Goal: Task Accomplishment & Management: Use online tool/utility

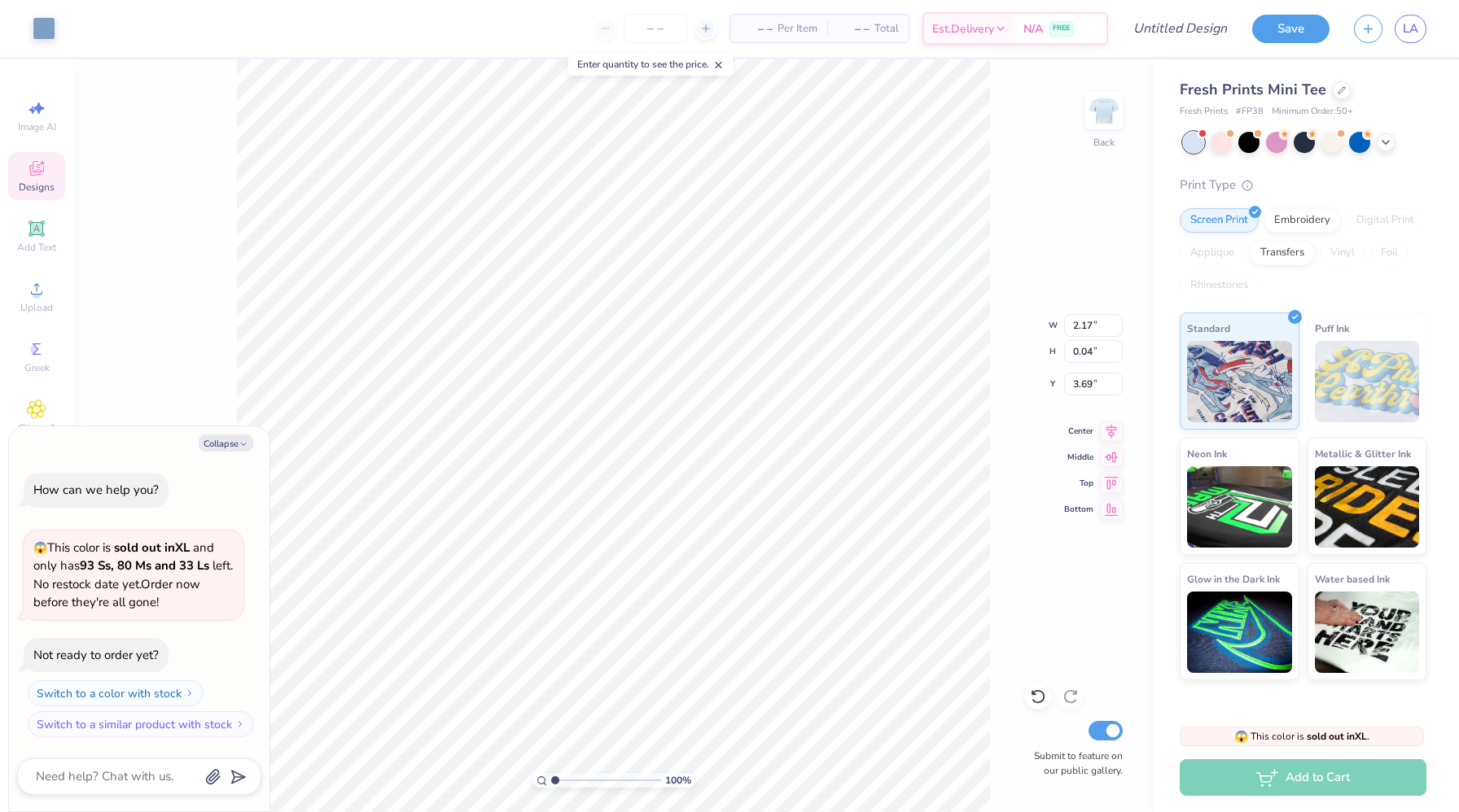
type textarea "x"
type input "2.17"
type input "0.04"
type input "3.69"
click at [251, 449] on div "Collapse" at bounding box center [139, 443] width 245 height 17
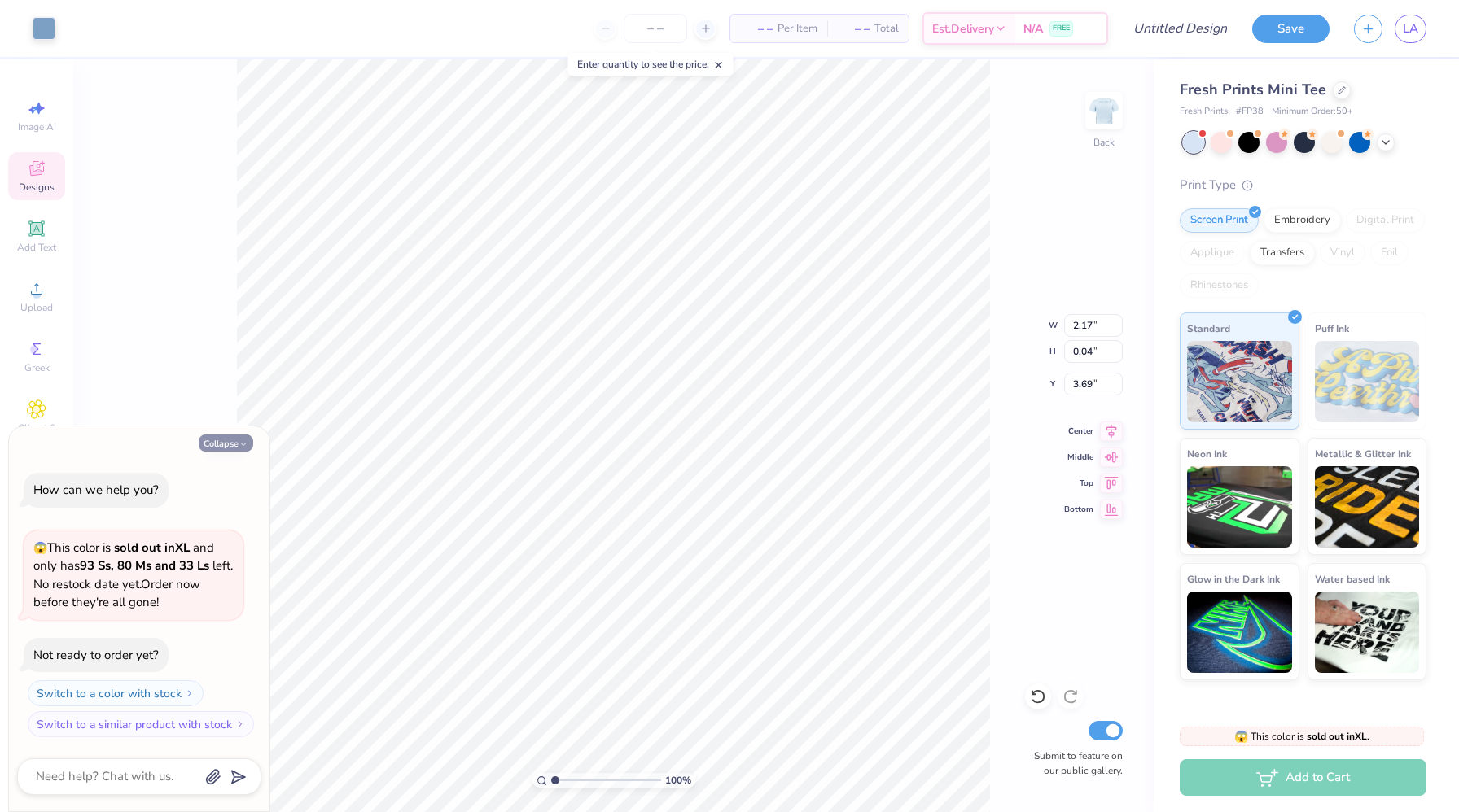
click at [233, 441] on button "Collapse" at bounding box center [226, 443] width 55 height 17
type textarea "x"
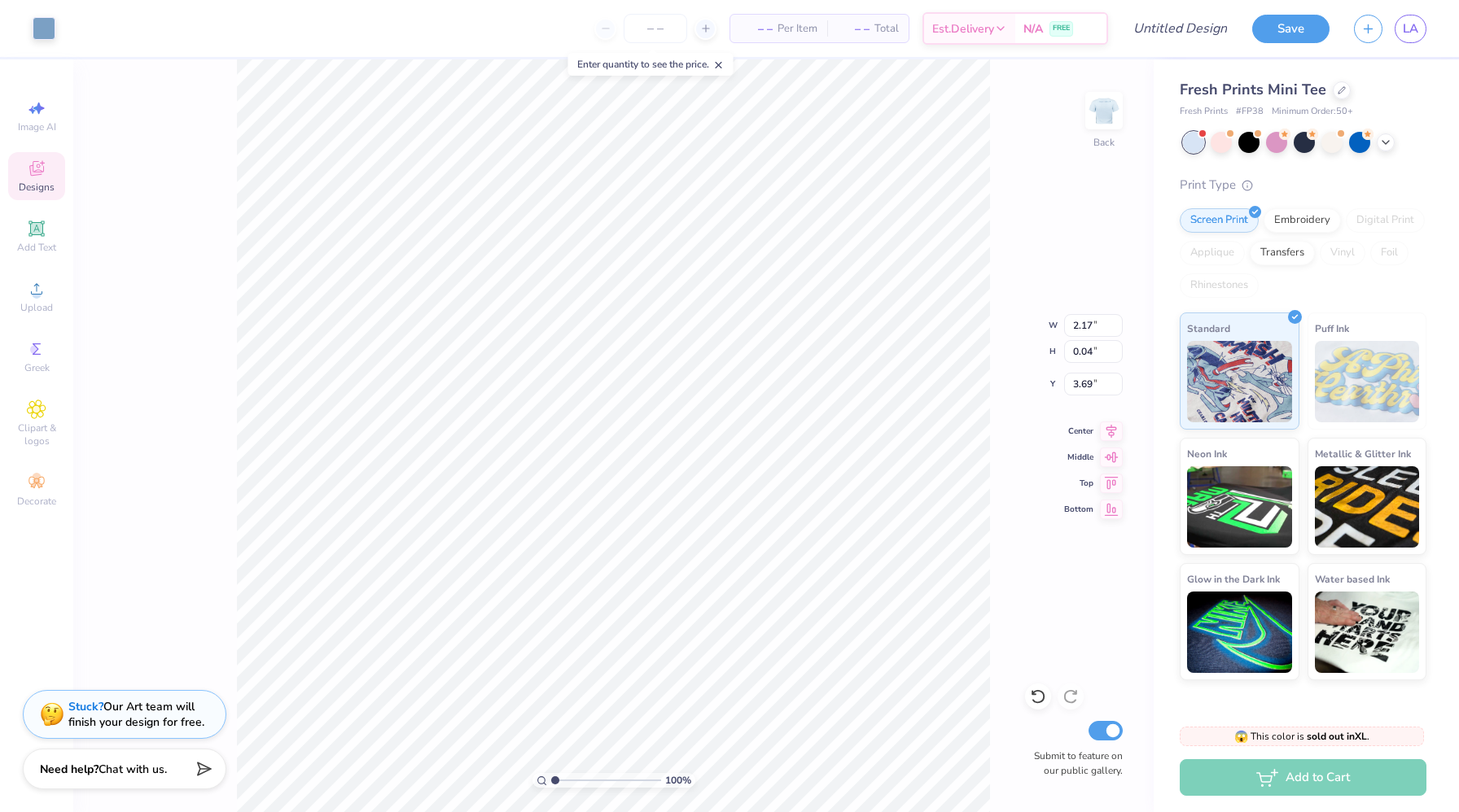
type input "0.42"
type input "0.05"
type input "4.18"
type input "0.60"
type input "0.04"
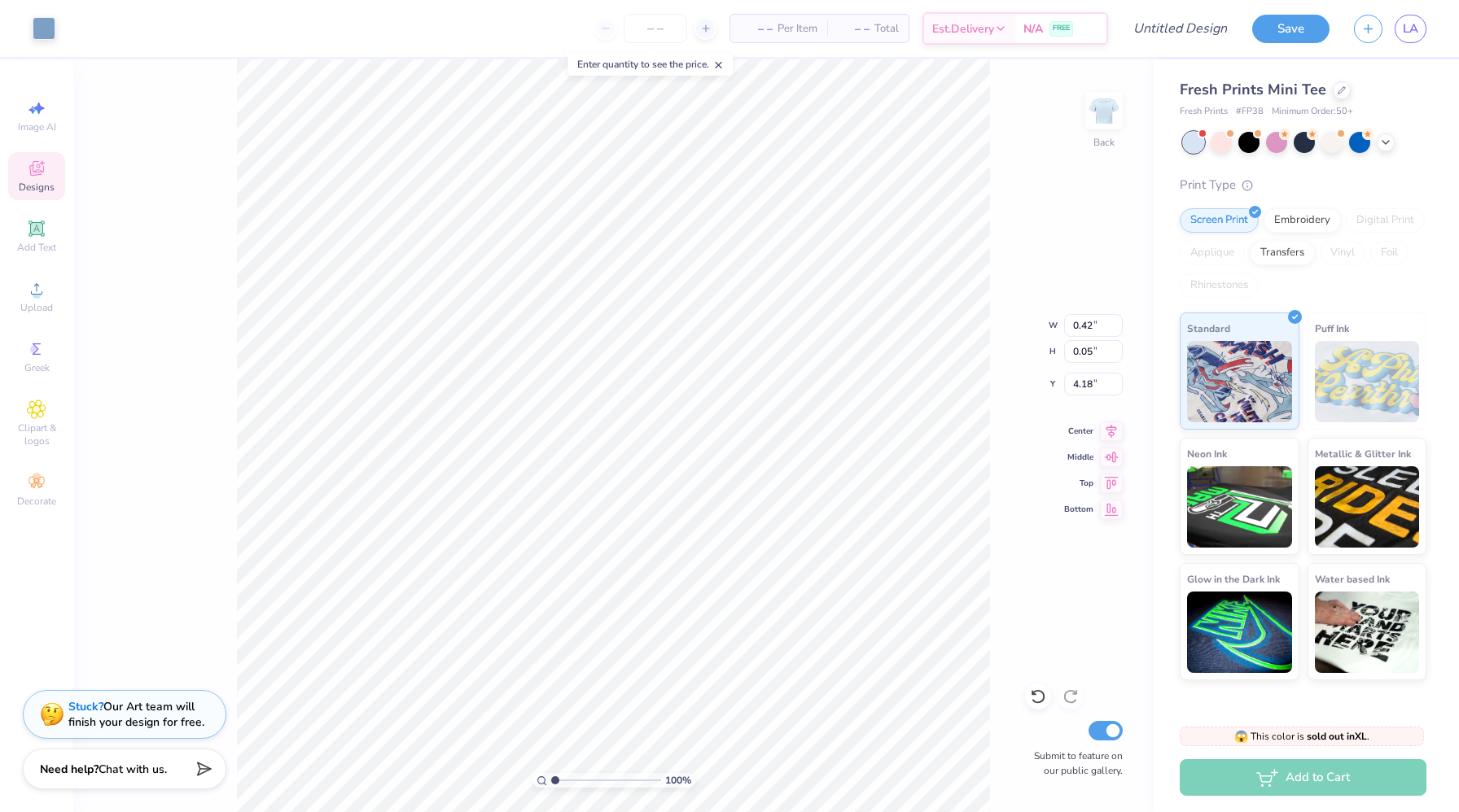
type input "3.81"
type input "0.43"
type input "4.11"
click at [1302, 20] on button "Save" at bounding box center [1291, 26] width 77 height 28
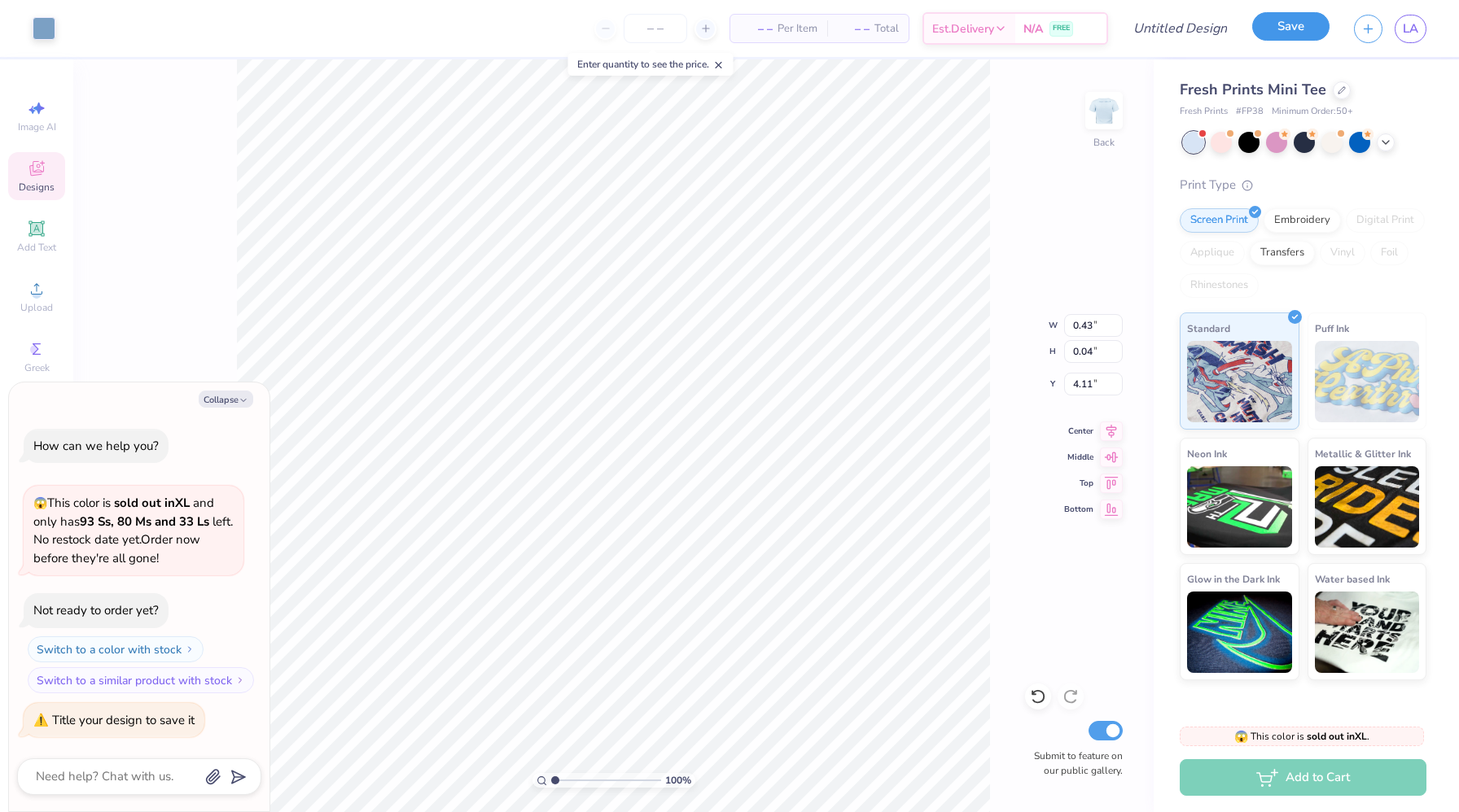
click at [1302, 20] on button "Save" at bounding box center [1291, 26] width 77 height 28
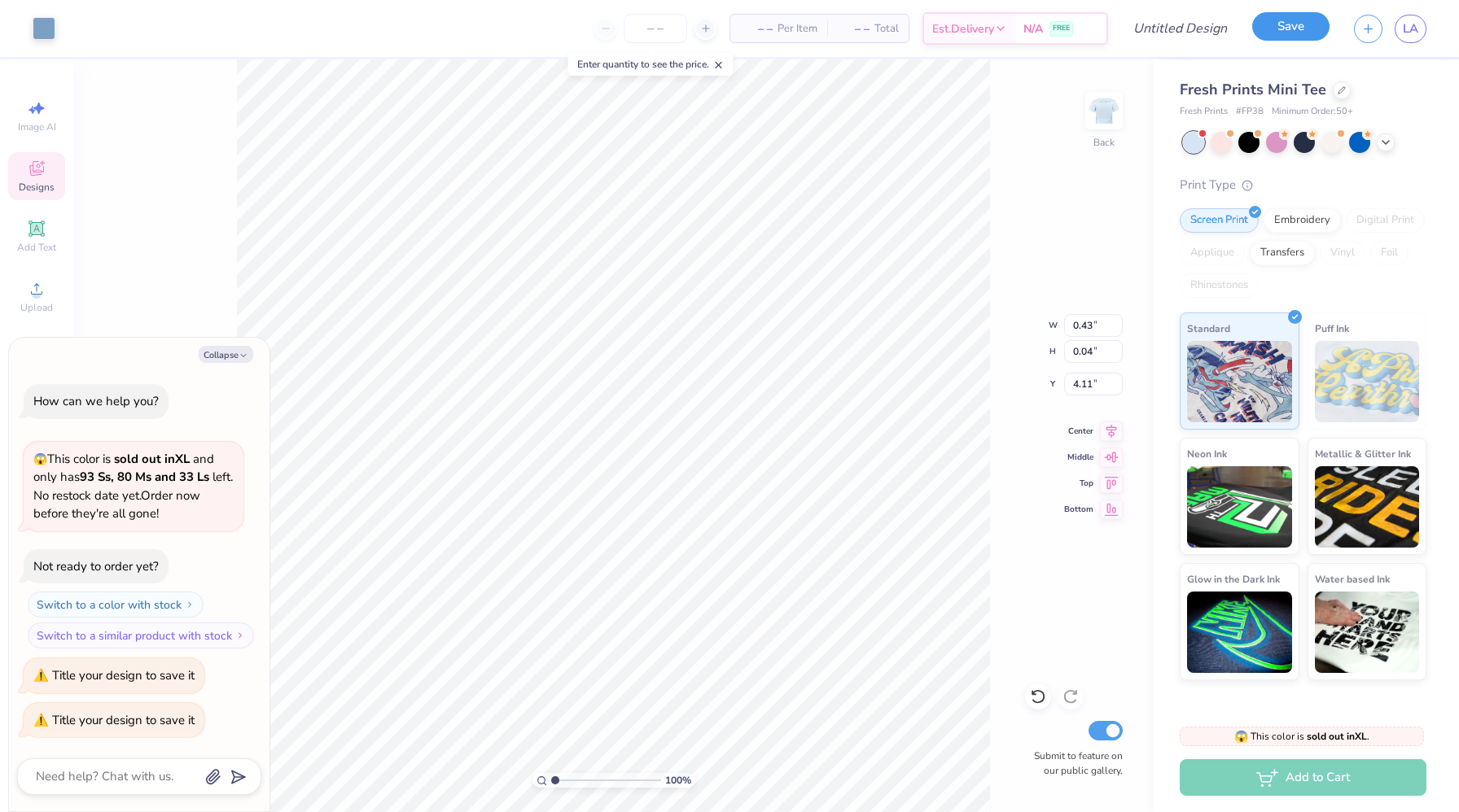
click at [1302, 20] on button "Save" at bounding box center [1291, 26] width 77 height 28
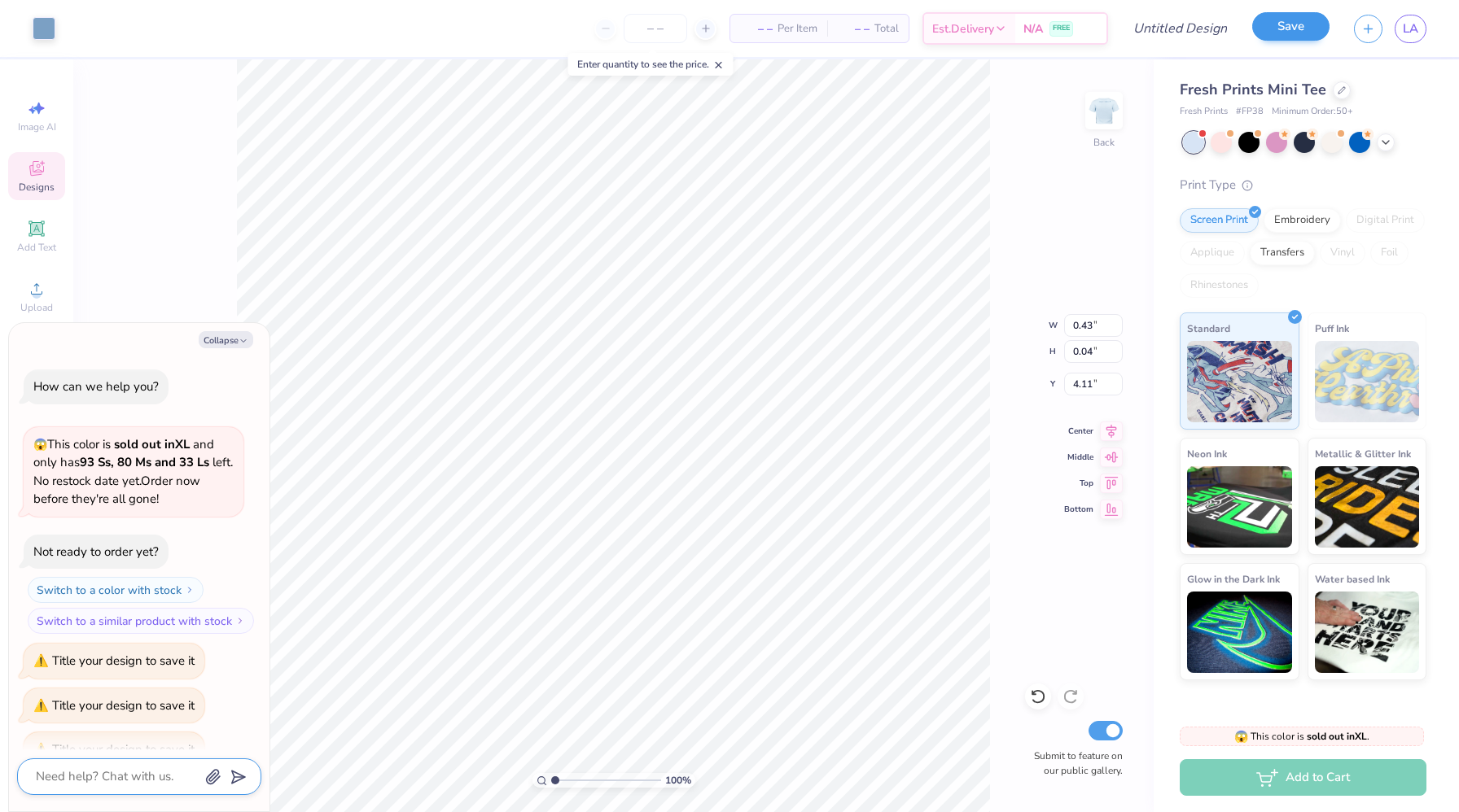
scroll to position [29, 0]
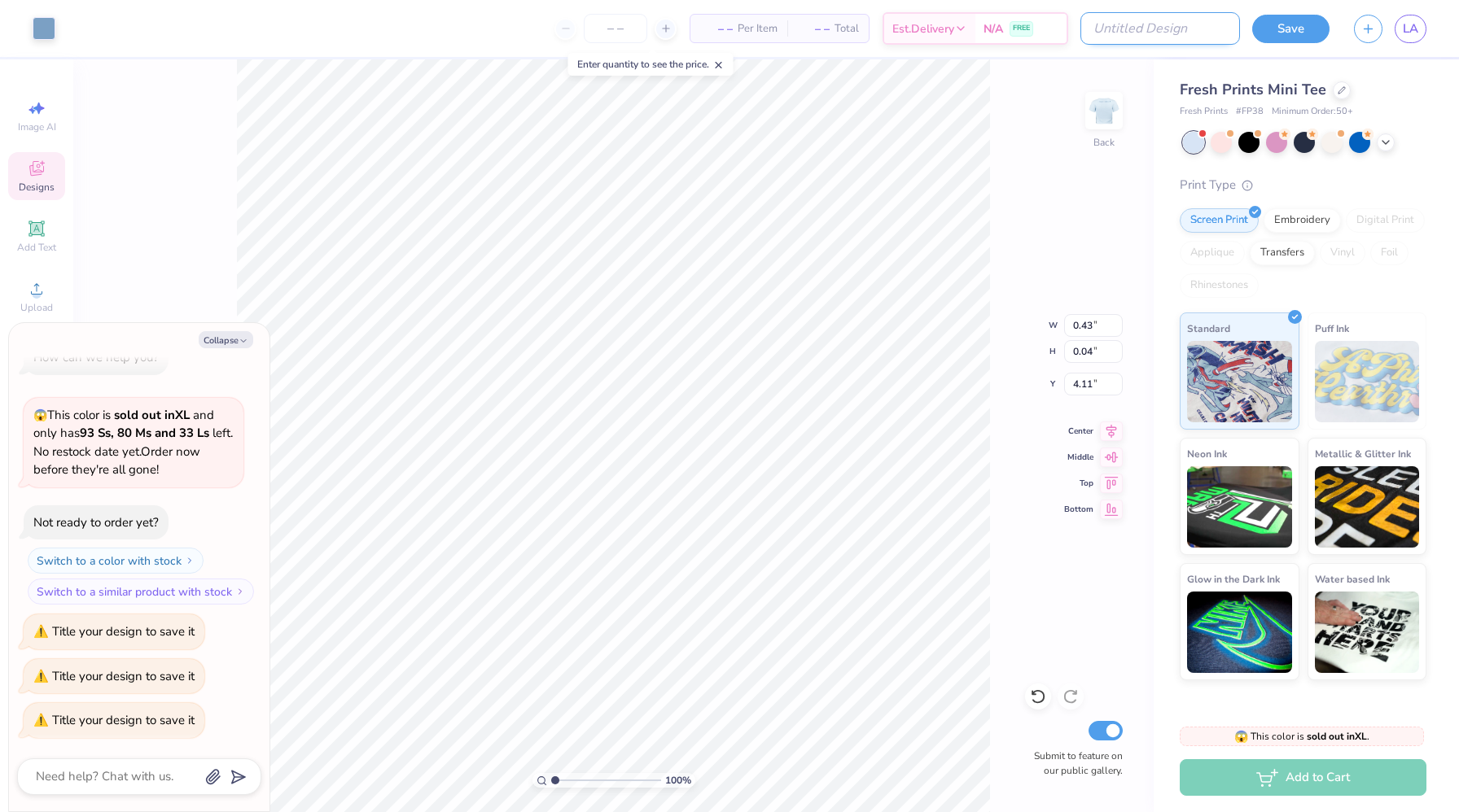
type textarea "x"
click at [1184, 29] on input "Design Title" at bounding box center [1160, 28] width 160 height 32
type input "h"
type textarea "x"
type input "hi"
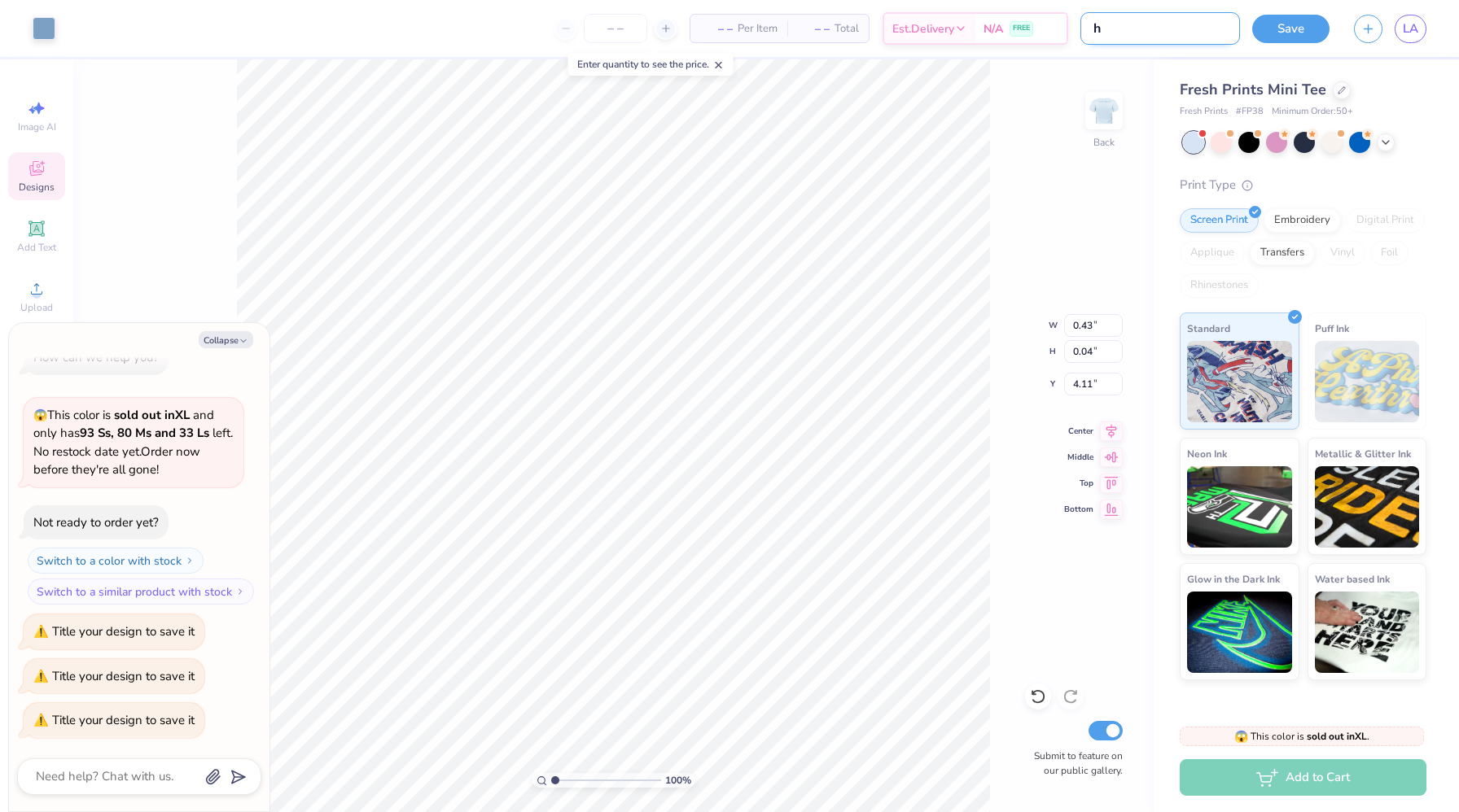
type textarea "x"
type input "hi"
click at [1291, 48] on div "Save LA" at bounding box center [1356, 28] width 207 height 57
click at [1291, 42] on div "Save" at bounding box center [1291, 28] width 77 height 28
click at [1282, 24] on button "Save" at bounding box center [1291, 26] width 77 height 28
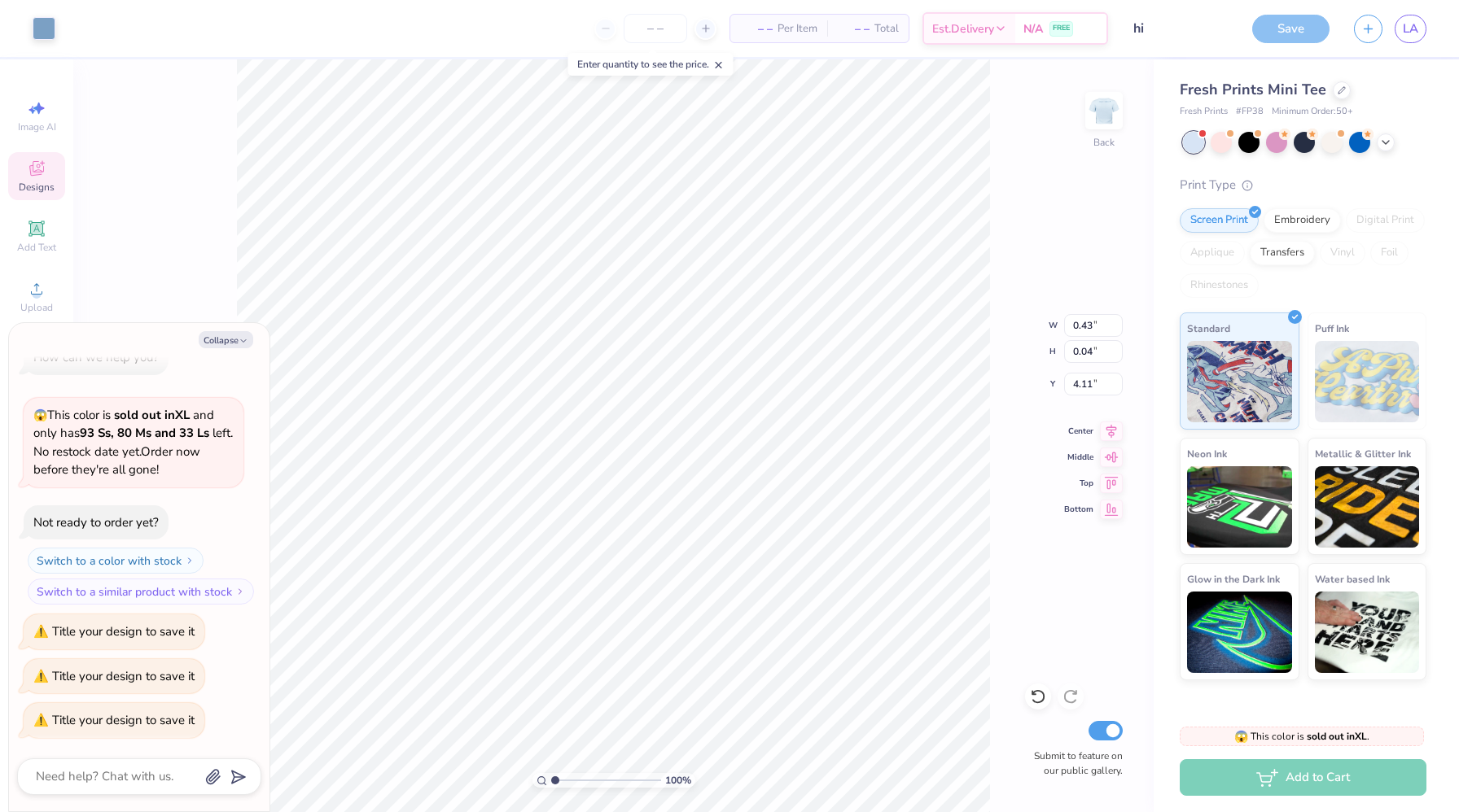
click at [1244, 387] on img at bounding box center [1239, 381] width 105 height 81
click at [957, 44] on div "– – Per Item – – Total Est. Delivery N/A FREE" at bounding box center [588, 28] width 1041 height 57
type textarea "x"
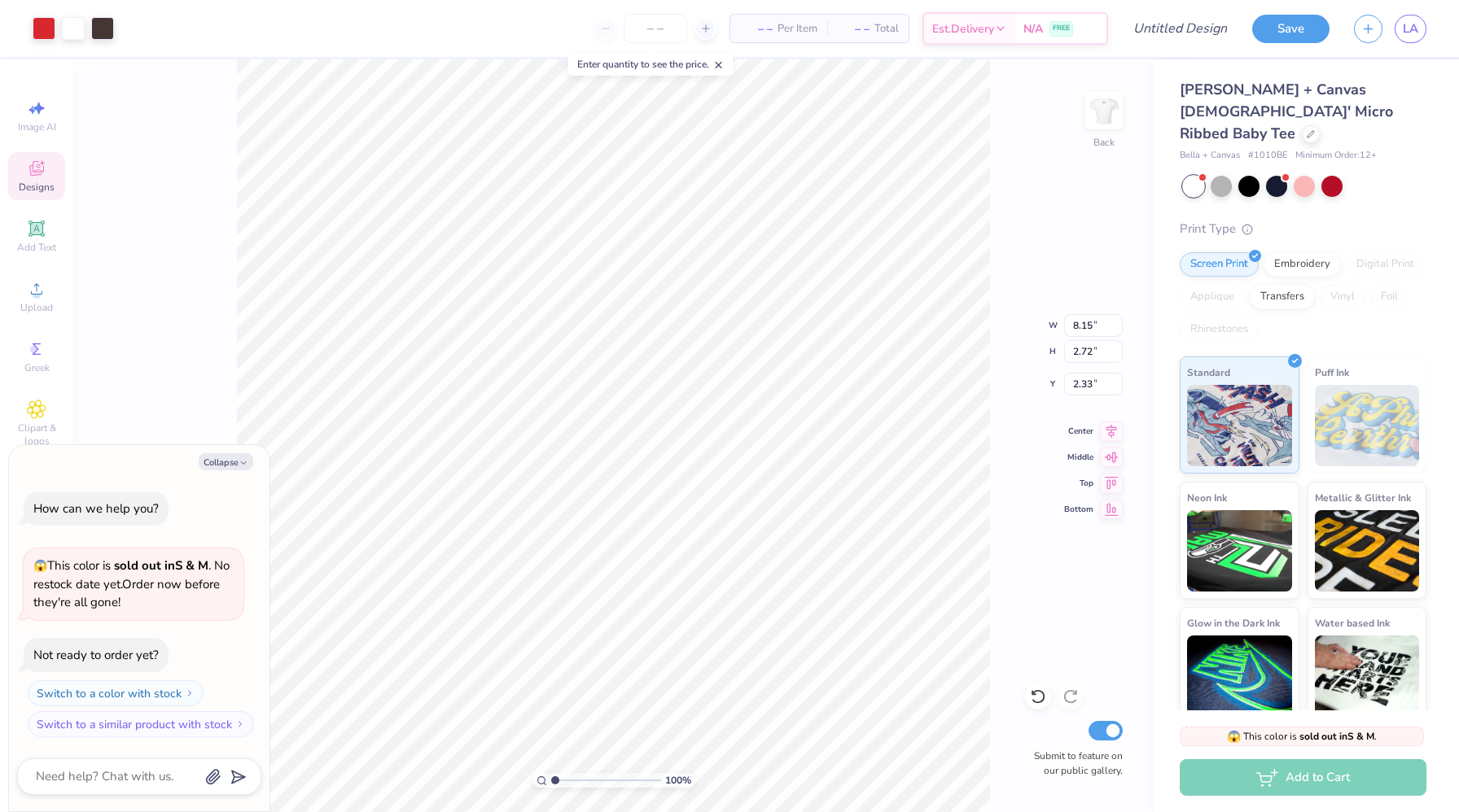
type textarea "x"
type input "2.39"
click at [33, 232] on icon at bounding box center [36, 228] width 12 height 12
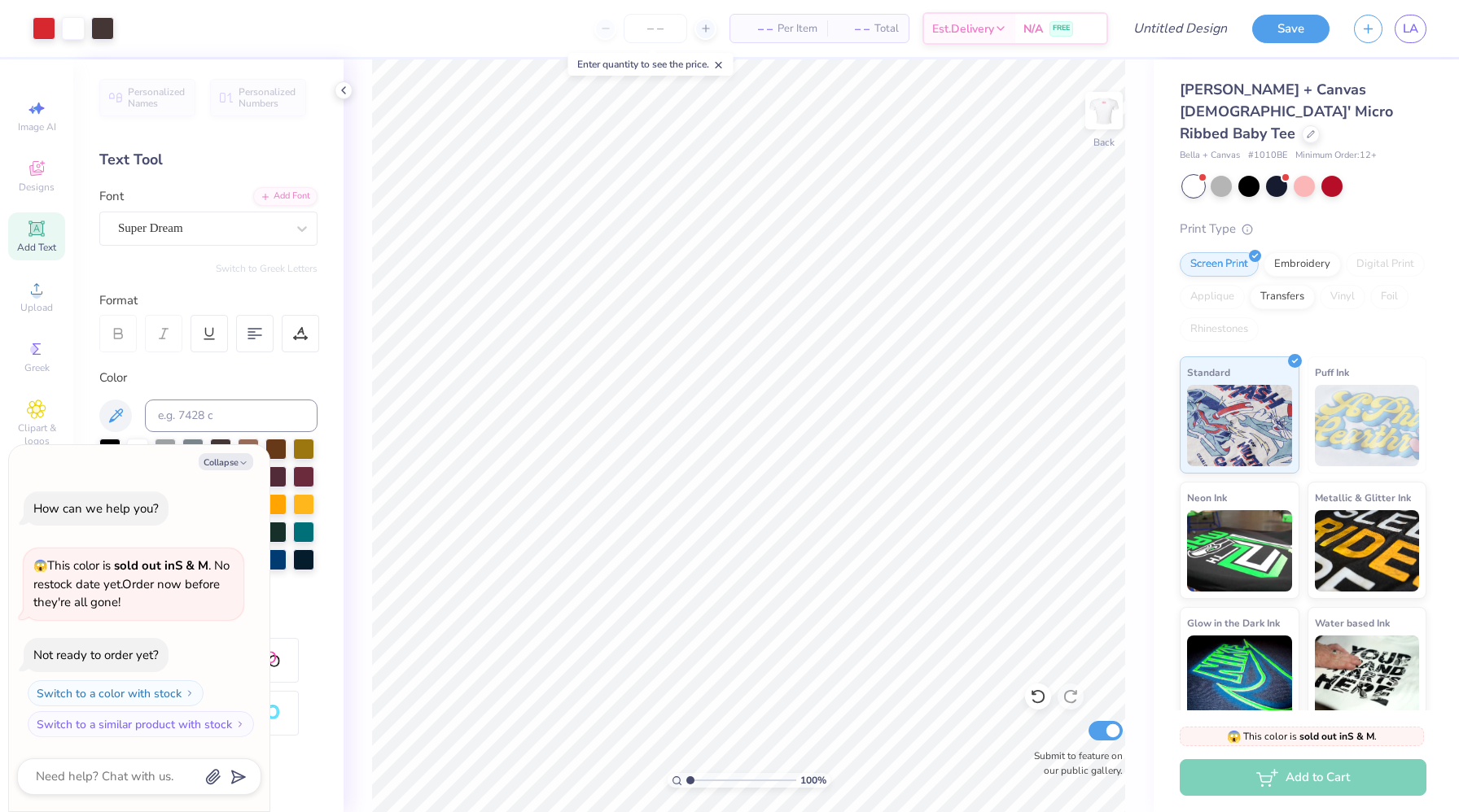
type textarea "x"
click at [1110, 728] on input "Submit to feature on our public gallery." at bounding box center [1106, 730] width 34 height 20
checkbox input "false"
click at [227, 465] on button "Collapse" at bounding box center [226, 462] width 55 height 17
type textarea "x"
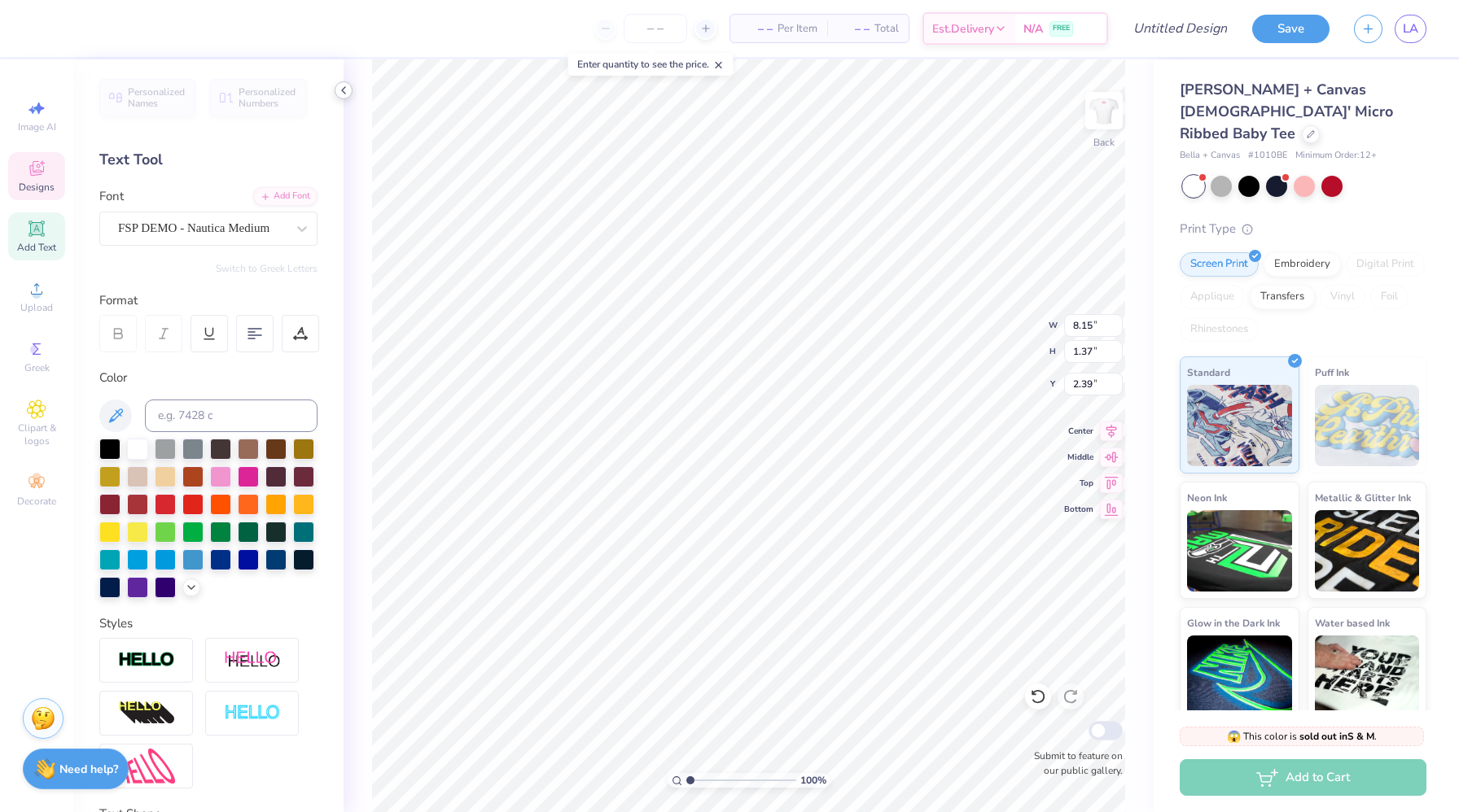
click at [337, 94] on icon at bounding box center [343, 90] width 13 height 13
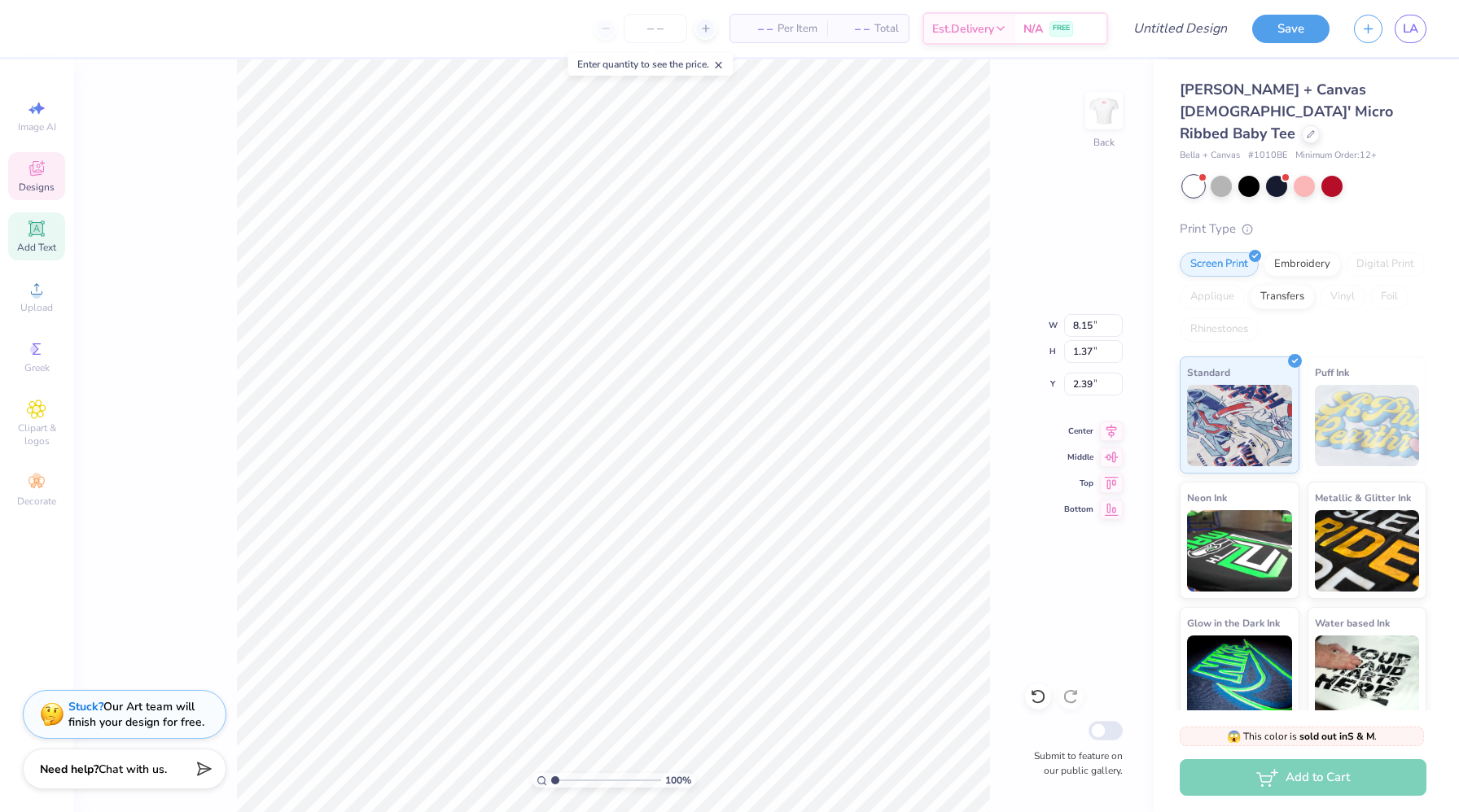
type input "2.31"
type textarea "K"
type textarea "Panhellenic"
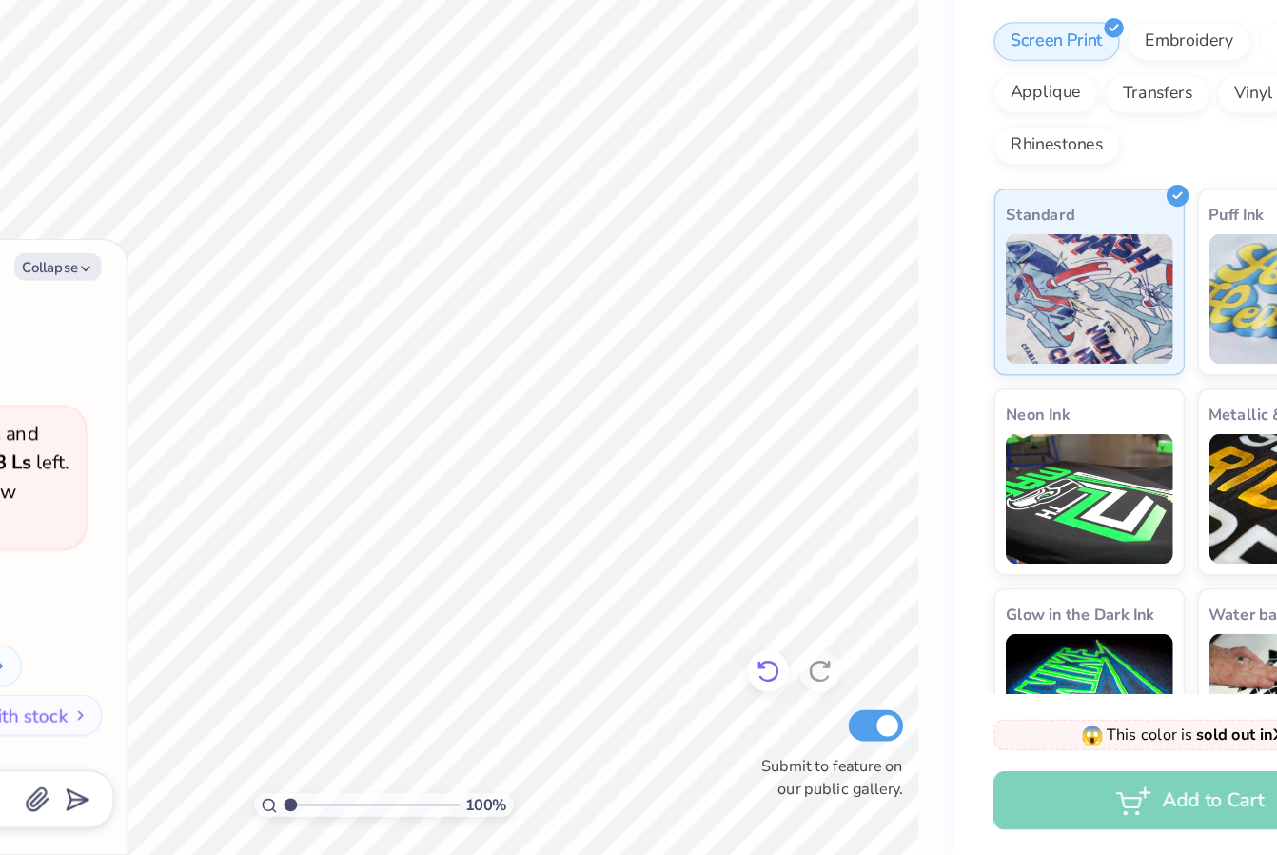
click at [784, 718] on icon at bounding box center [785, 719] width 19 height 19
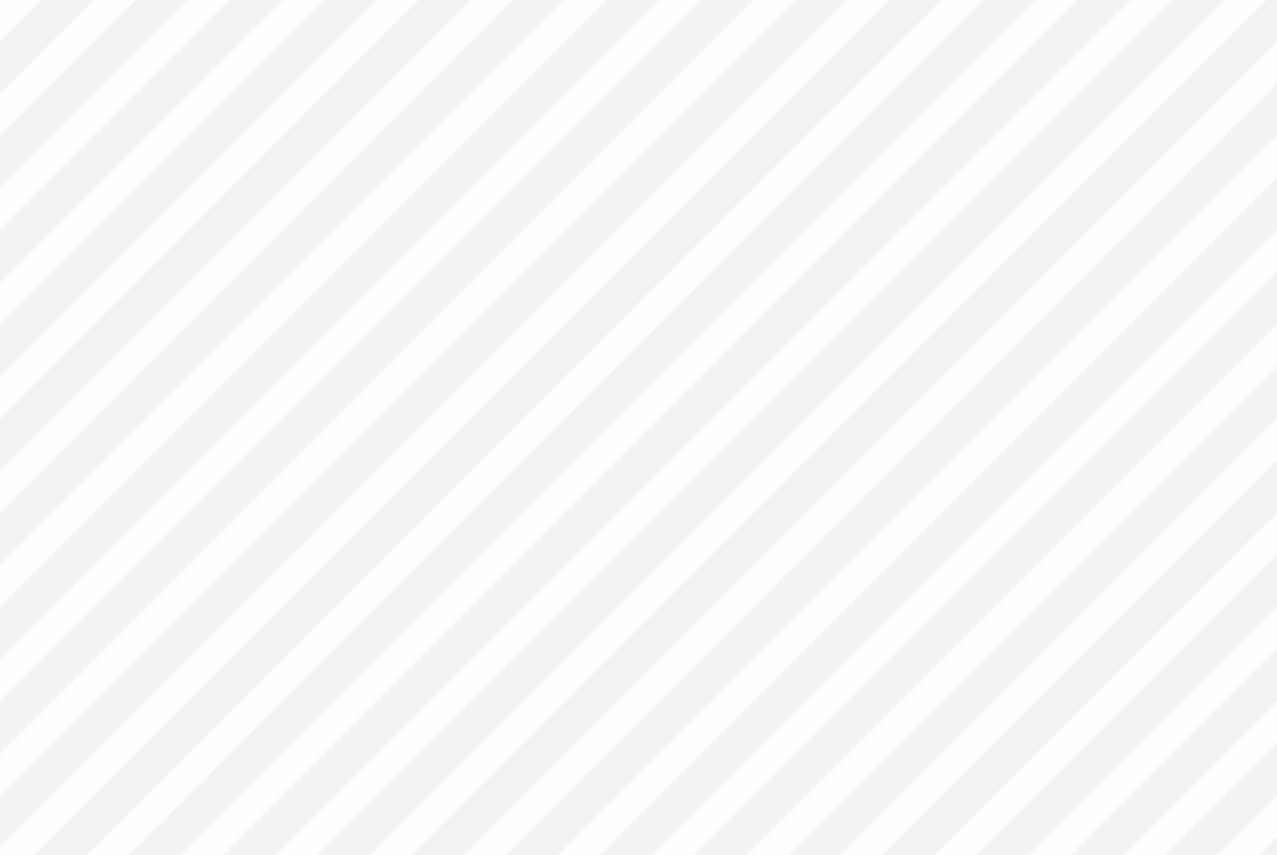
type textarea "x"
type input "2.30"
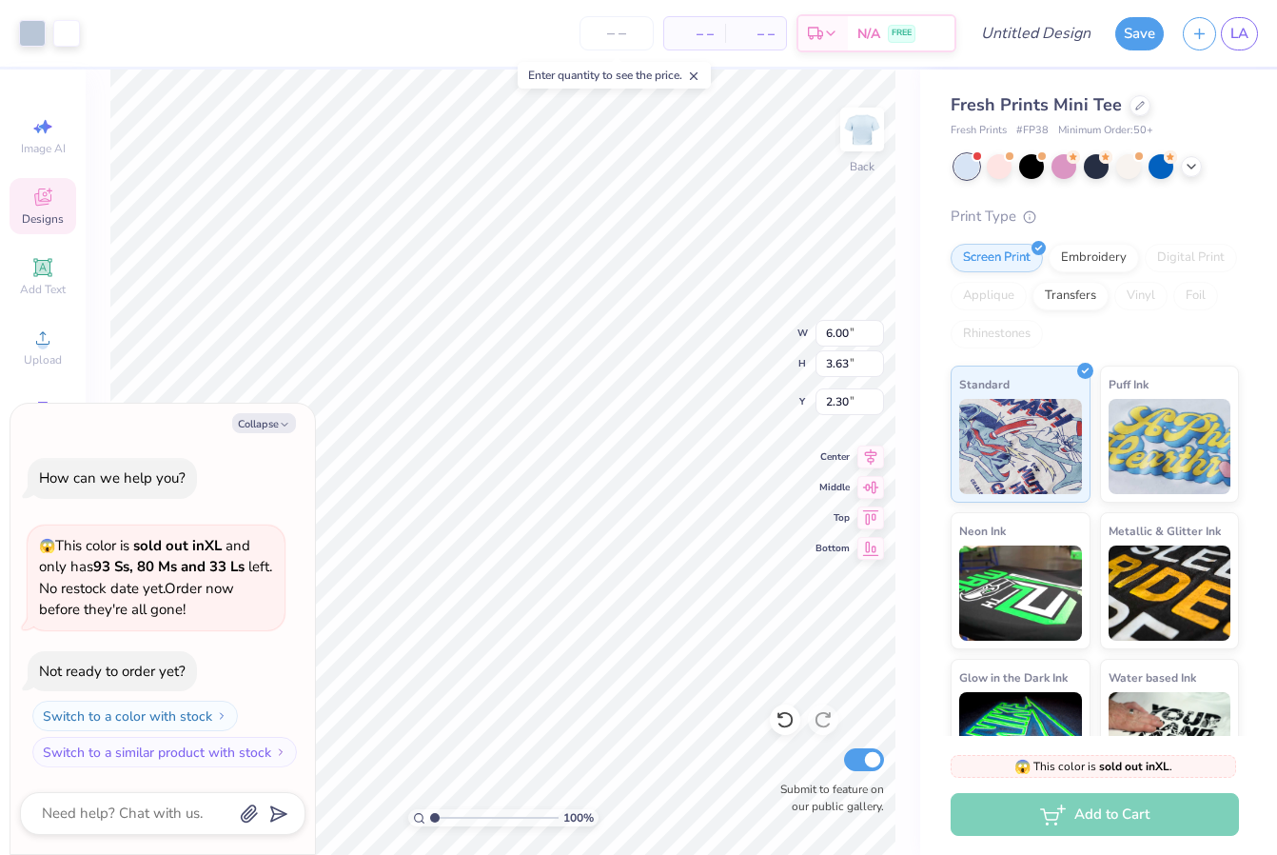
click at [291, 404] on div "Collapse How can we help you? 😱 This color is sold out in XL and only has 93 Ss…" at bounding box center [162, 629] width 305 height 450
click at [267, 416] on button "Collapse" at bounding box center [264, 423] width 64 height 20
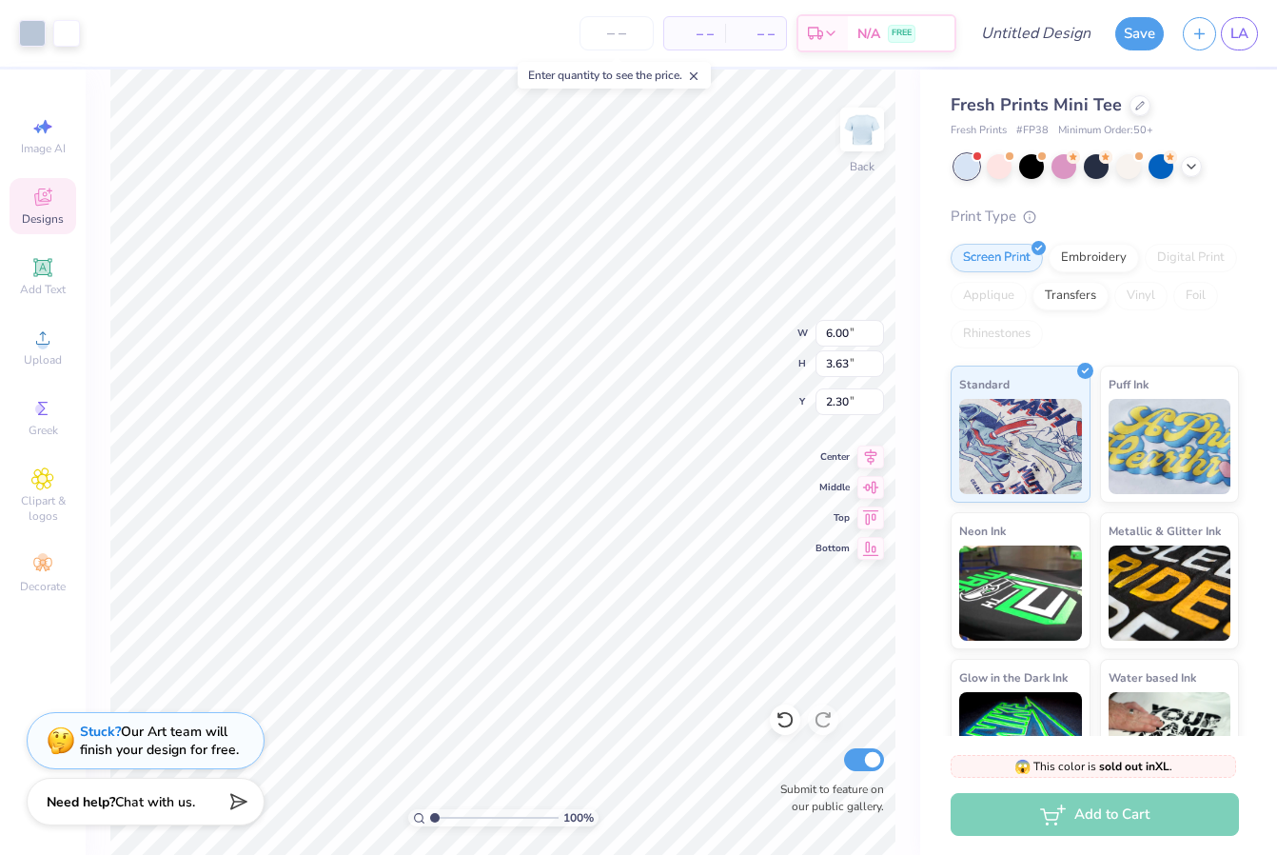
click at [91, 812] on div "Need help? Chat with us." at bounding box center [146, 802] width 238 height 48
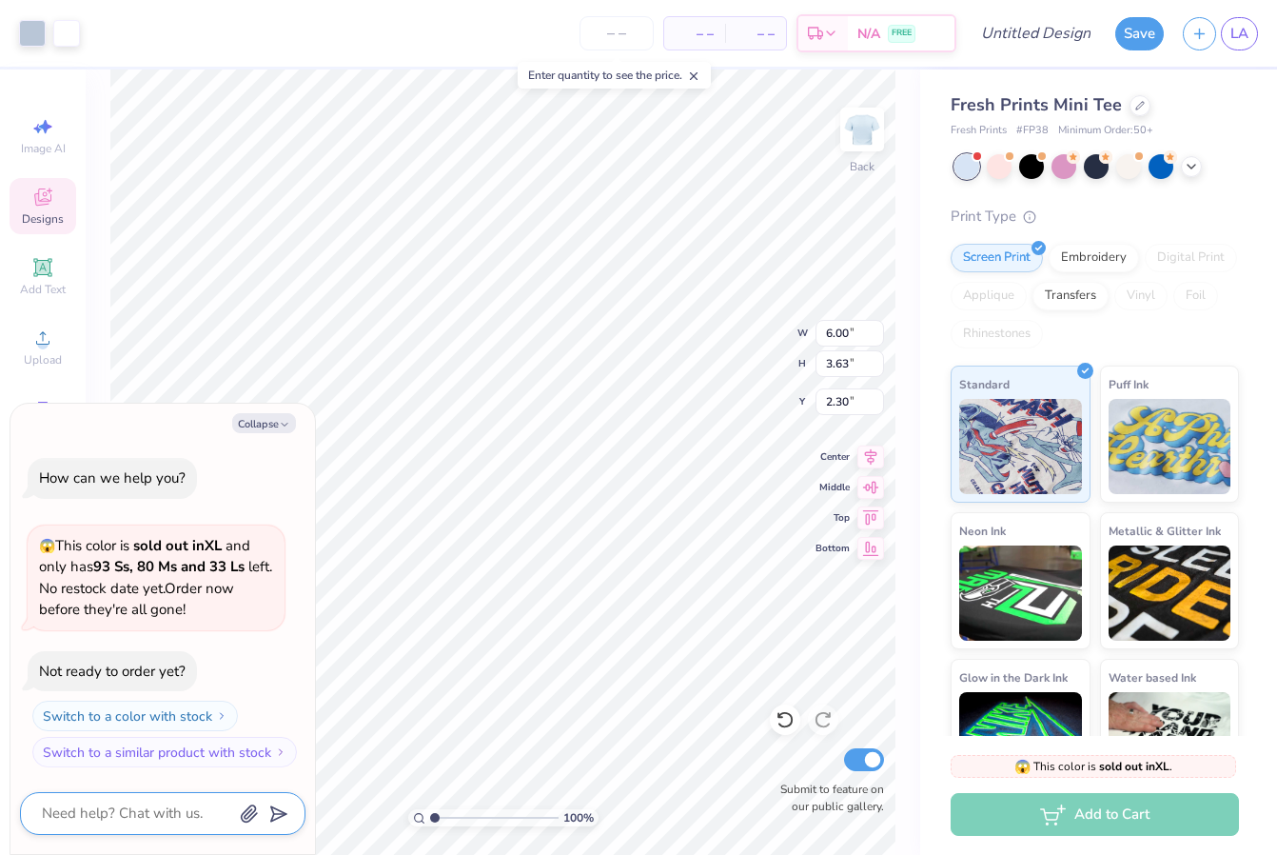
click at [100, 816] on textarea at bounding box center [136, 814] width 193 height 26
type textarea "x"
type textarea "h"
type textarea "x"
type textarea "ho"
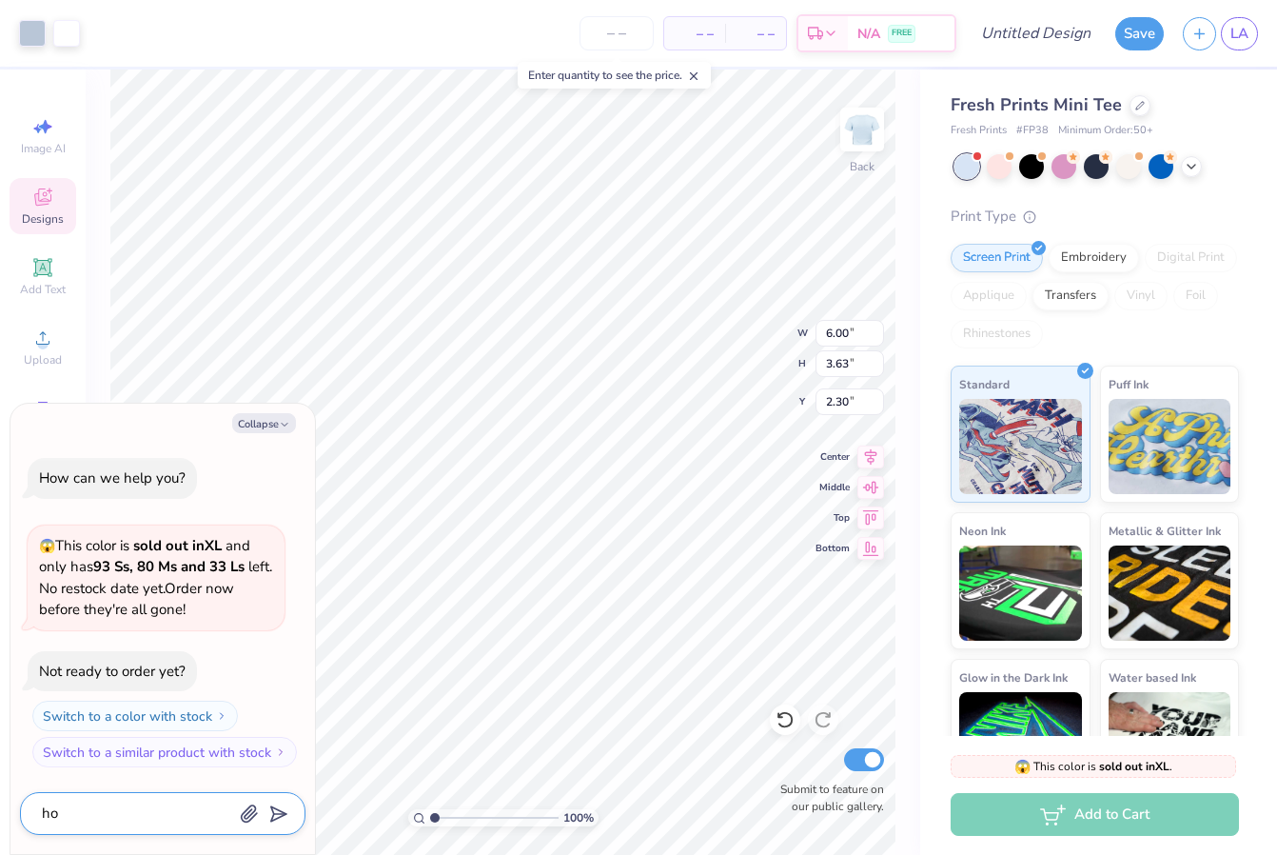
type textarea "x"
type textarea "how"
type textarea "x"
type textarea "how"
type textarea "x"
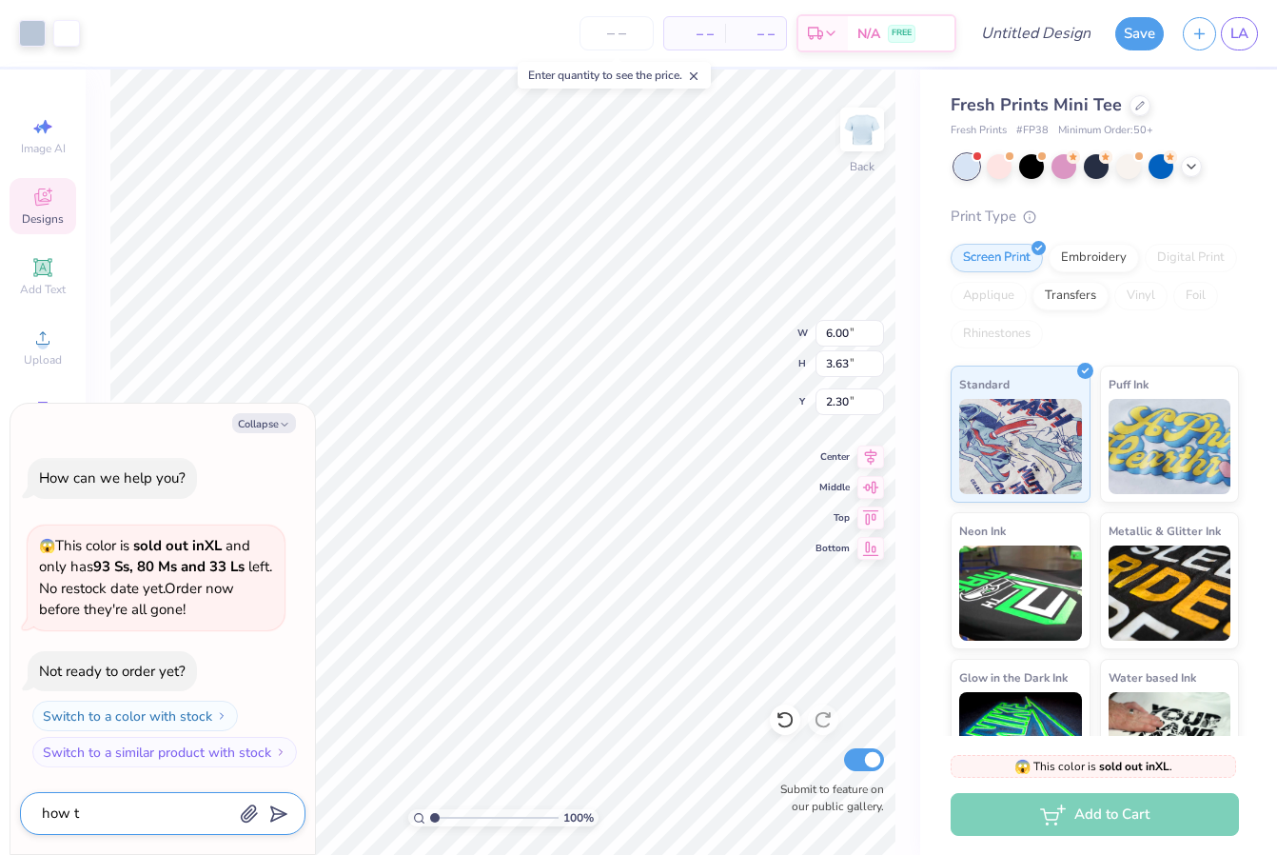
type textarea "how to"
type textarea "x"
type textarea "how to"
type textarea "x"
type textarea "how to e"
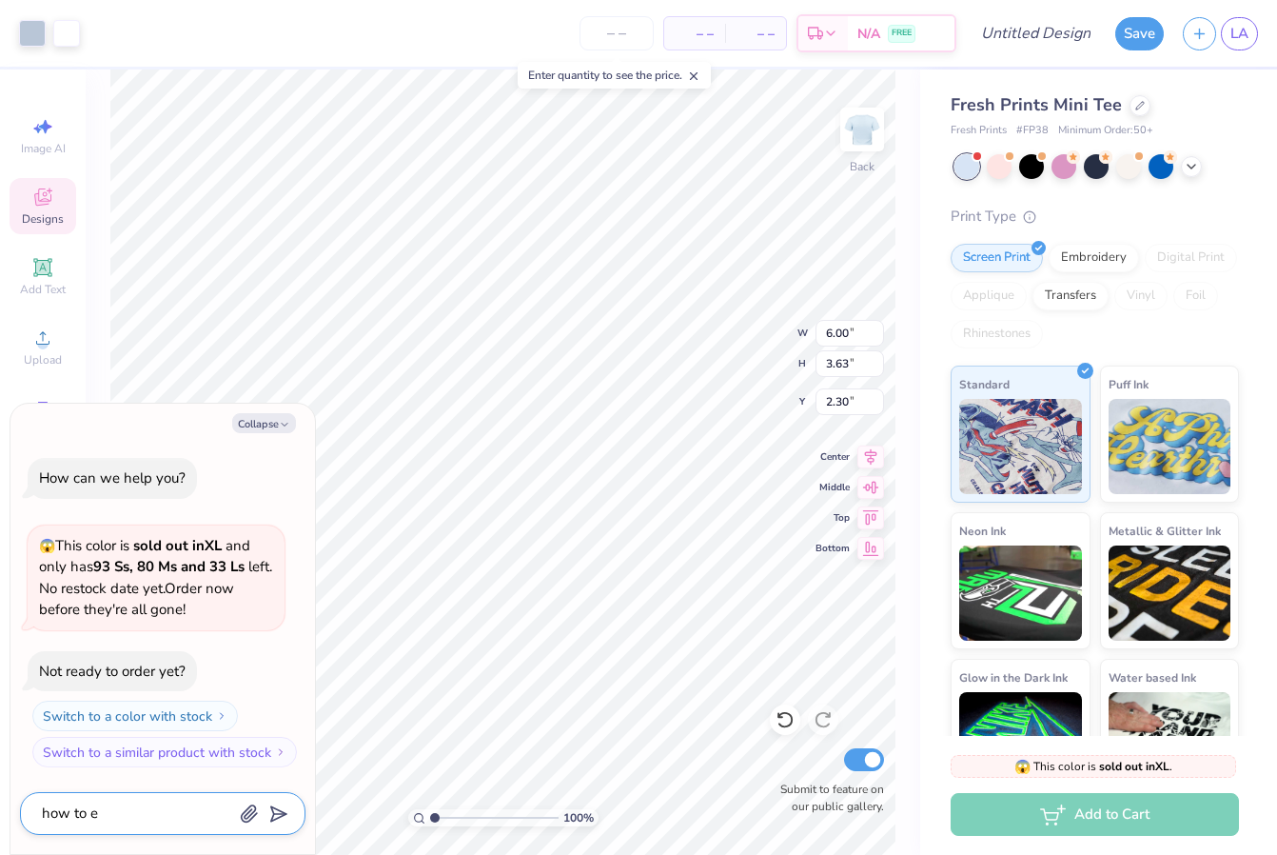
type textarea "x"
type textarea "how to ed"
type textarea "x"
type textarea "how to edi"
type textarea "x"
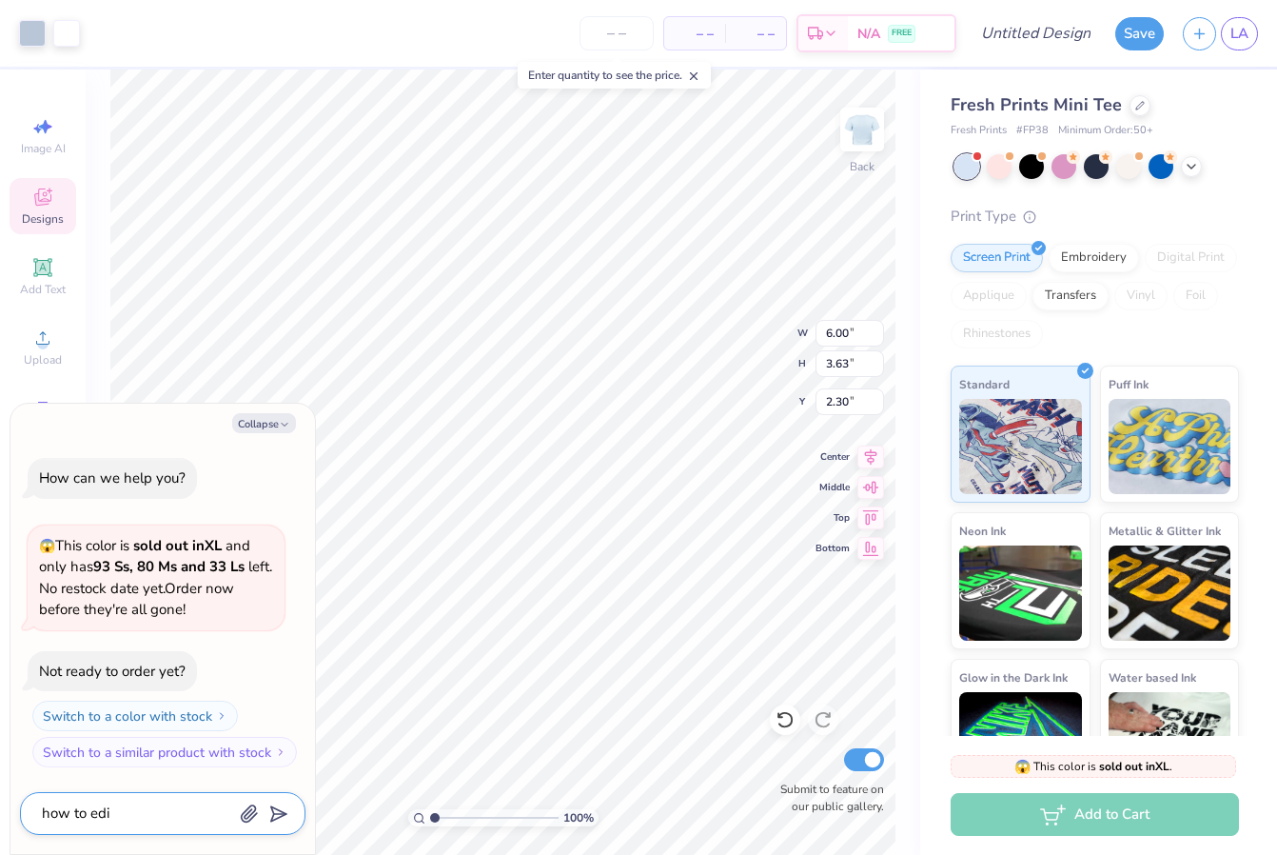
type textarea "how to edit"
type textarea "x"
type textarea "how to edit"
type textarea "x"
type textarea "how to edit o"
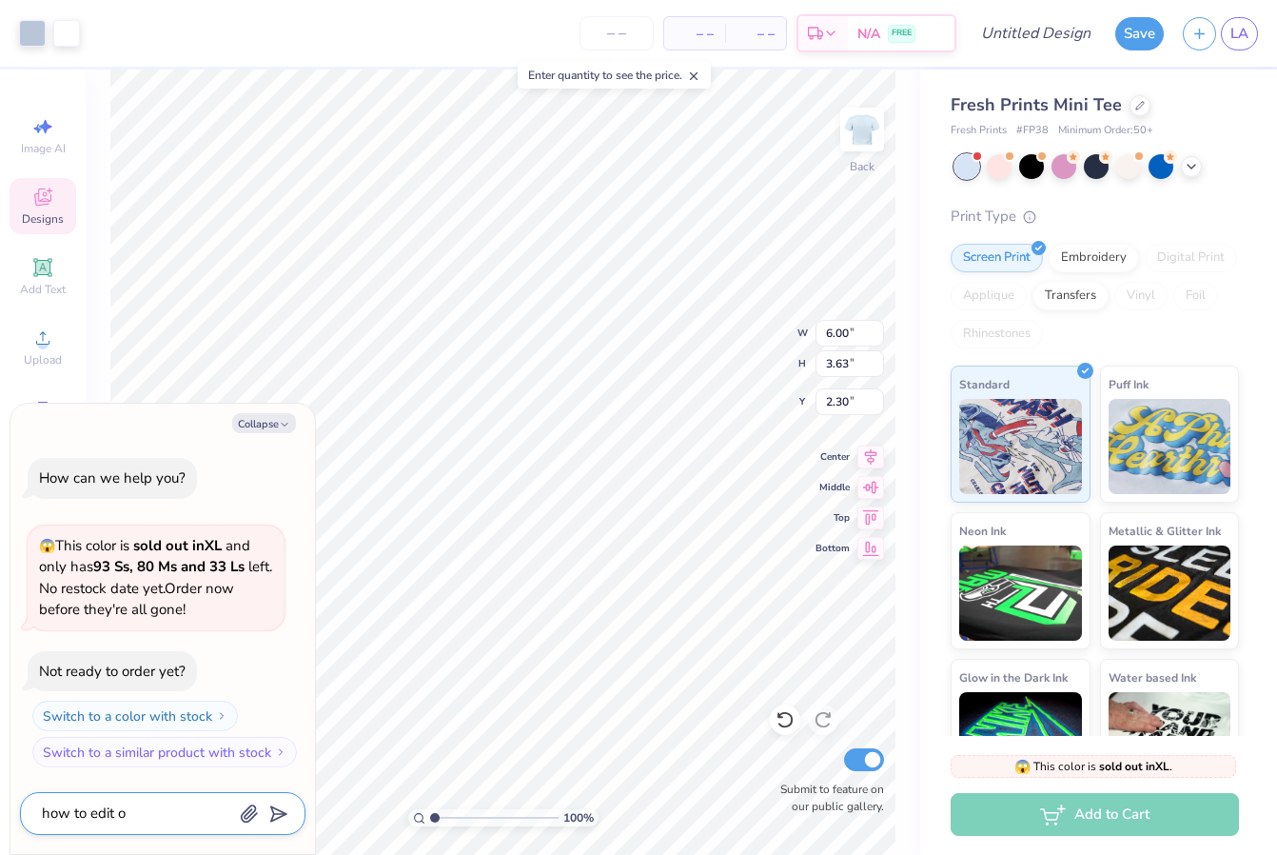
type textarea "x"
type textarea "how to edit or"
type textarea "x"
type textarea "how to edit ord"
type textarea "x"
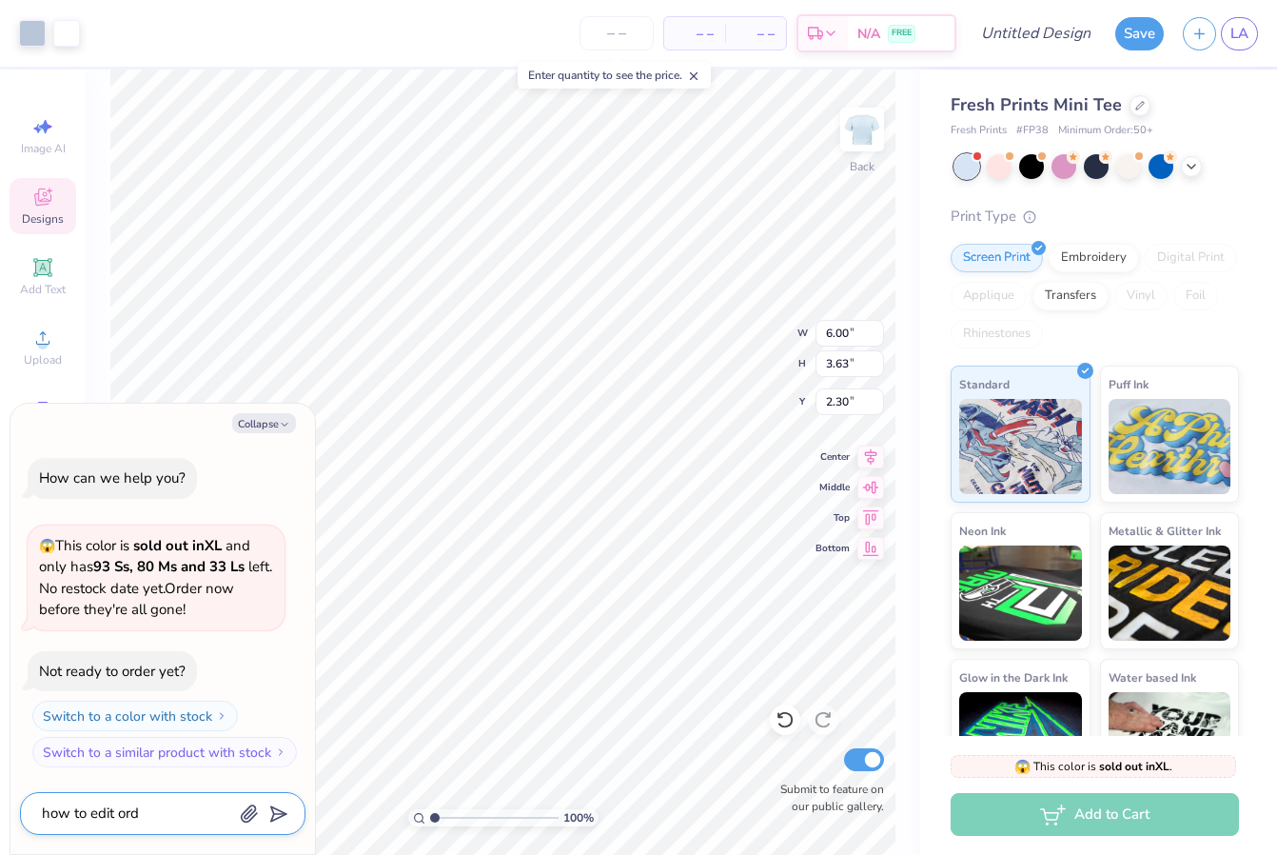
type textarea "how to edit ordi"
type textarea "x"
type textarea "how to edit ordin"
type textarea "x"
type textarea "how to edit ording"
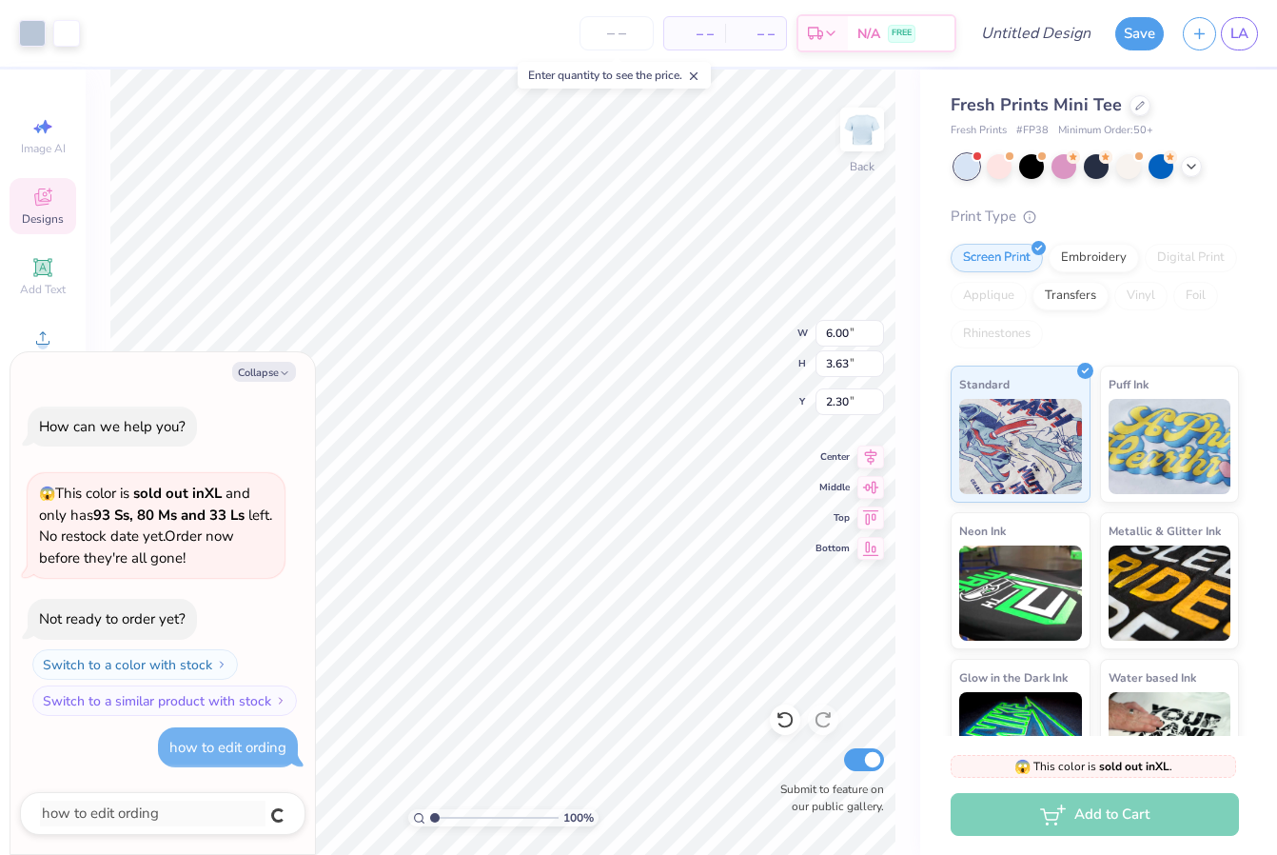
type textarea "x"
click at [109, 816] on textarea at bounding box center [136, 814] width 193 height 26
type textarea "x"
type textarea "w"
type textarea "x"
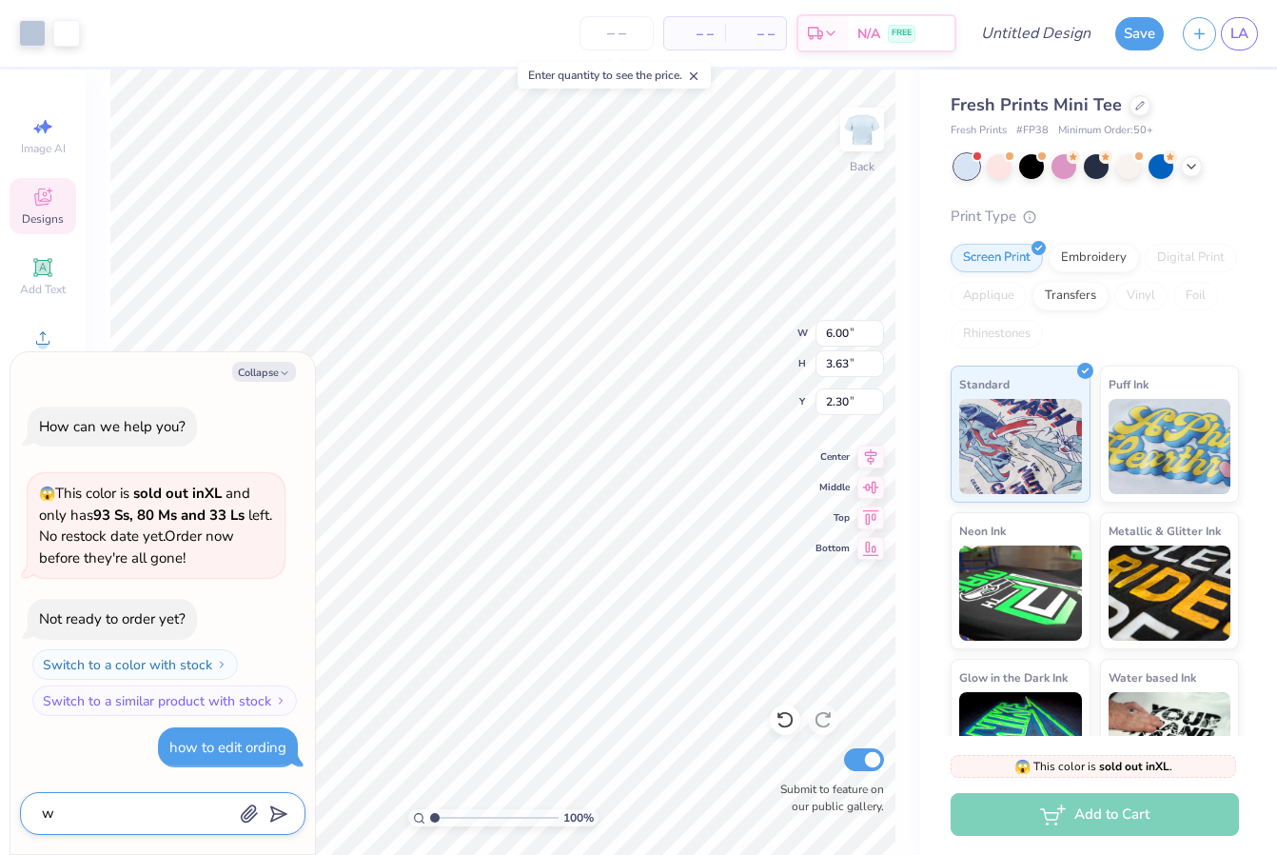
type textarea "wo"
type textarea "x"
type textarea "wor"
type textarea "x"
type textarea "word"
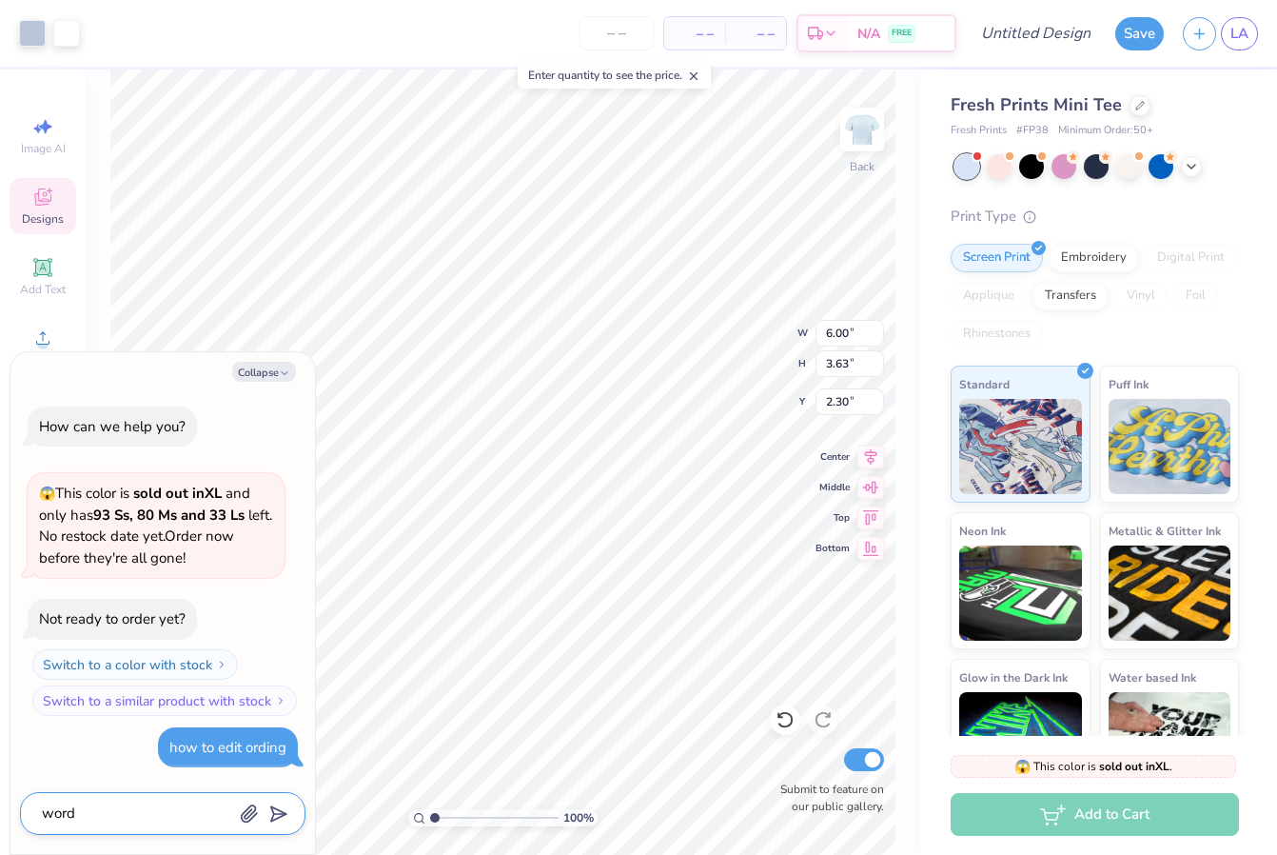
type textarea "x"
type textarea "wordi"
type textarea "x"
type textarea "wordin"
type textarea "x"
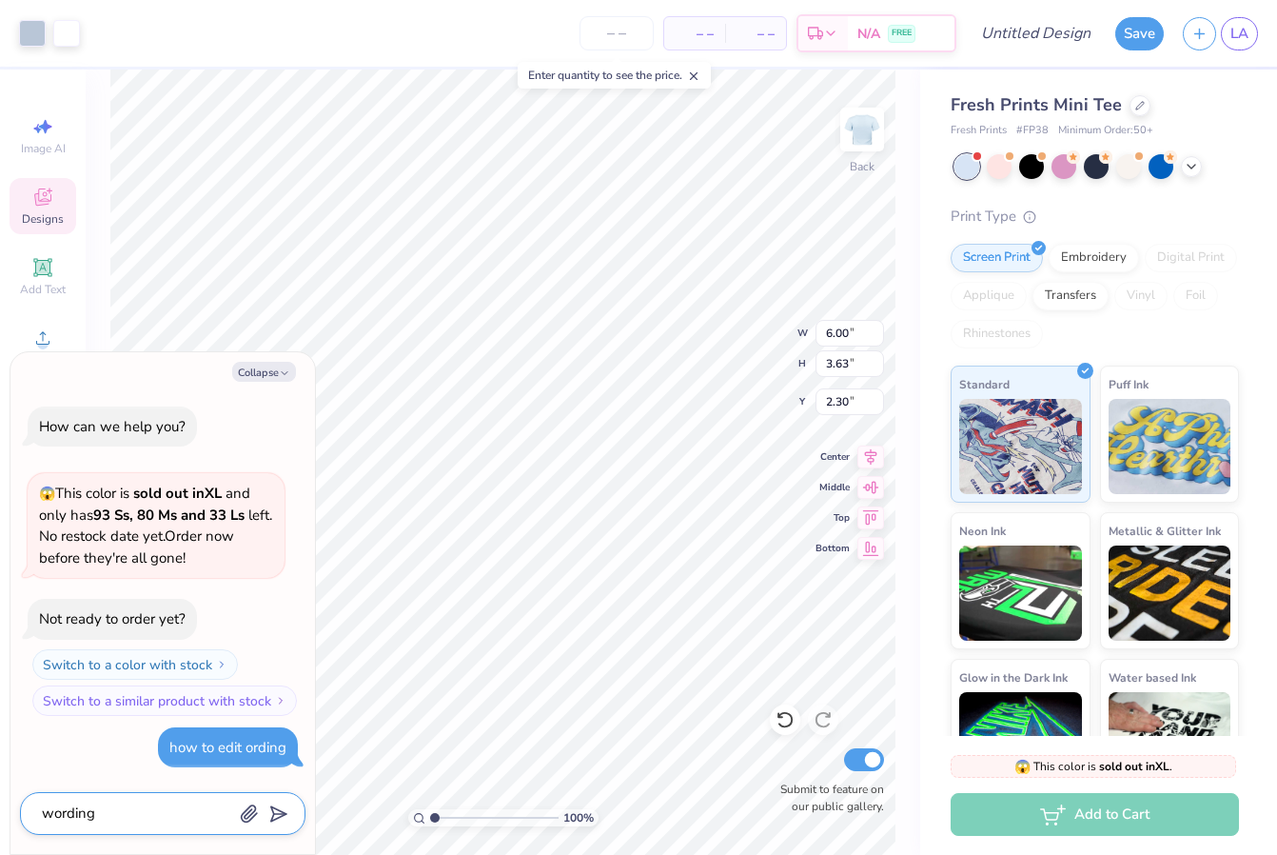
type textarea "wording"
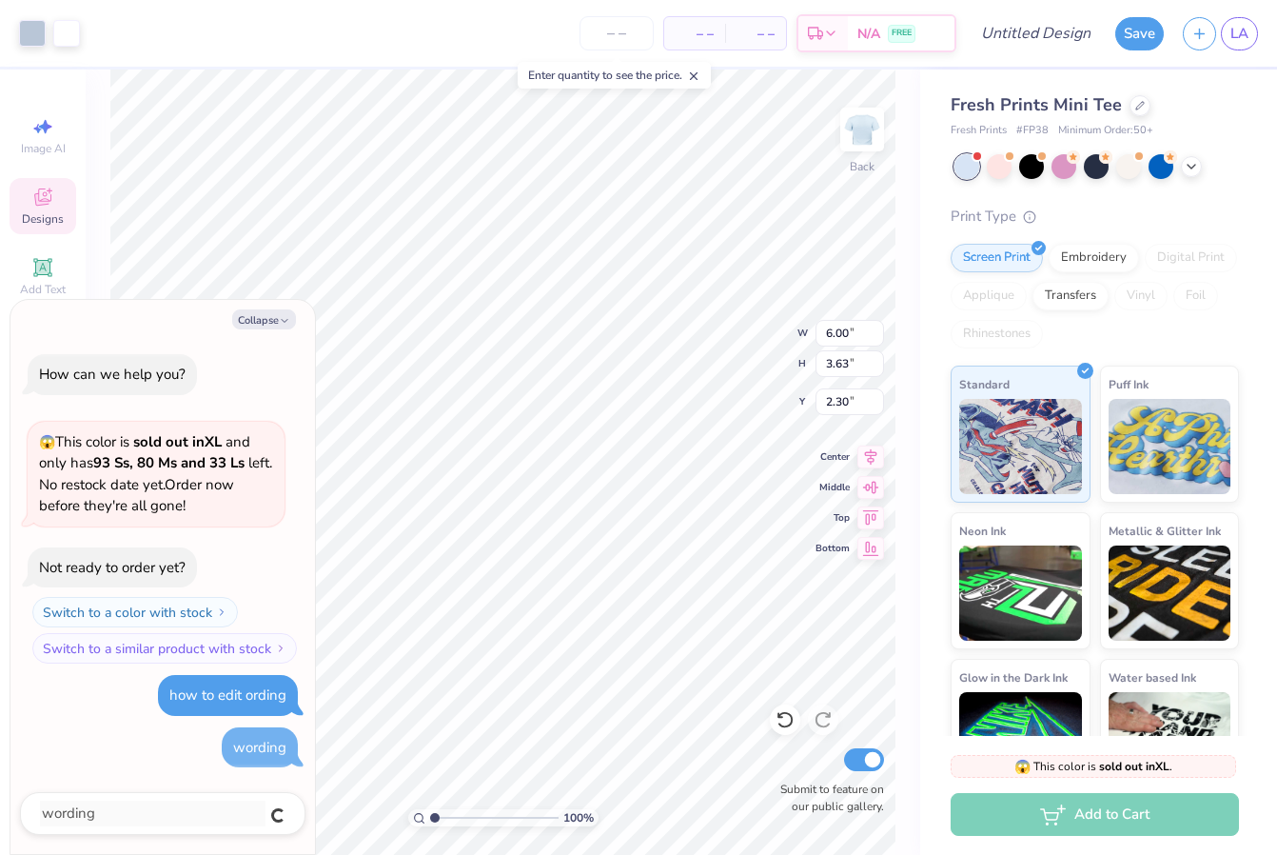
type textarea "x"
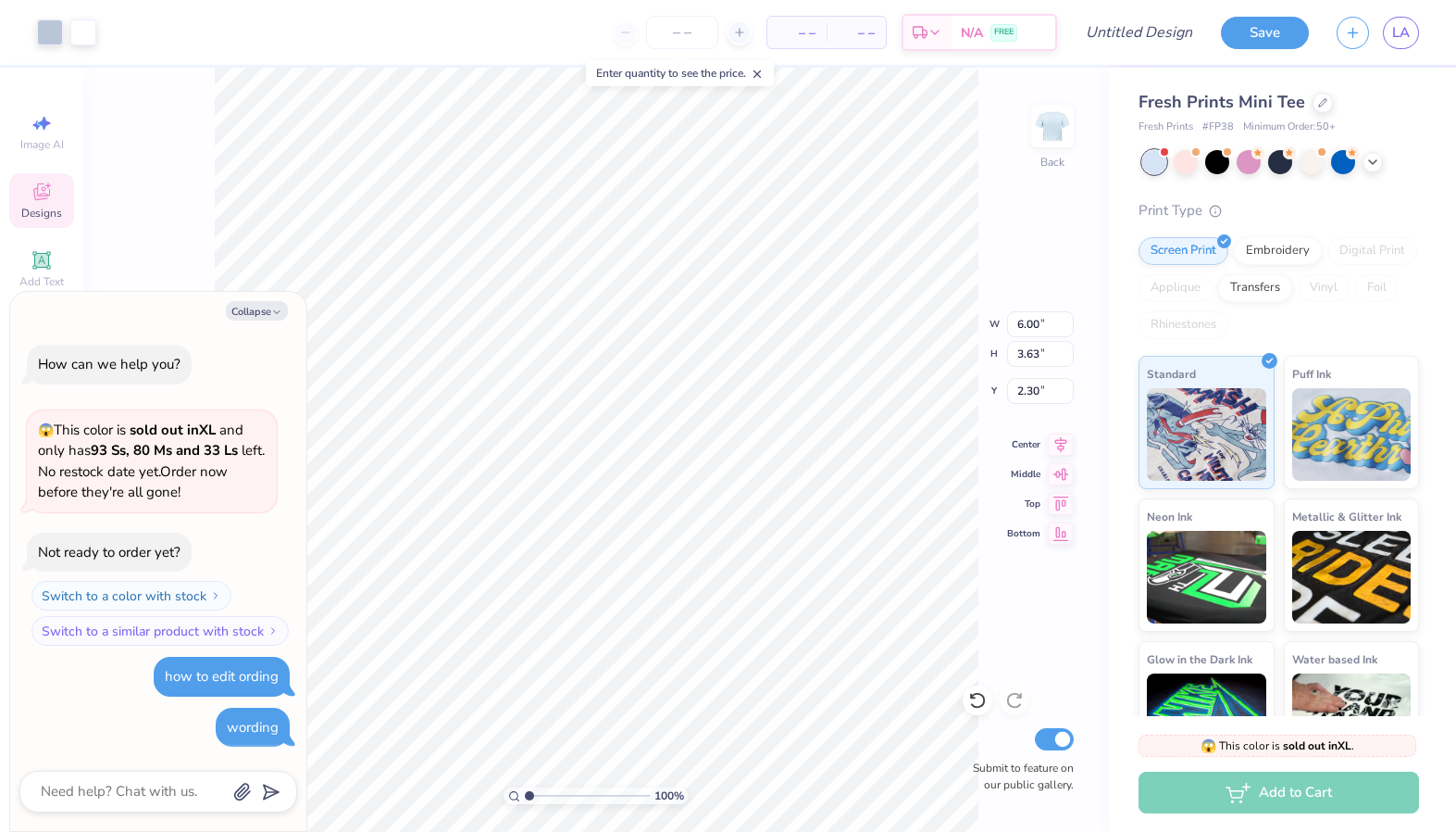
type textarea "x"
type input "3.23"
type input "0.56"
type input "4.35"
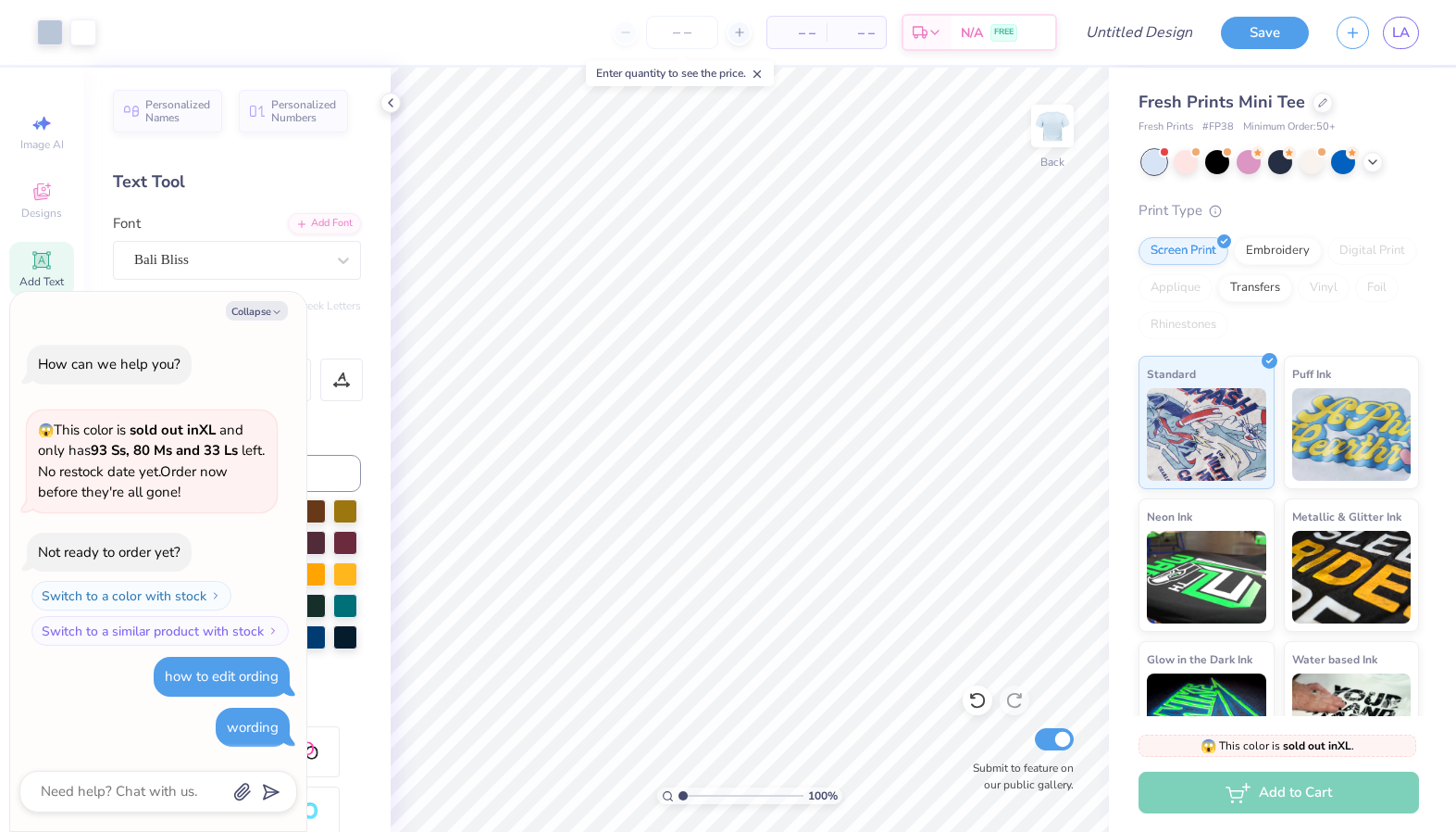
scroll to position [91, 0]
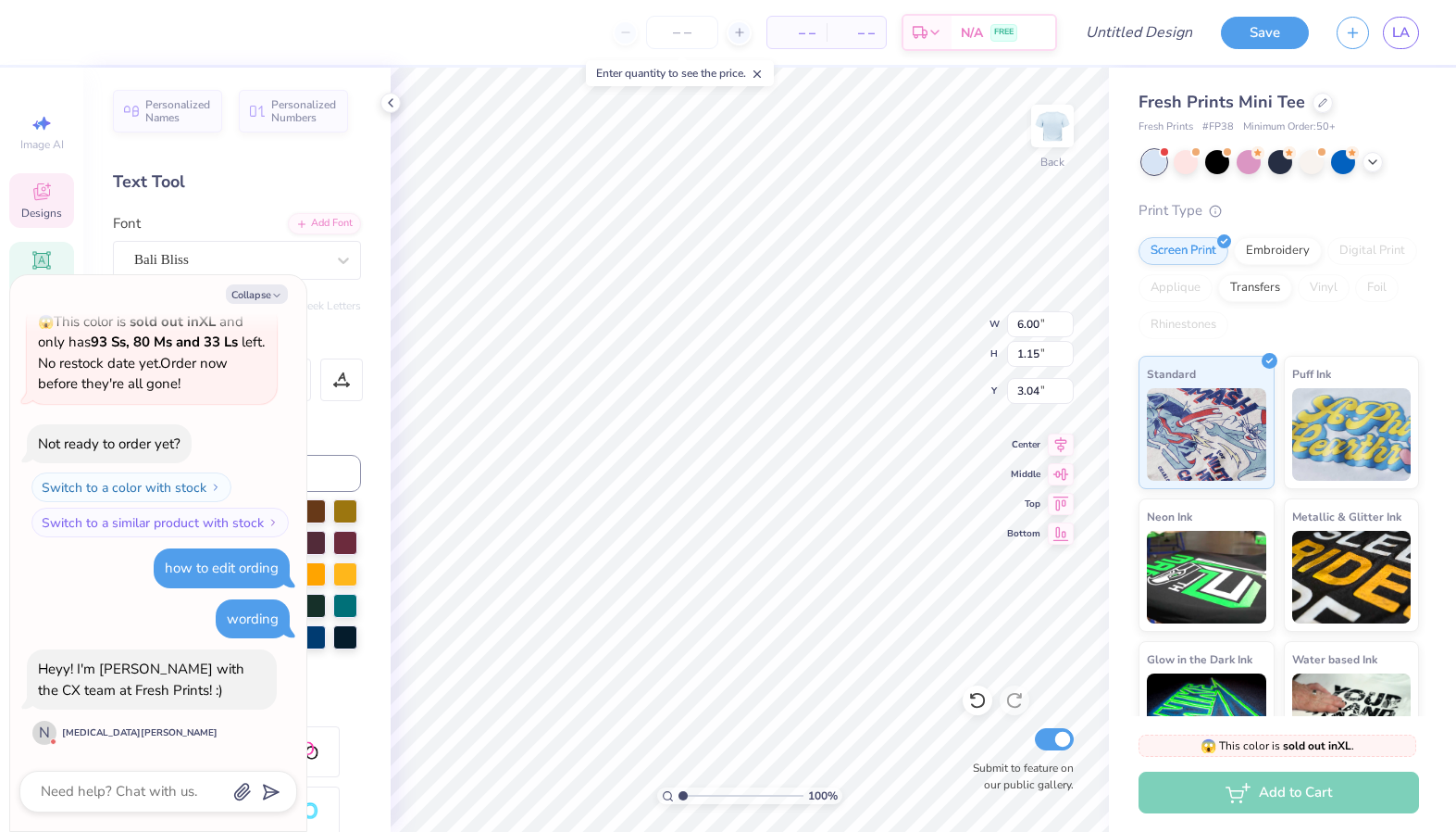
type textarea "x"
type input "3.51"
type textarea "x"
type input "3.17"
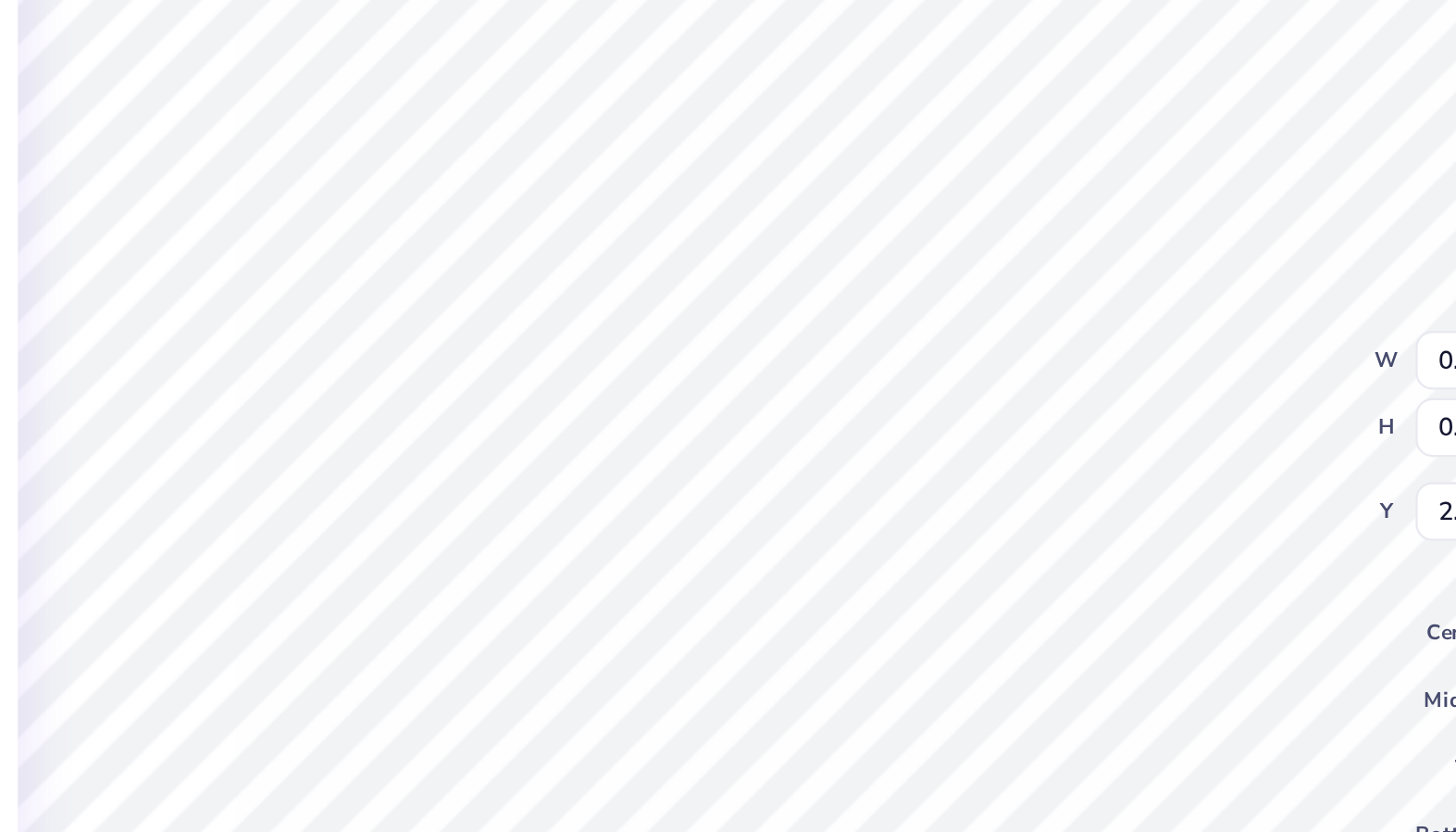
type textarea "x"
type input "2.31"
type textarea "x"
type input "0.65"
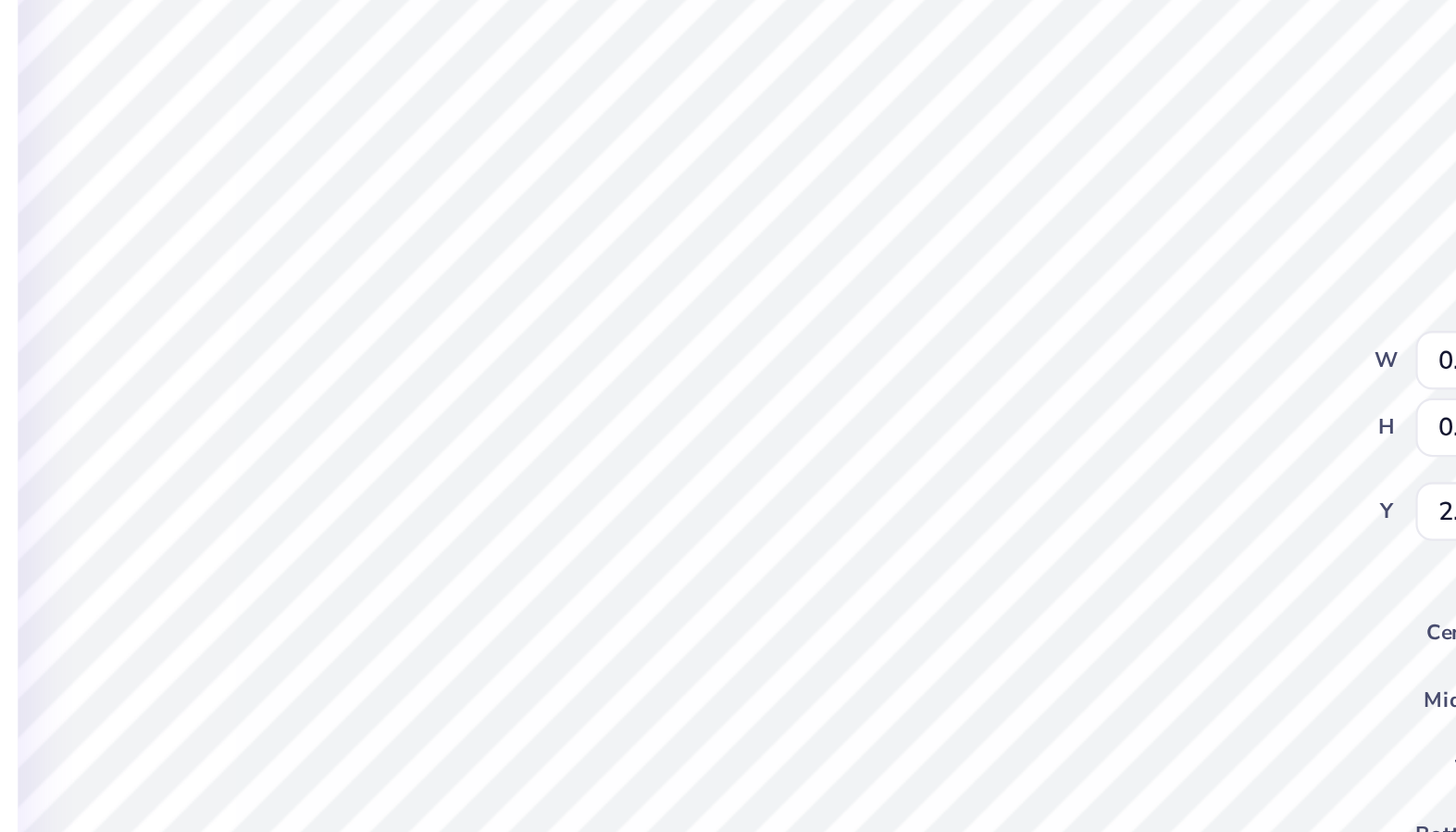
type input "2.32"
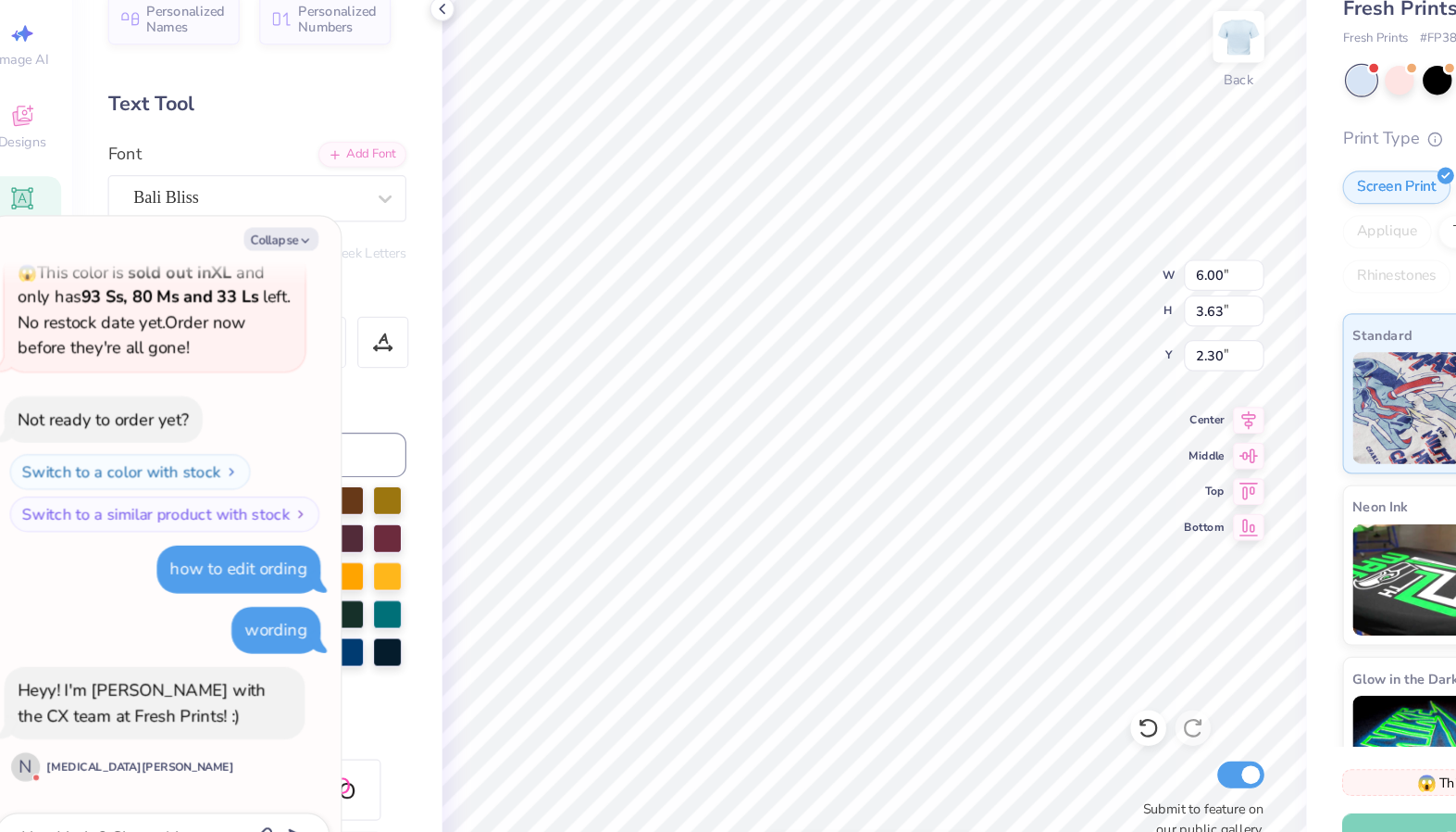
type textarea "x"
type input "7.44"
type input "4.50"
type input "2.32"
type textarea "x"
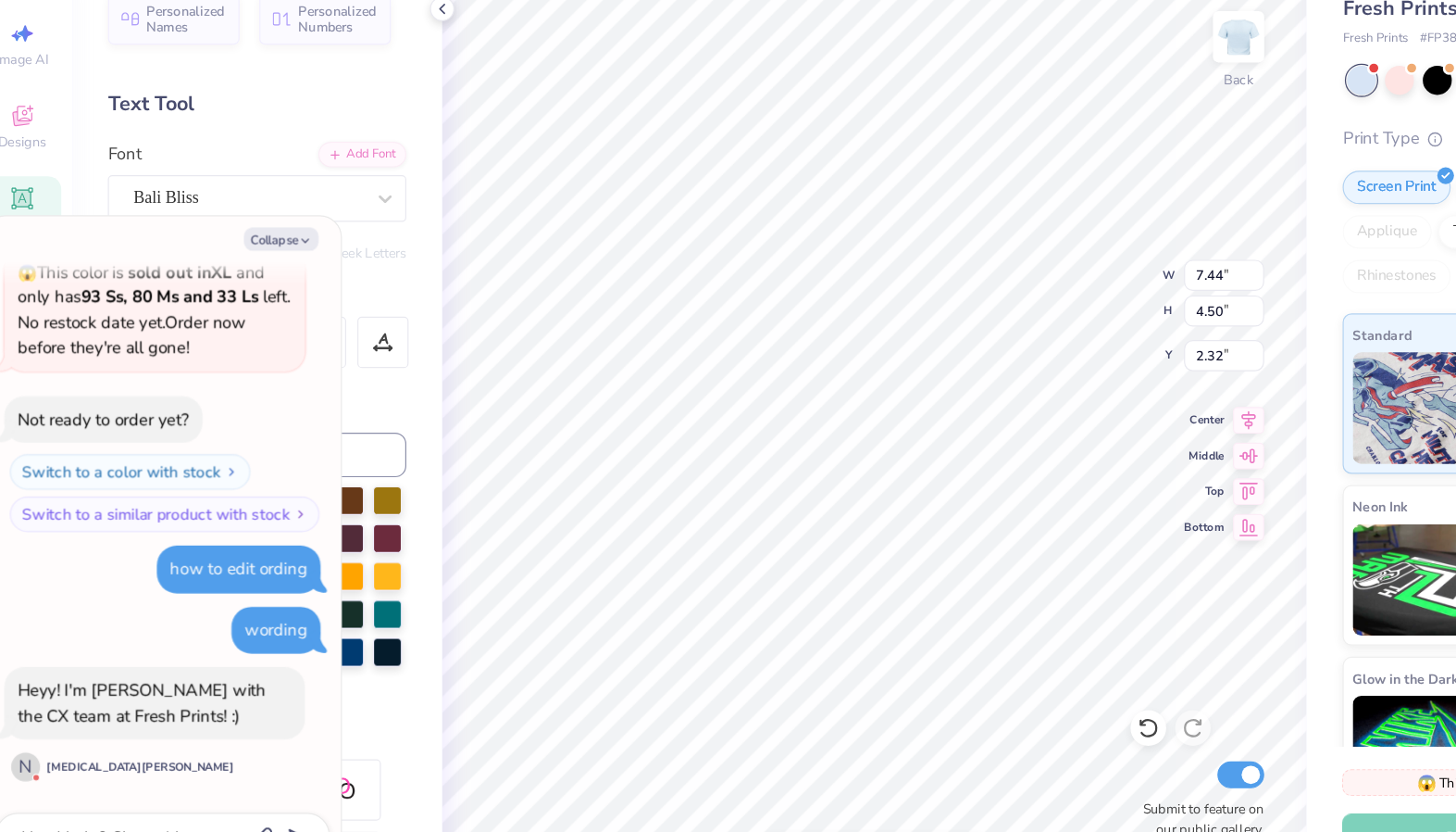
type input "2.24"
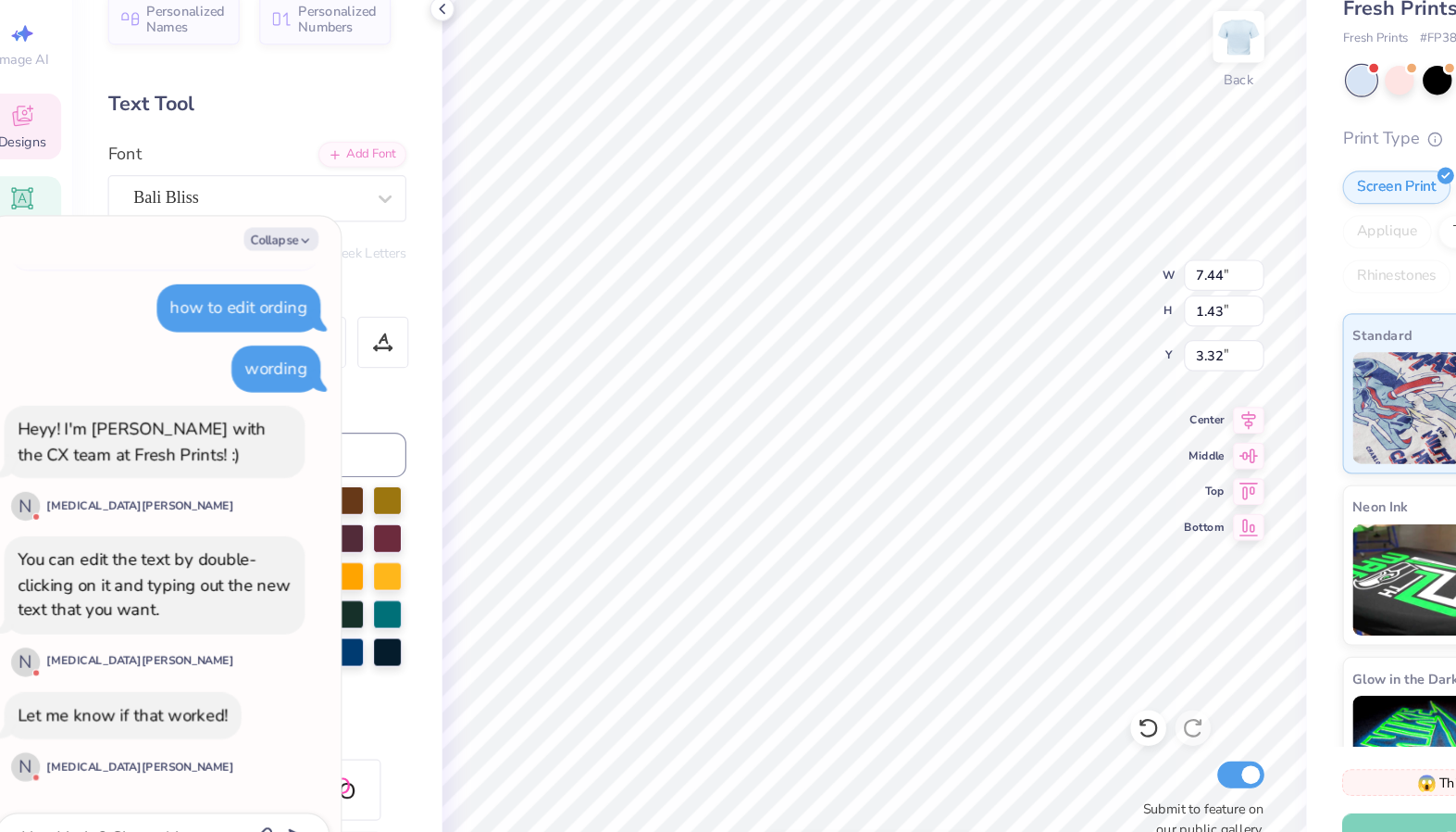
type textarea "x"
type input "6.71"
type input "1.29"
type textarea "x"
type input "3.35"
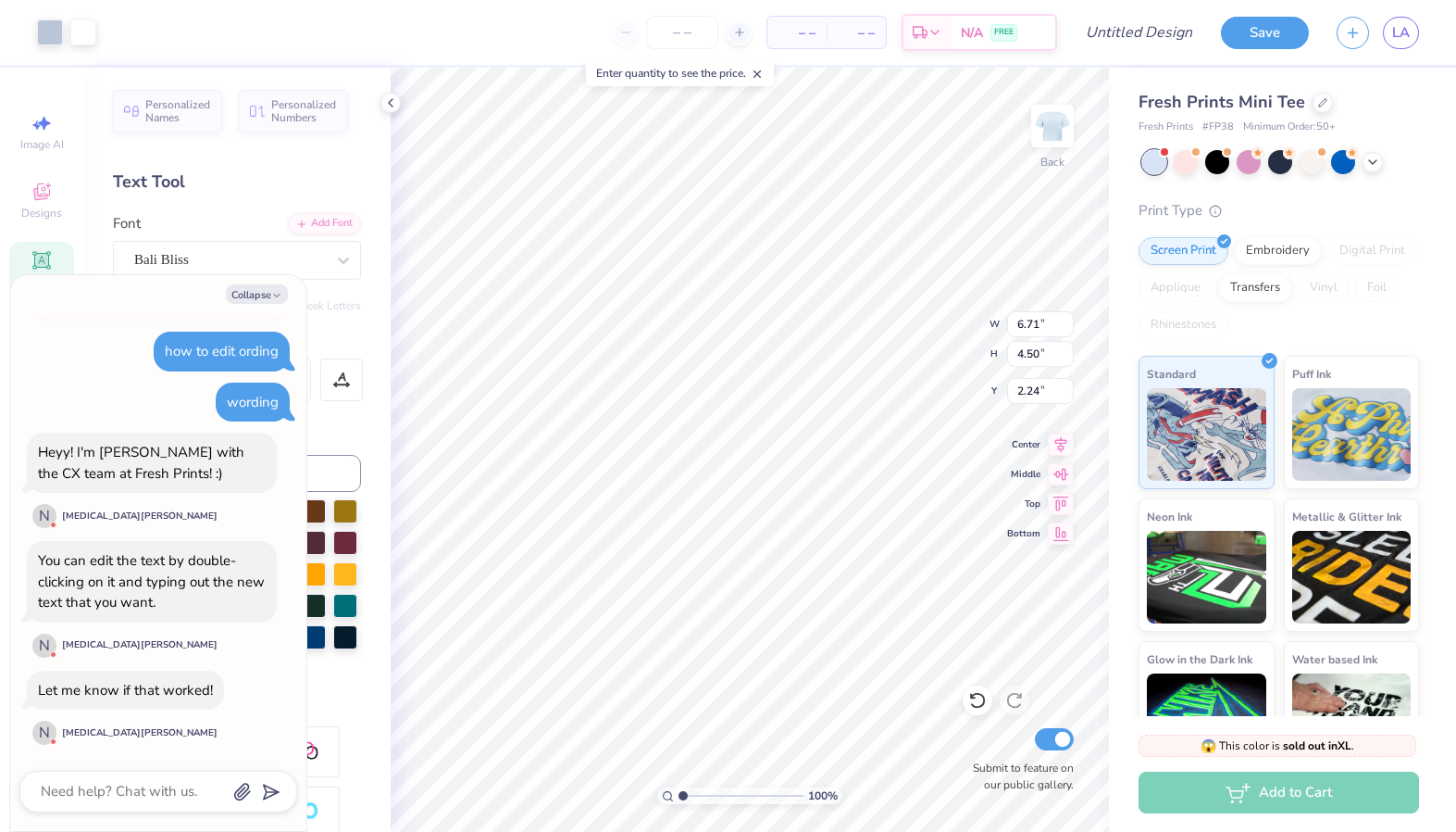
type textarea "x"
type input "5.48"
type input "3.68"
type input "2.22"
click at [393, 103] on icon at bounding box center [390, 102] width 15 height 15
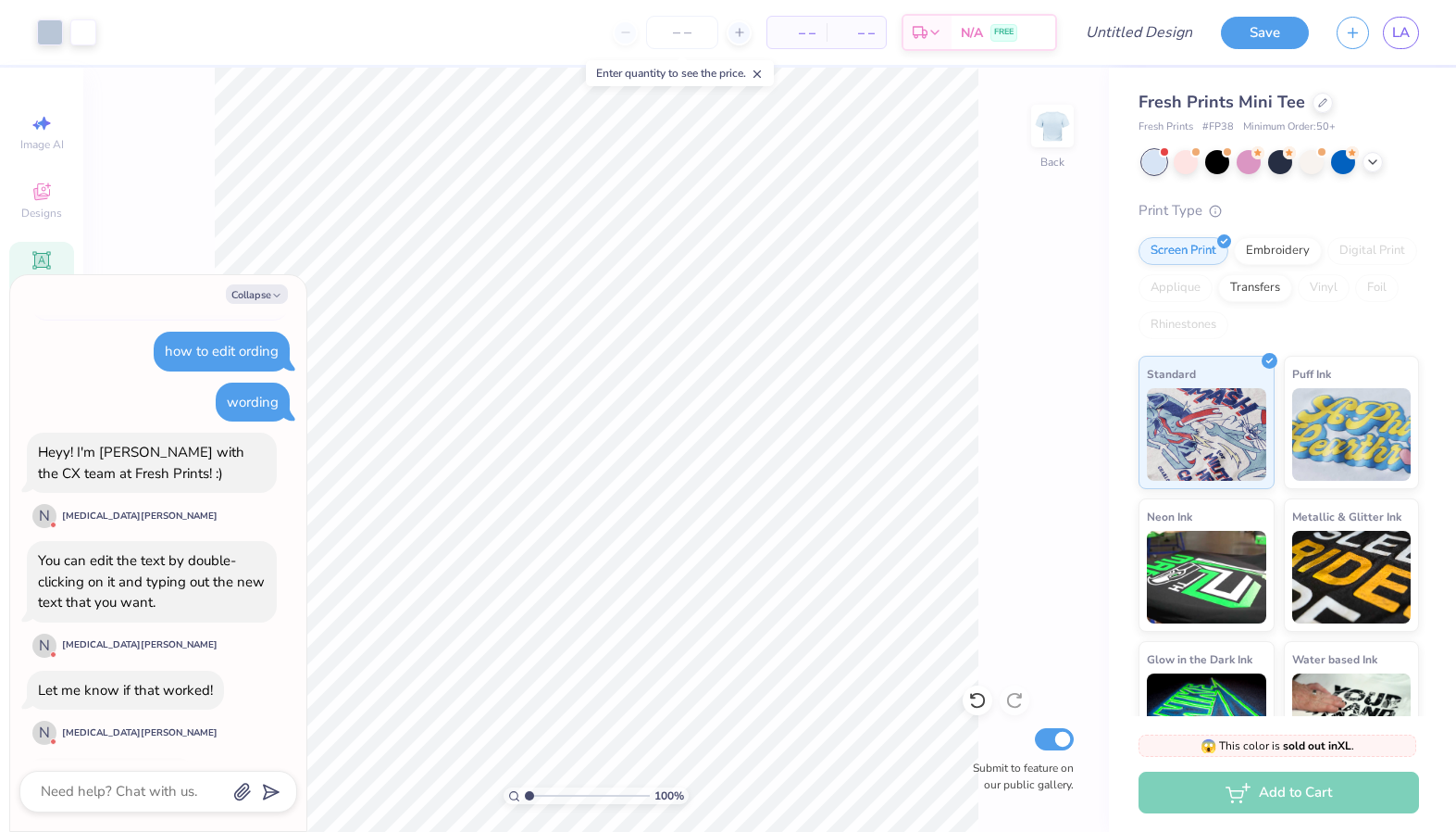
scroll to position [395, 0]
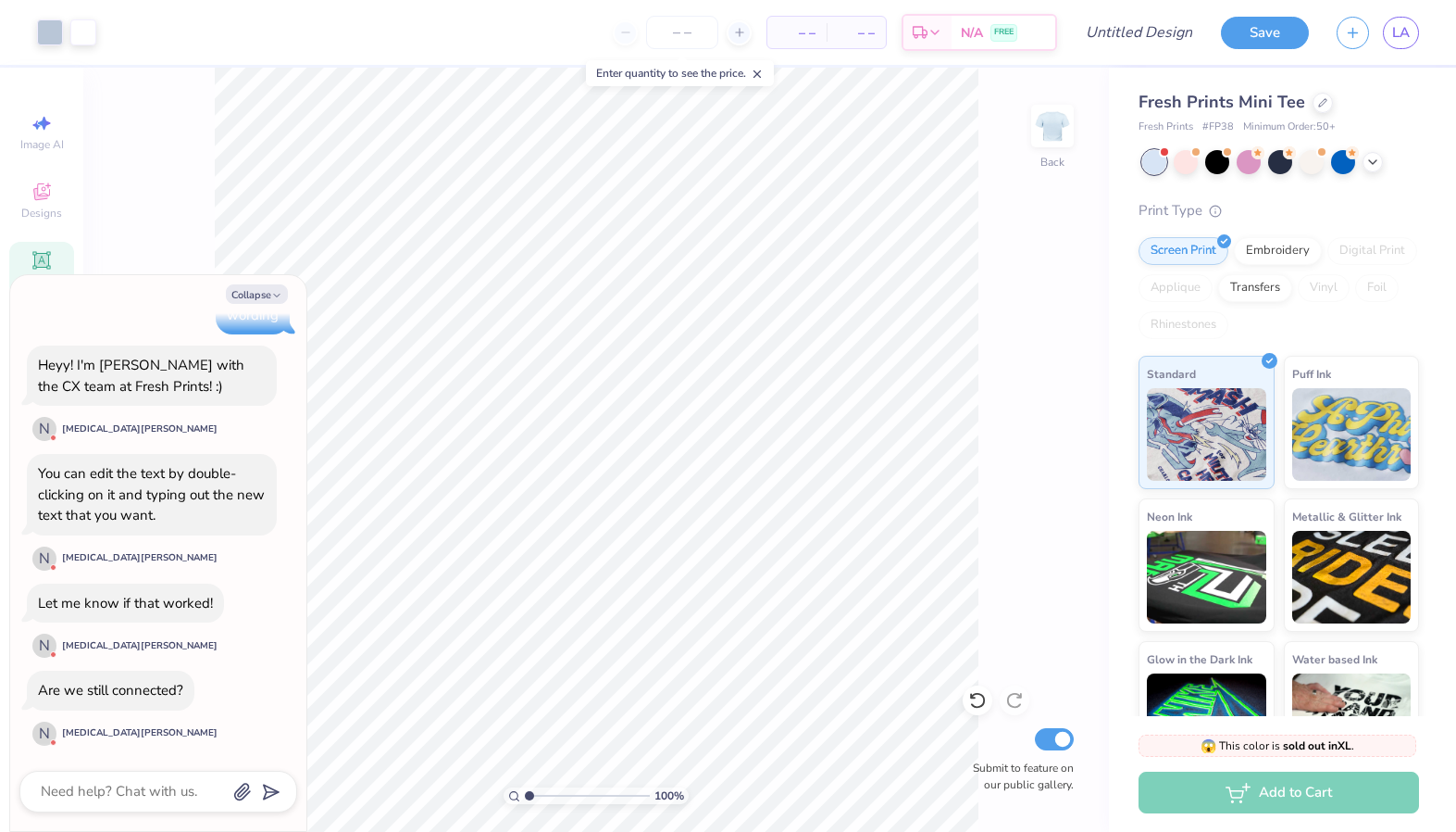
type textarea "x"
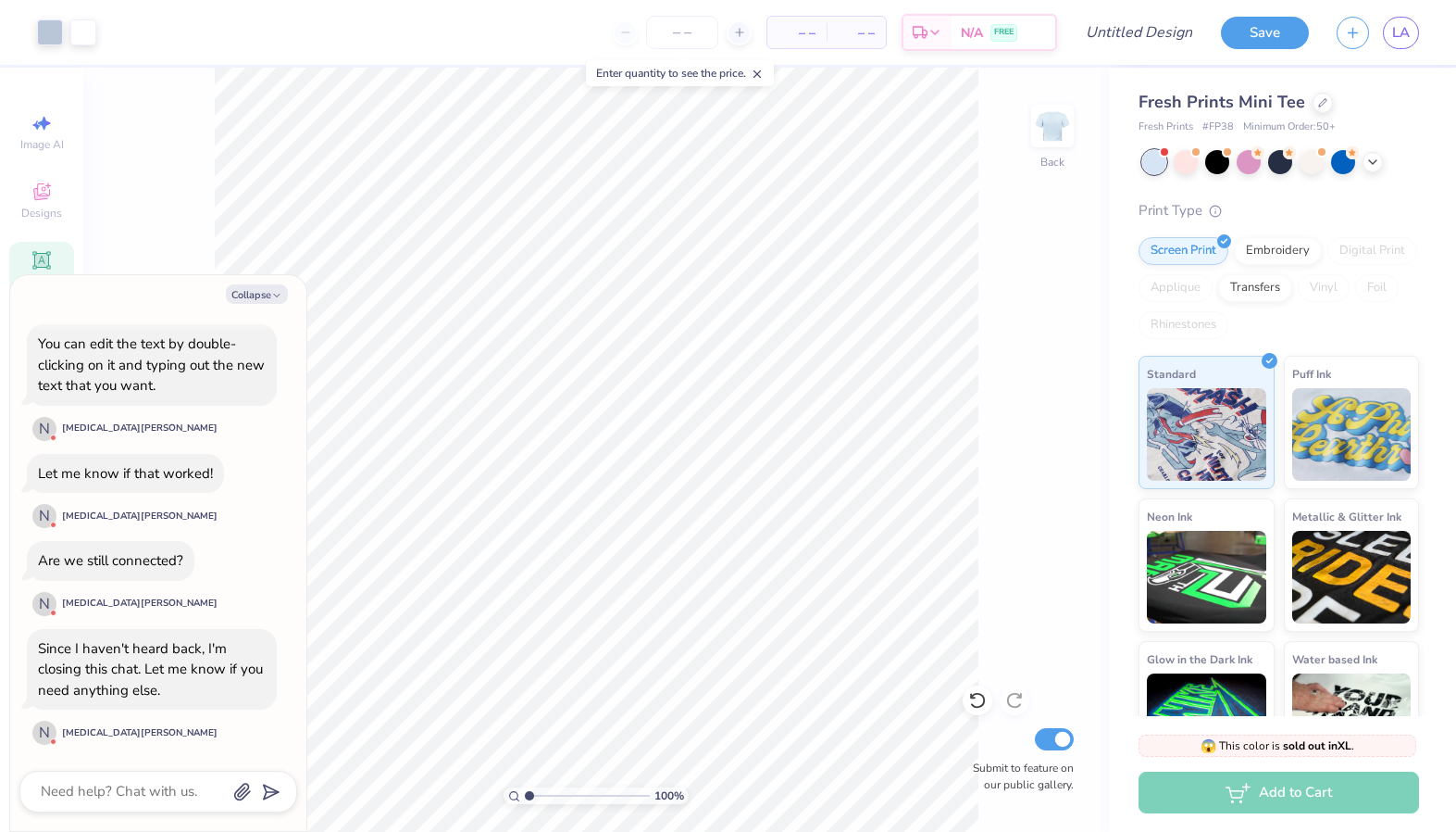
click at [1047, 240] on div "100 % Back Submit to feature on our public gallery." at bounding box center [596, 449] width 1026 height 764
click at [1165, 41] on input "Design Title" at bounding box center [1161, 32] width 90 height 37
type input "p"
type textarea "x"
type input "pa"
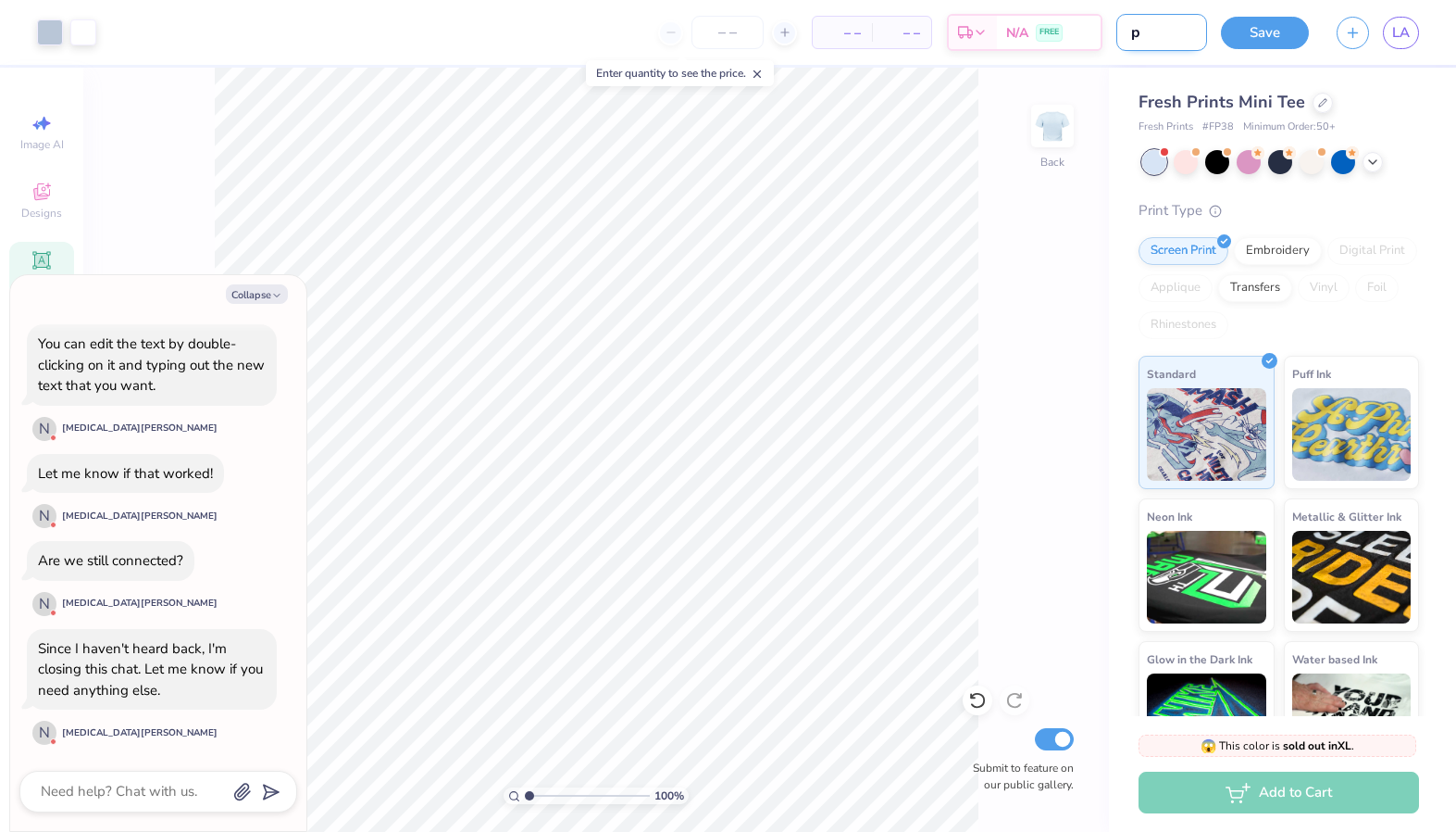
type textarea "x"
type input "pan"
type textarea "x"
type input "panh"
type textarea "x"
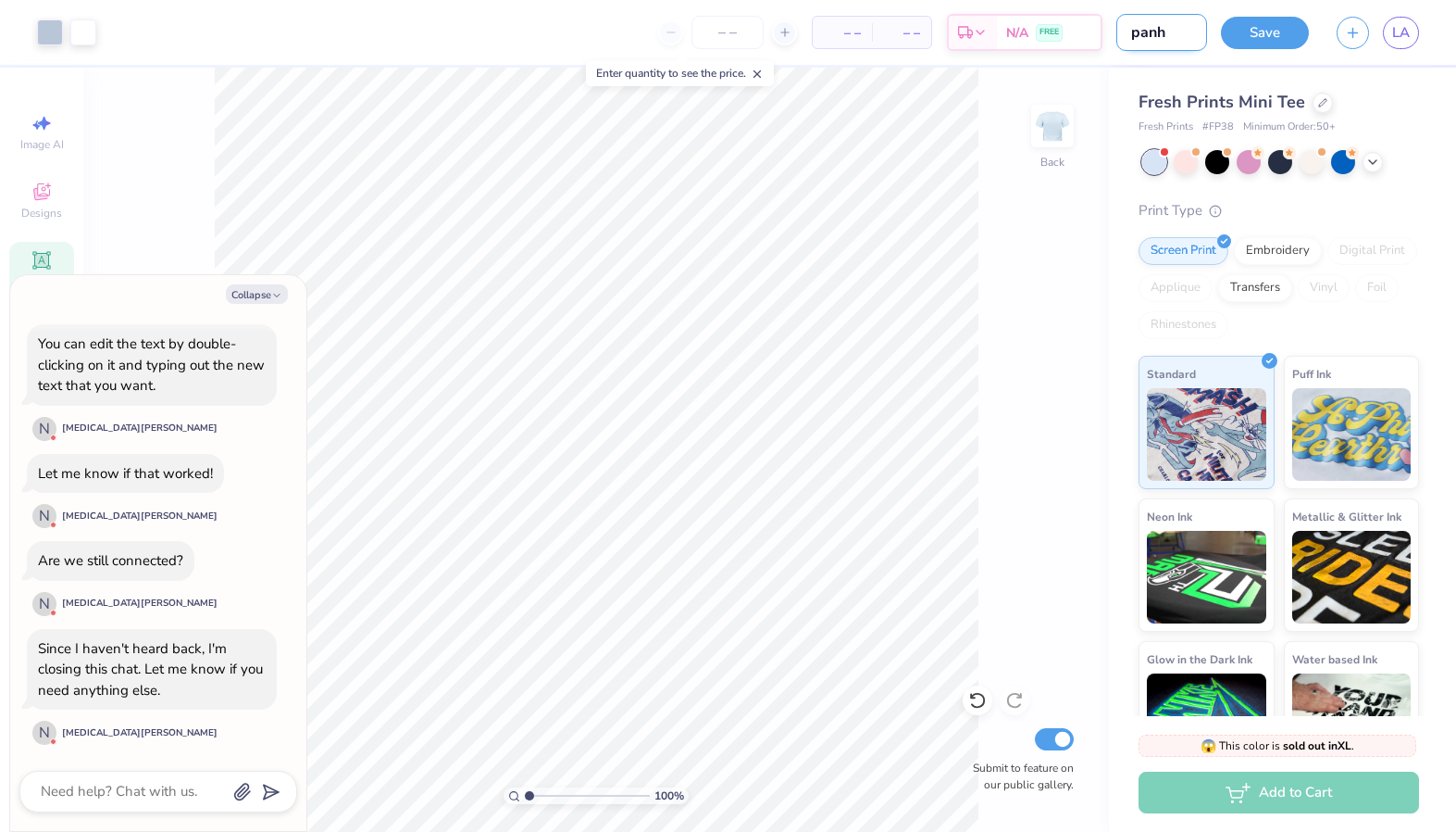
type input "panhe"
type textarea "x"
type input "panhel"
type textarea "x"
type input "panhel"
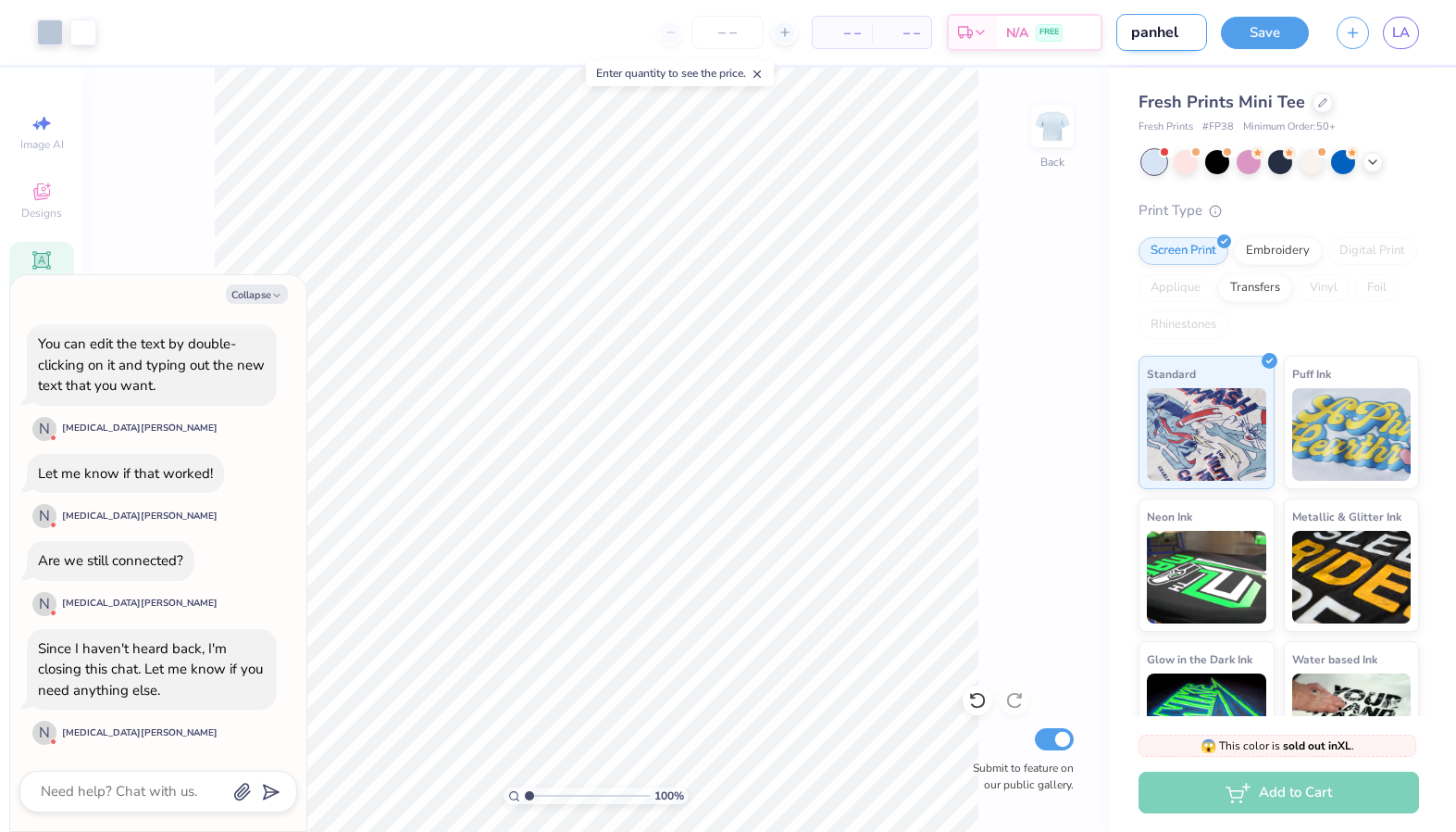
type textarea "x"
type input "panhel h"
type textarea "x"
type input "panhel he"
type textarea "x"
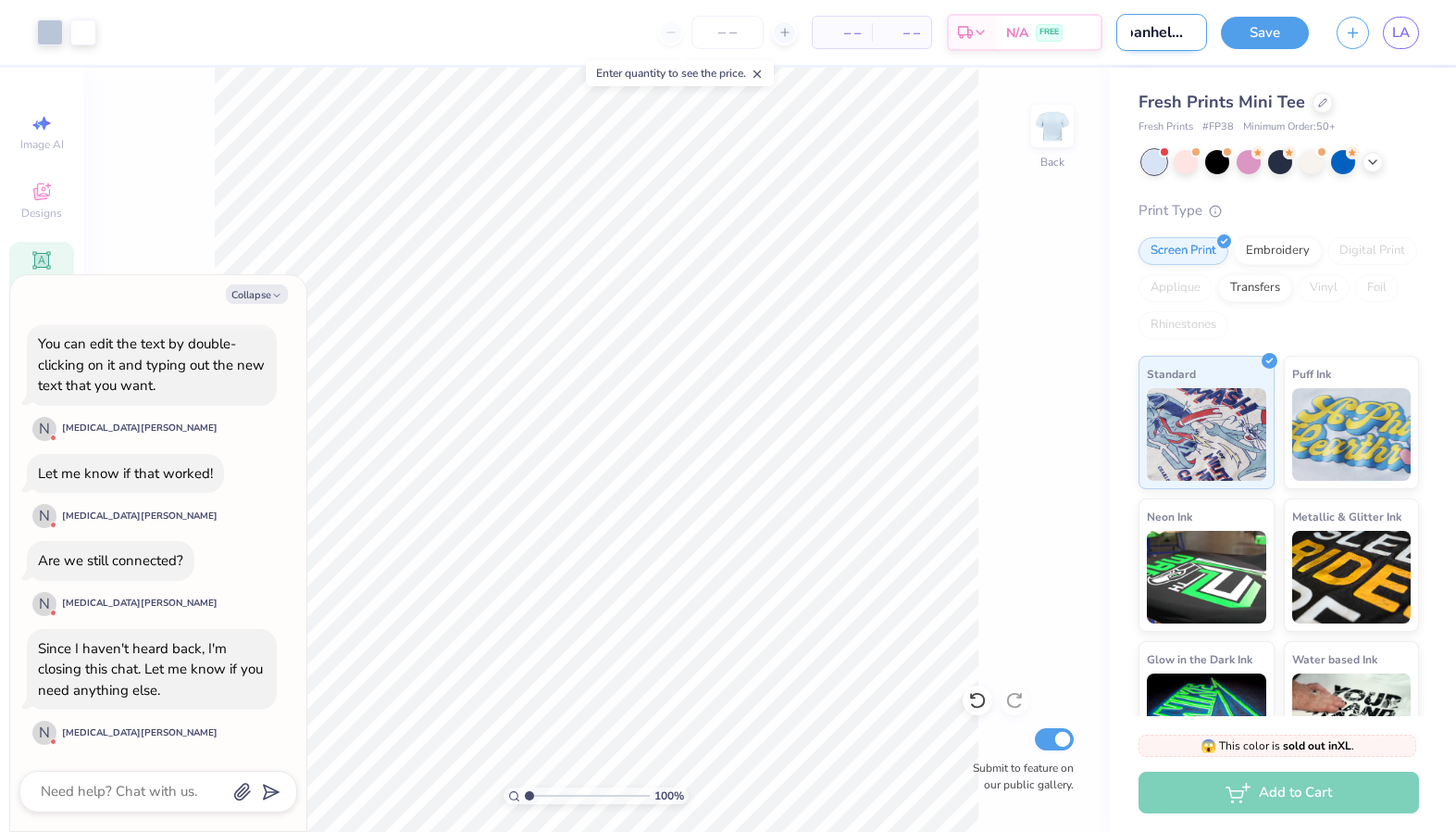
type input "panhel her"
type textarea "x"
type input "panhel he"
type textarea "x"
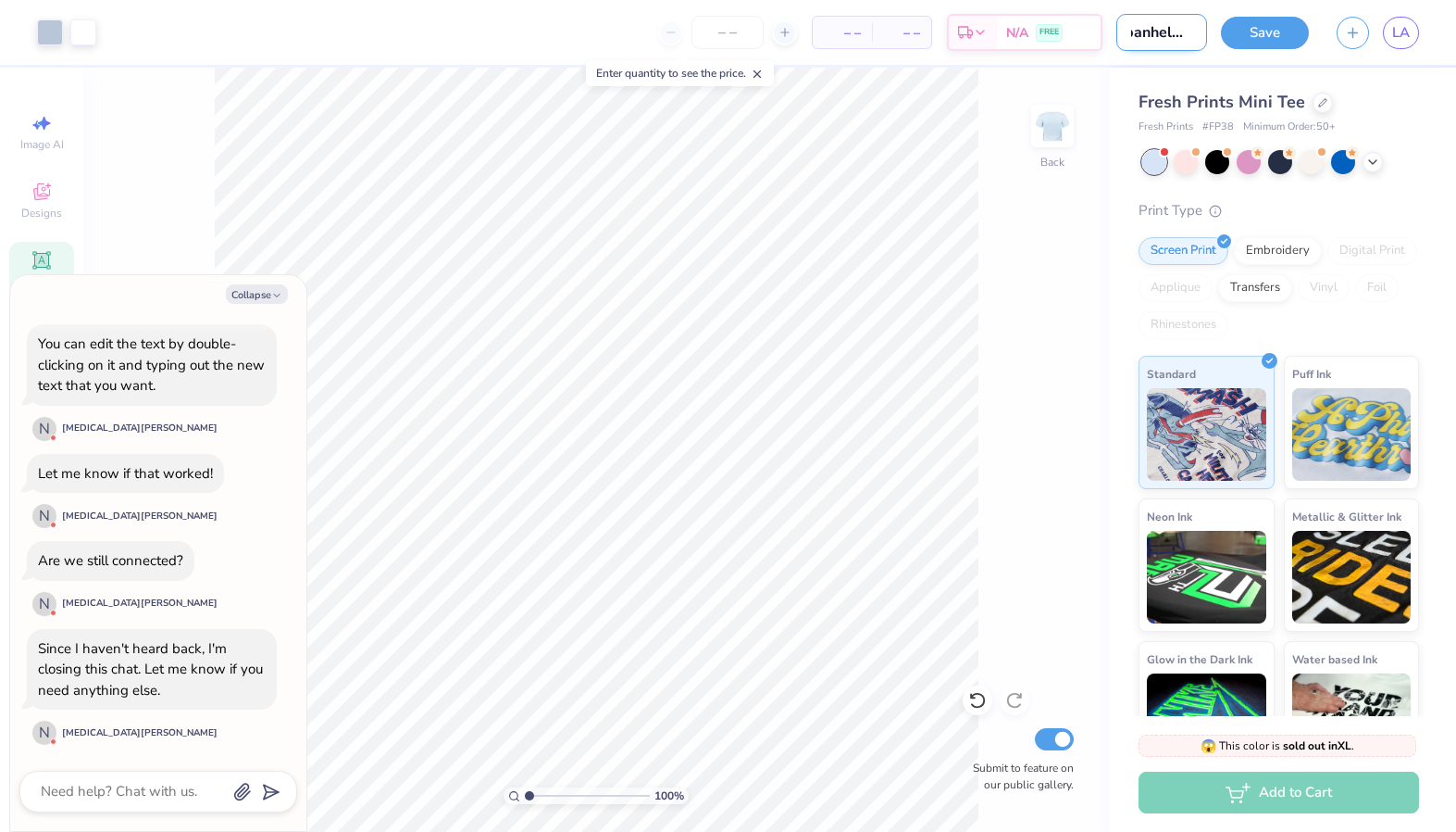
scroll to position [0, 7]
type input "panhel h"
type textarea "x"
type input "panhel he"
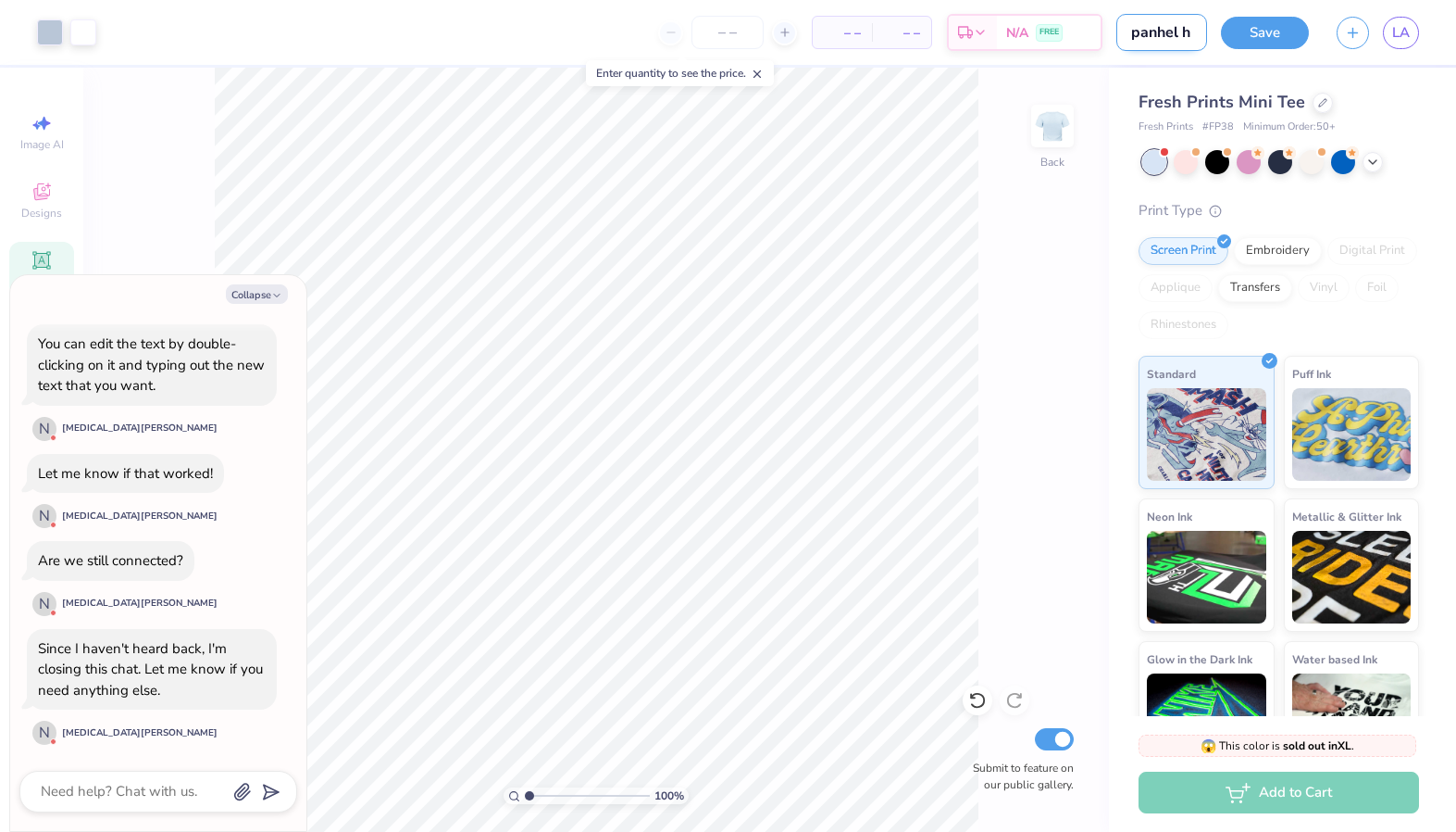
type textarea "x"
type input "panhel hea"
type textarea "x"
type input "panhel hear"
type textarea "x"
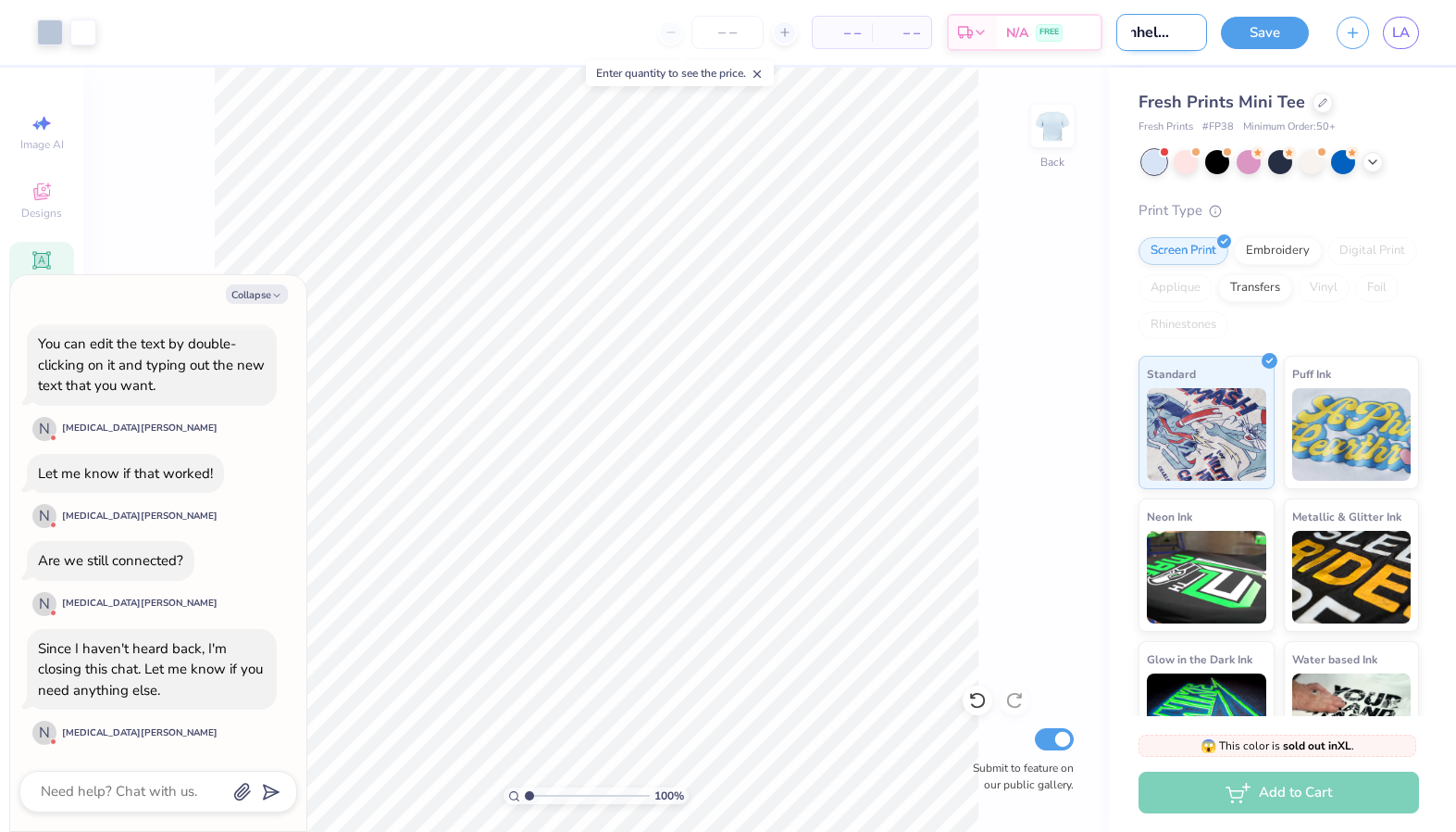
type input "panhel heart"
type textarea "x"
type input "panhel heart"
click at [1242, 34] on button "Save" at bounding box center [1265, 29] width 88 height 32
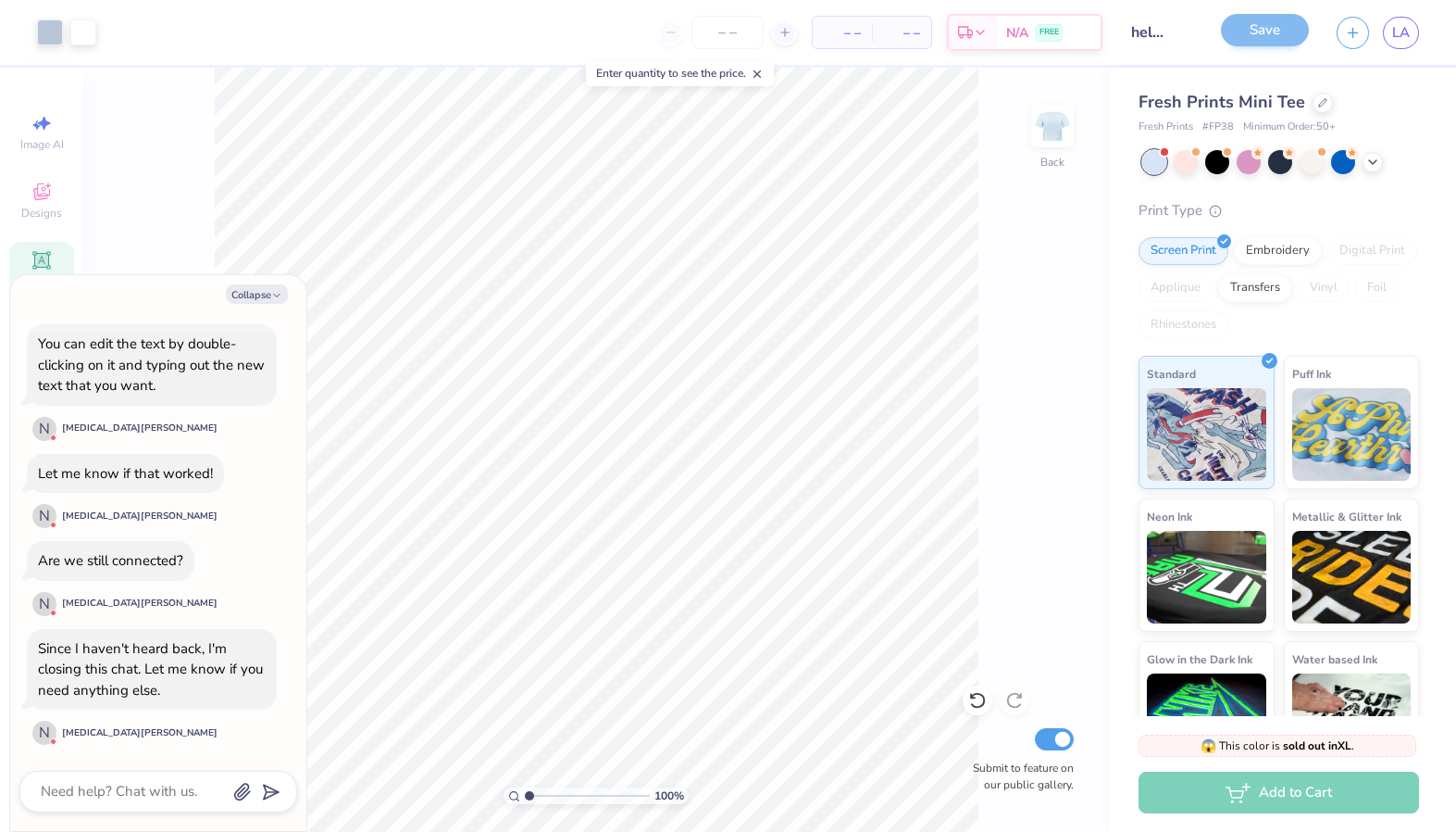
scroll to position [0, 0]
click at [1242, 29] on div "Save" at bounding box center [1265, 32] width 88 height 32
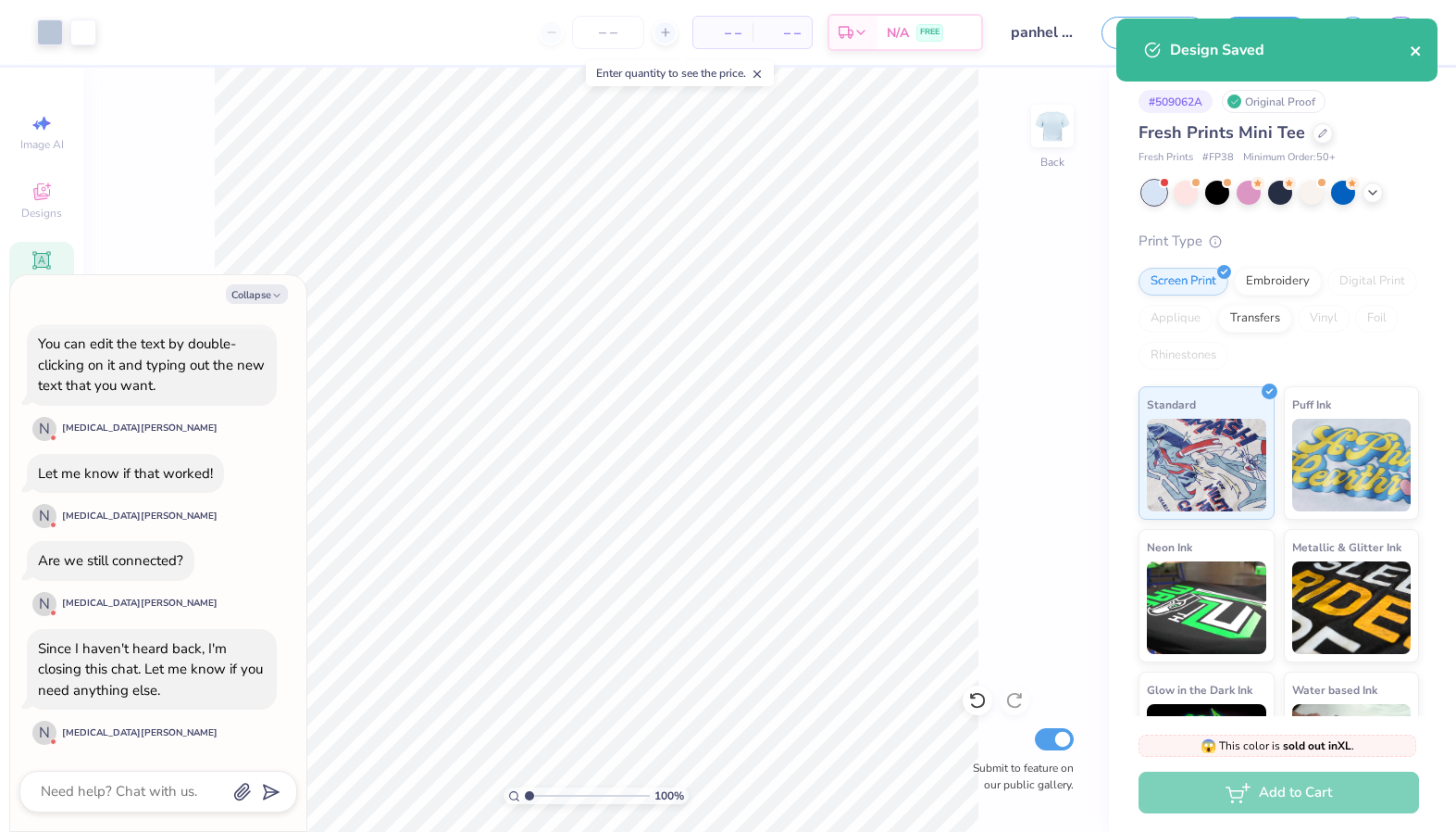
click at [1242, 51] on icon "close" at bounding box center [1416, 51] width 13 height 15
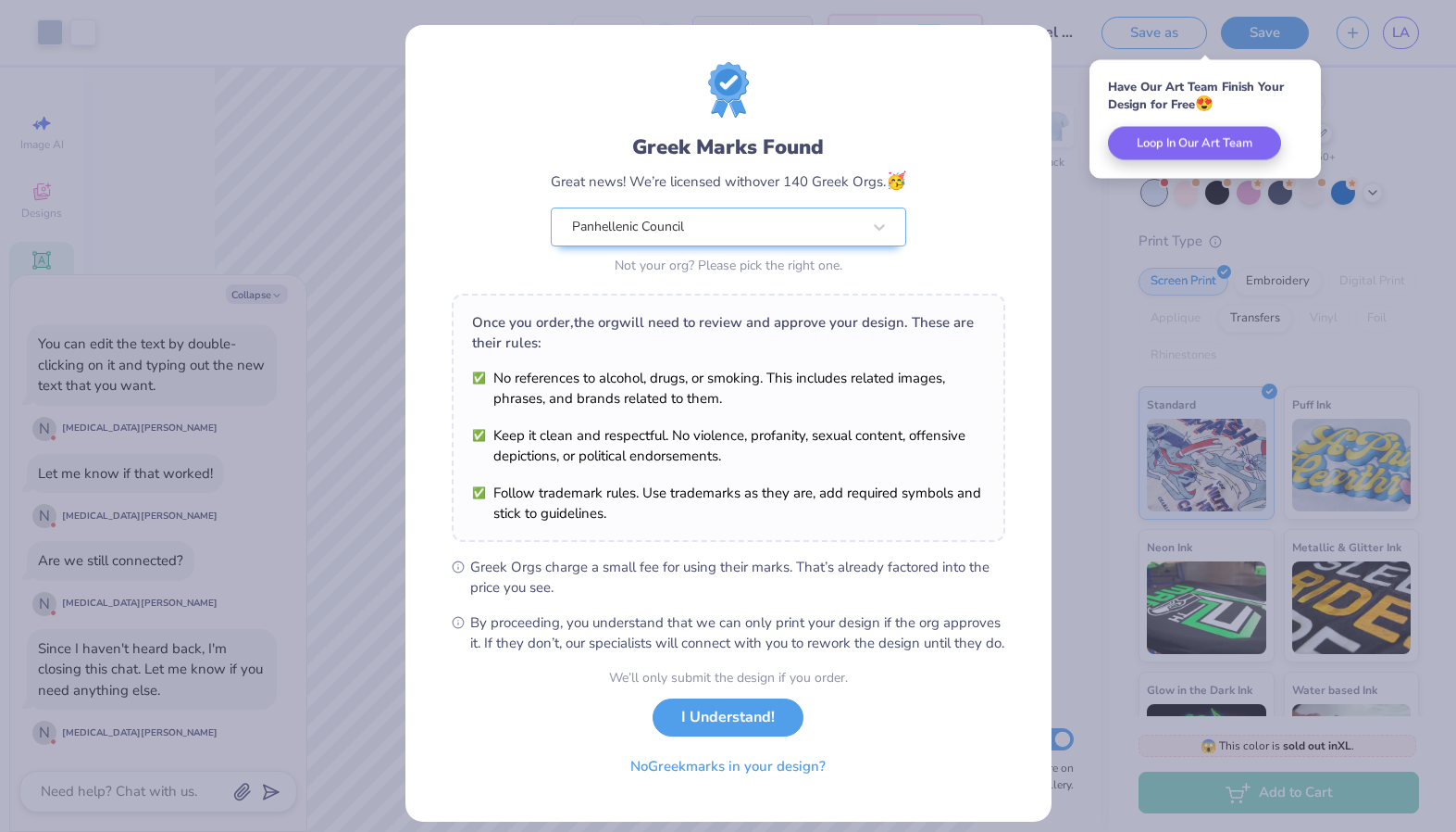
click at [1056, 231] on div "Greek Marks Found Great news! We’re licensed with over 140 Greek Orgs. 🥳 Panhel…" at bounding box center [728, 416] width 1456 height 832
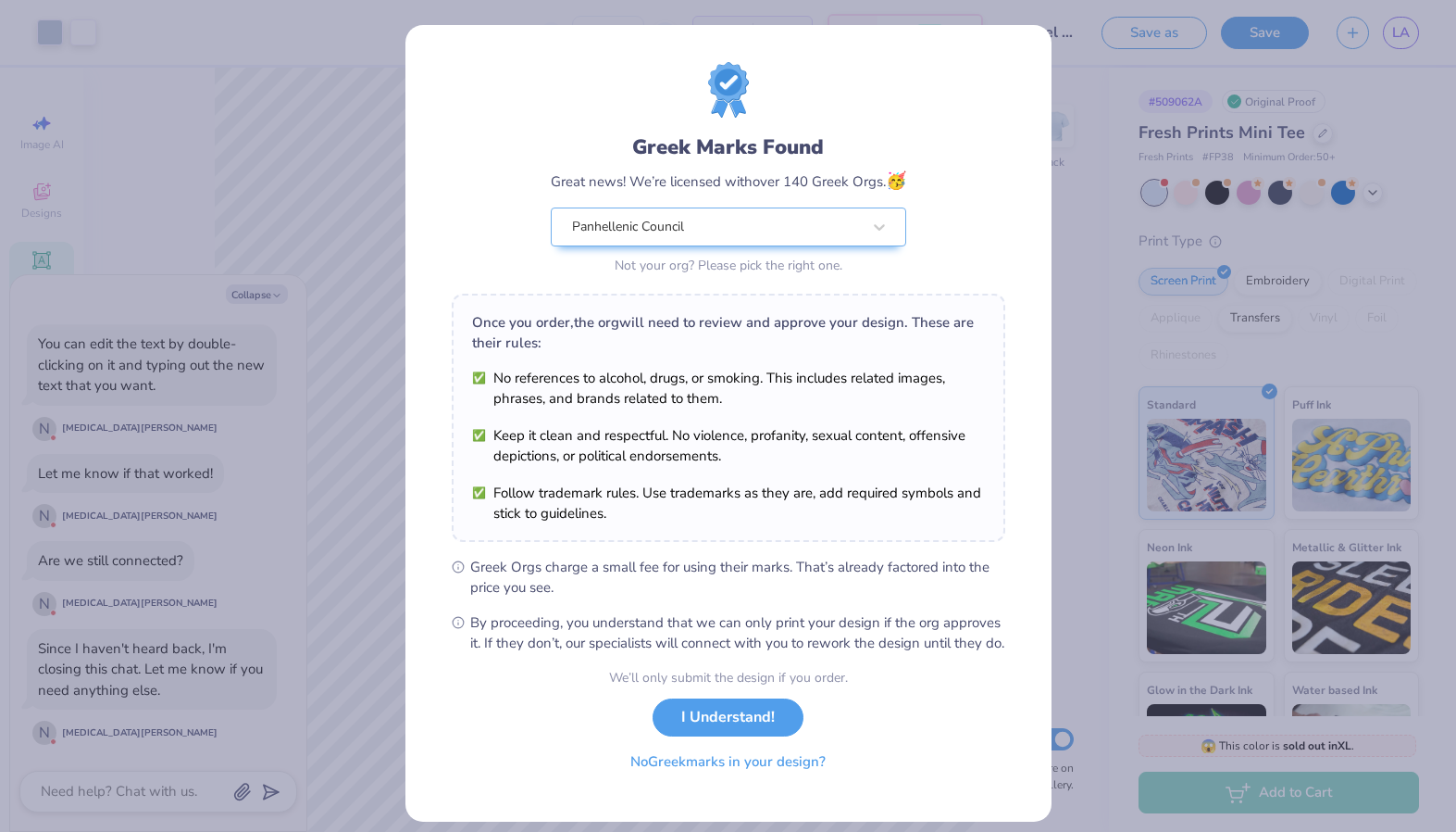
click at [653, 780] on button "No Greek marks in your design?" at bounding box center [728, 761] width 227 height 38
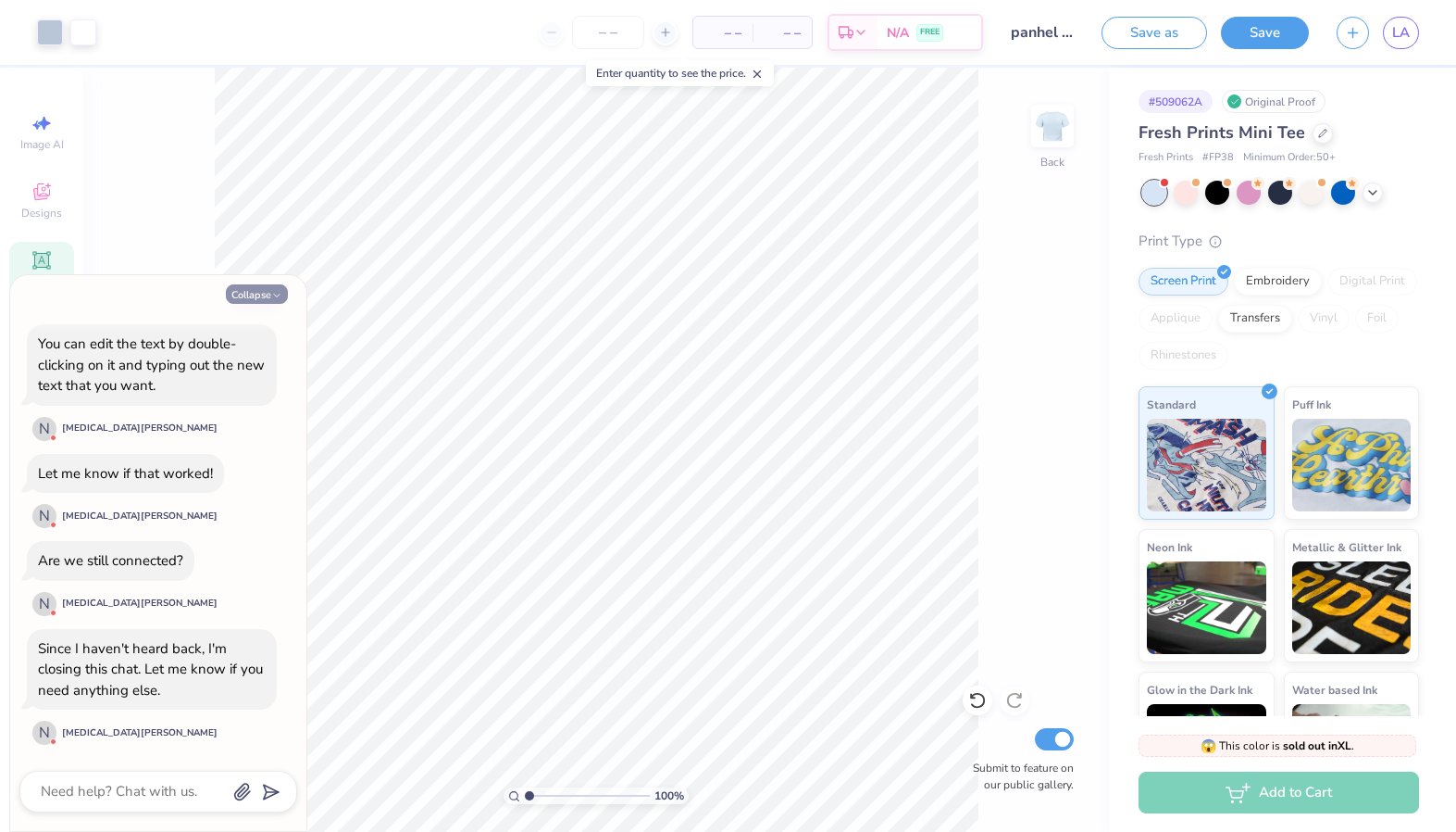
click at [267, 289] on button "Collapse" at bounding box center [257, 294] width 62 height 19
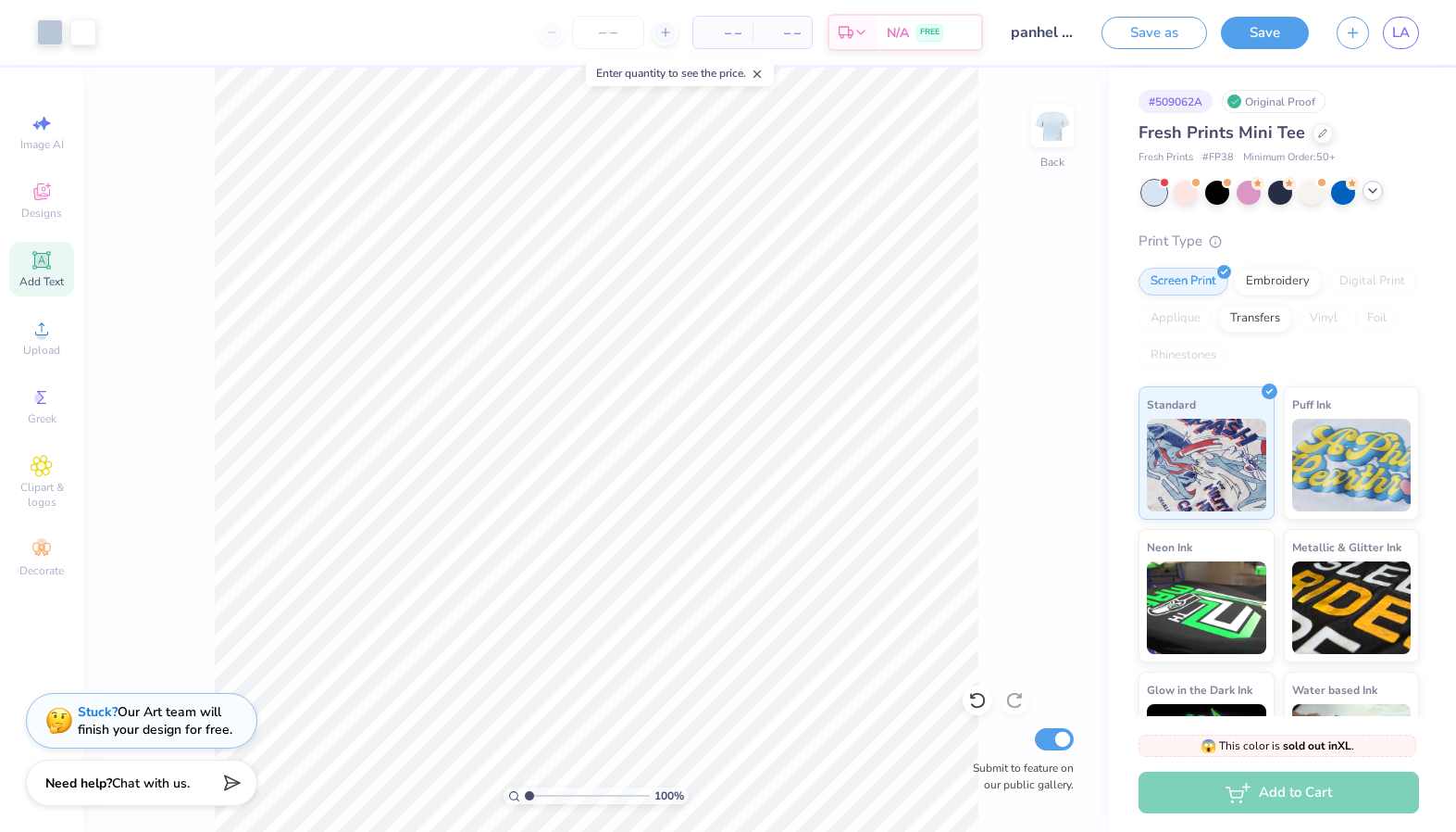
click at [1242, 189] on polyline at bounding box center [1373, 191] width 8 height 4
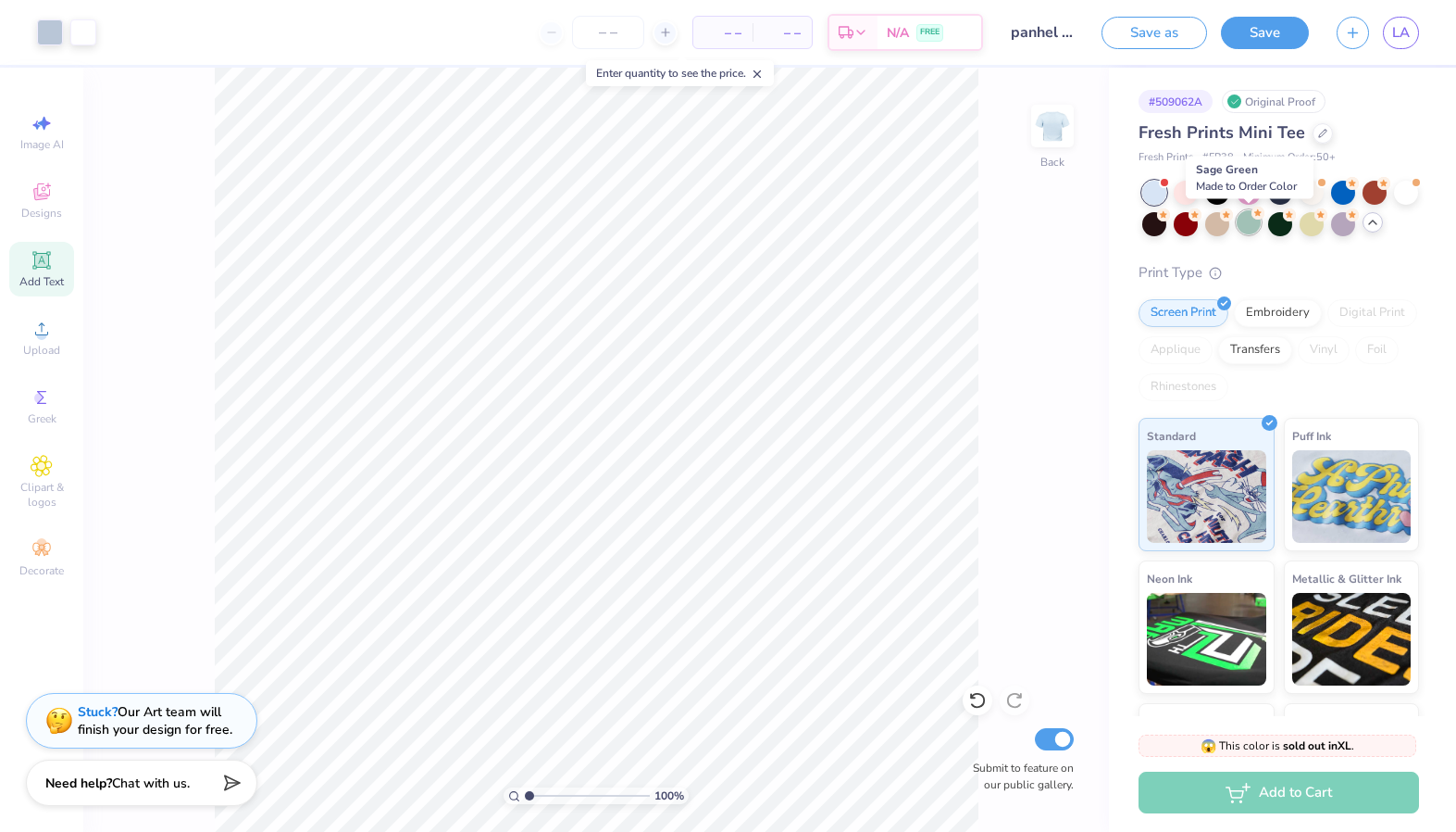
click at [1242, 229] on div at bounding box center [1249, 222] width 24 height 24
click at [1242, 228] on div "Almost there" at bounding box center [770, 449] width 1373 height 764
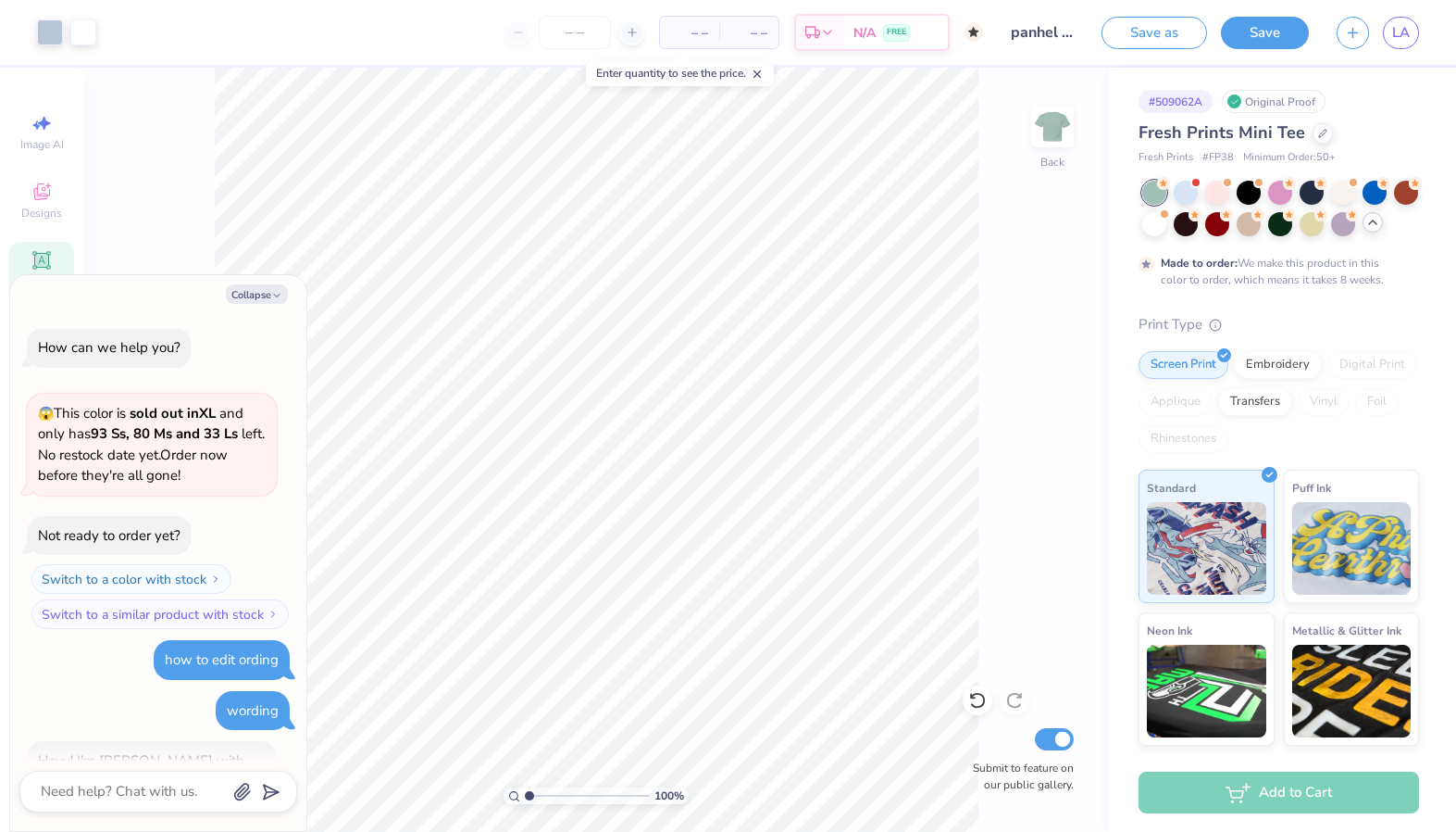
scroll to position [679, 0]
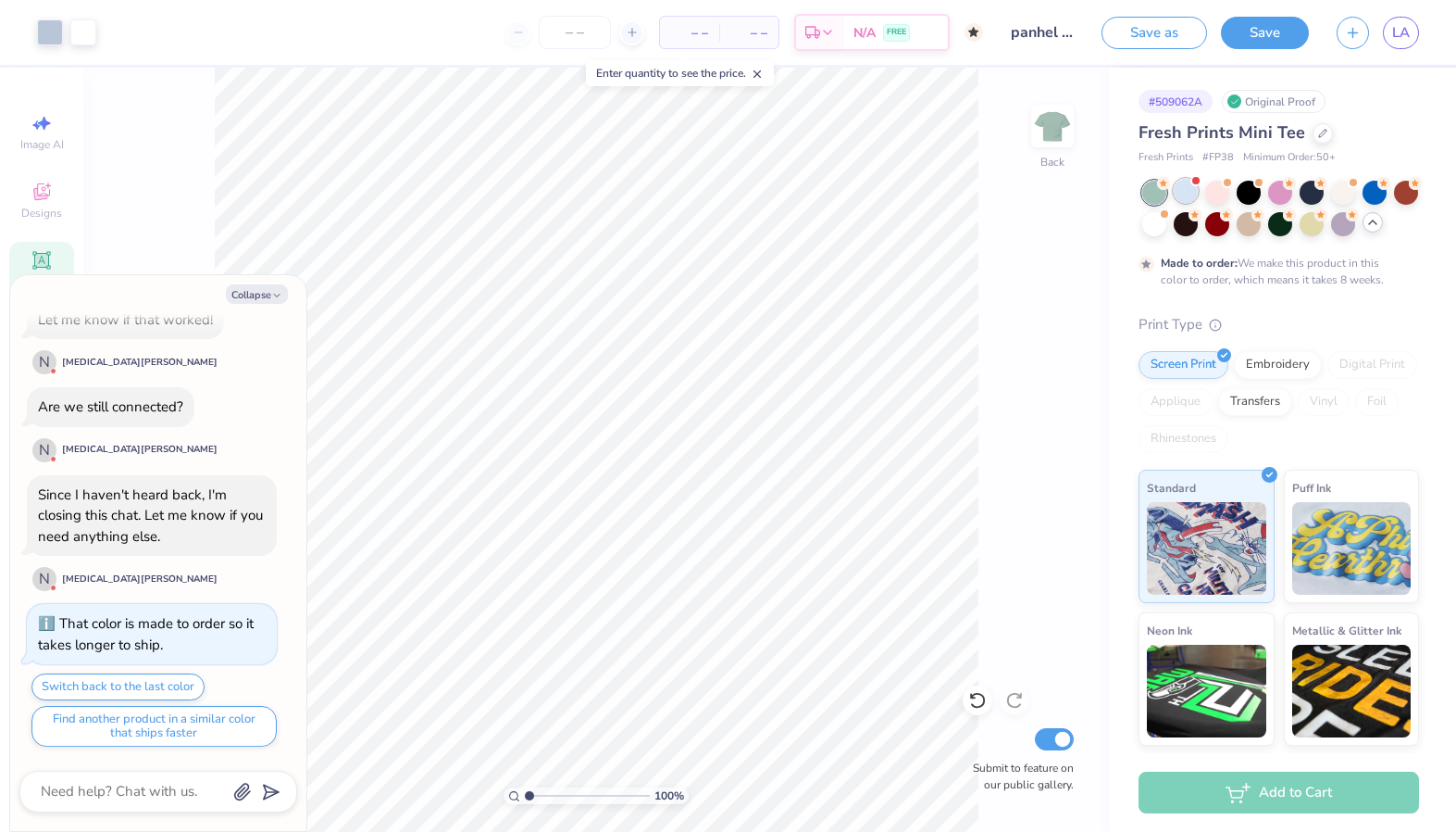
click at [1188, 192] on div at bounding box center [1186, 191] width 24 height 24
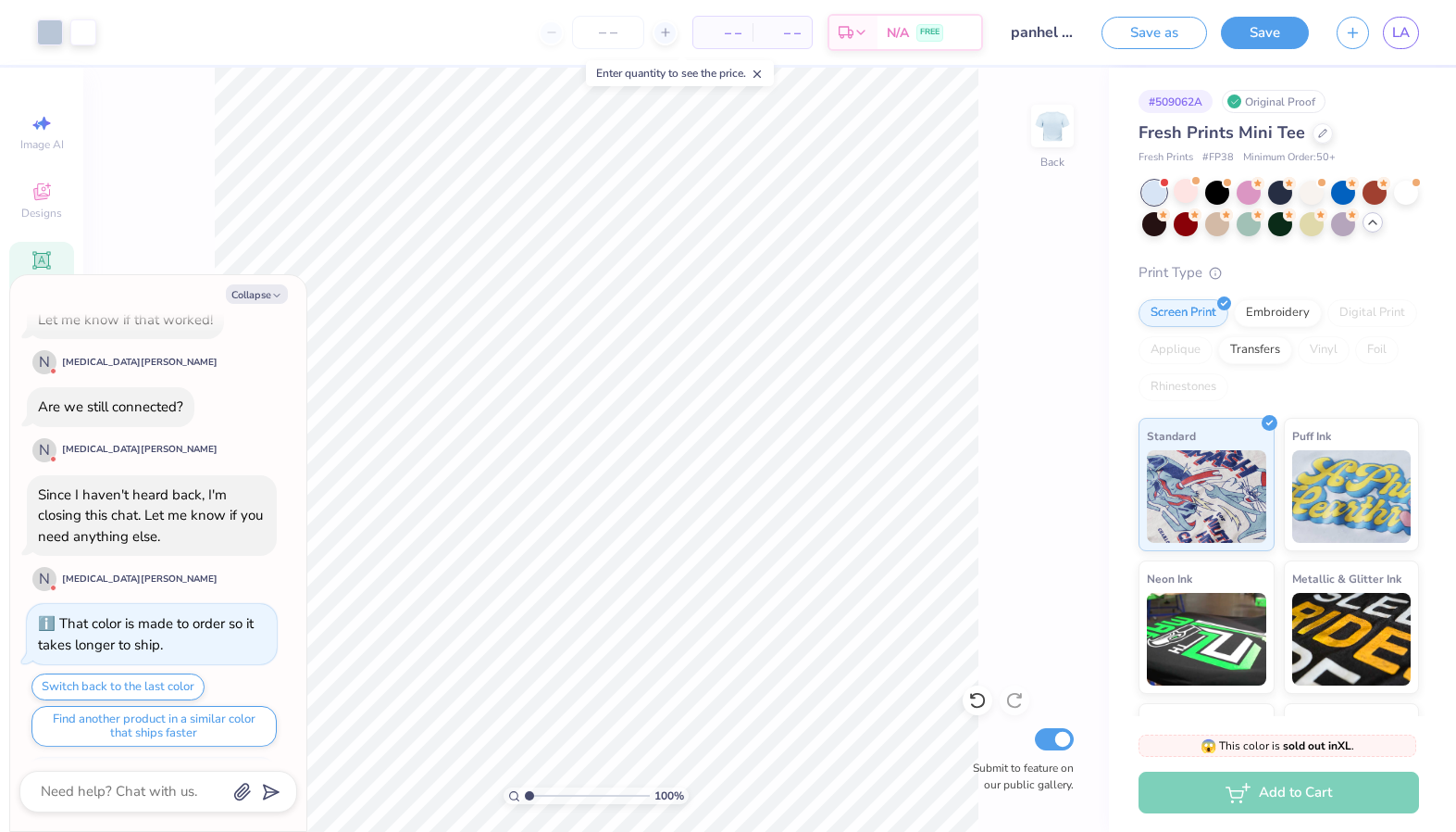
scroll to position [1032, 0]
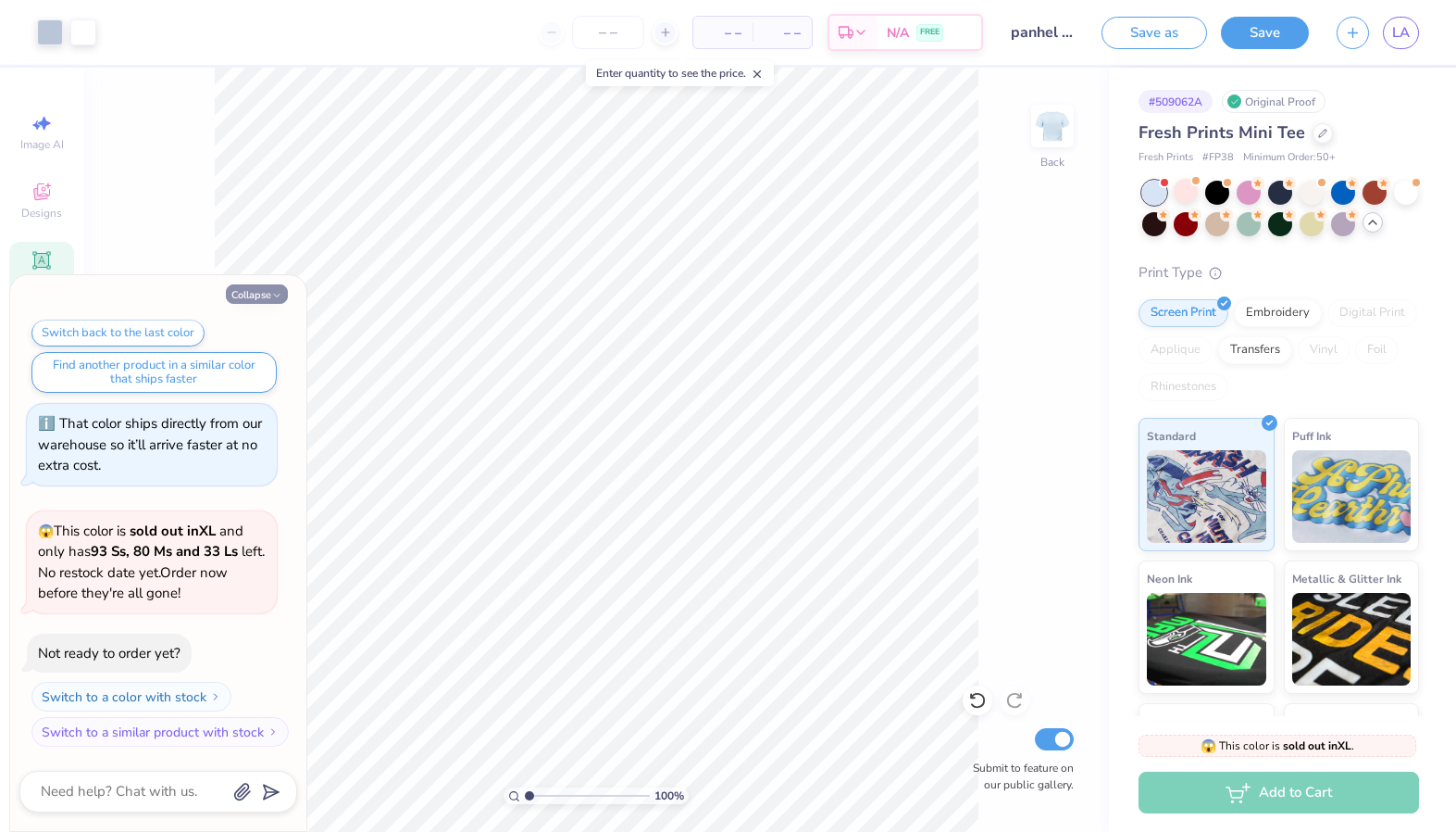
click at [259, 284] on button "Collapse" at bounding box center [257, 294] width 62 height 19
type textarea "x"
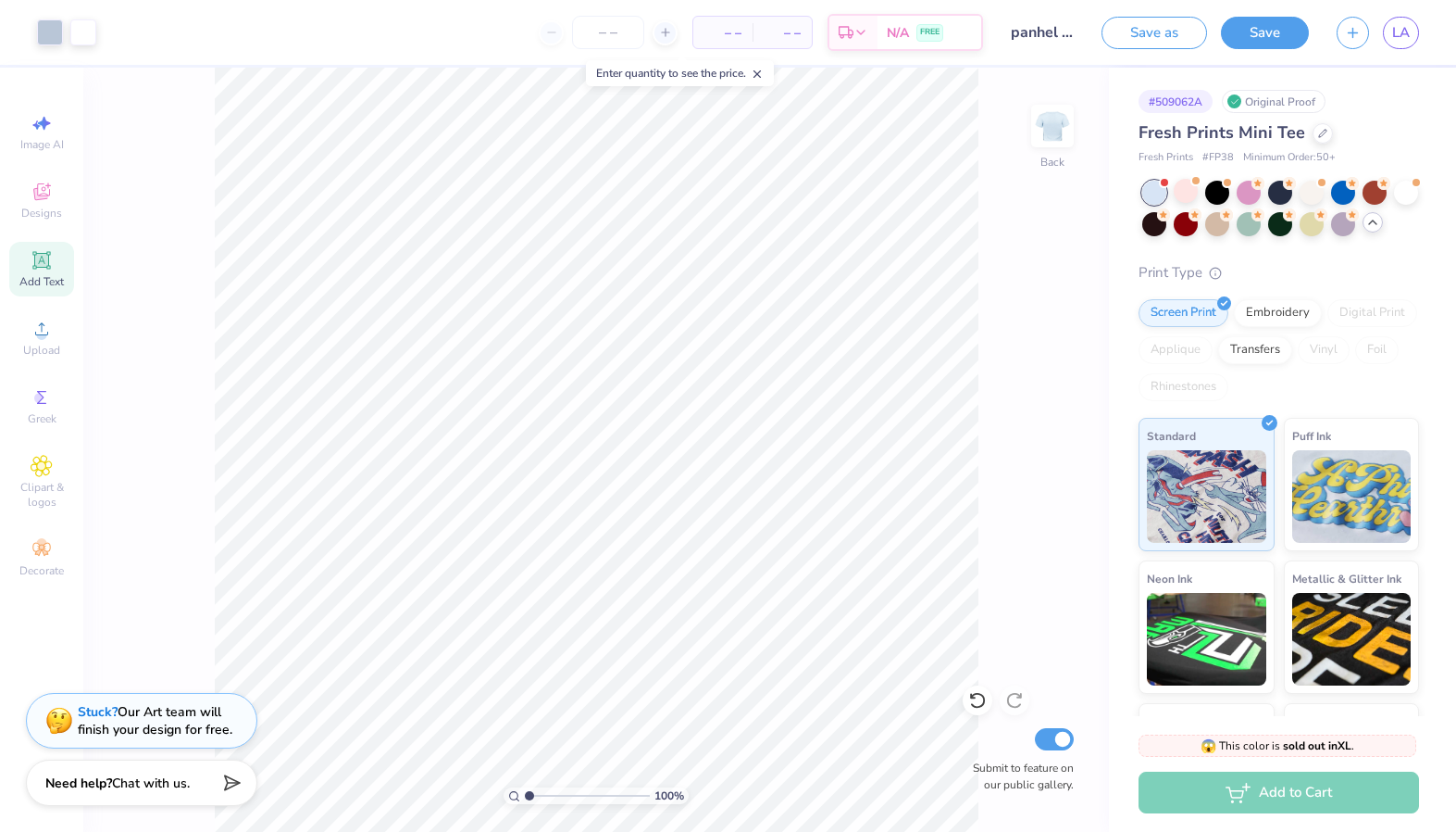
click at [185, 174] on div "100 % Back Submit to feature on our public gallery." at bounding box center [596, 449] width 1026 height 764
type input "3.00"
click at [212, 279] on div "100 % Back W 5.48 5.48 " H 3.68 3.68 " Y 3.00 3.00 " Center Middle Top Bottom S…" at bounding box center [596, 449] width 1026 height 764
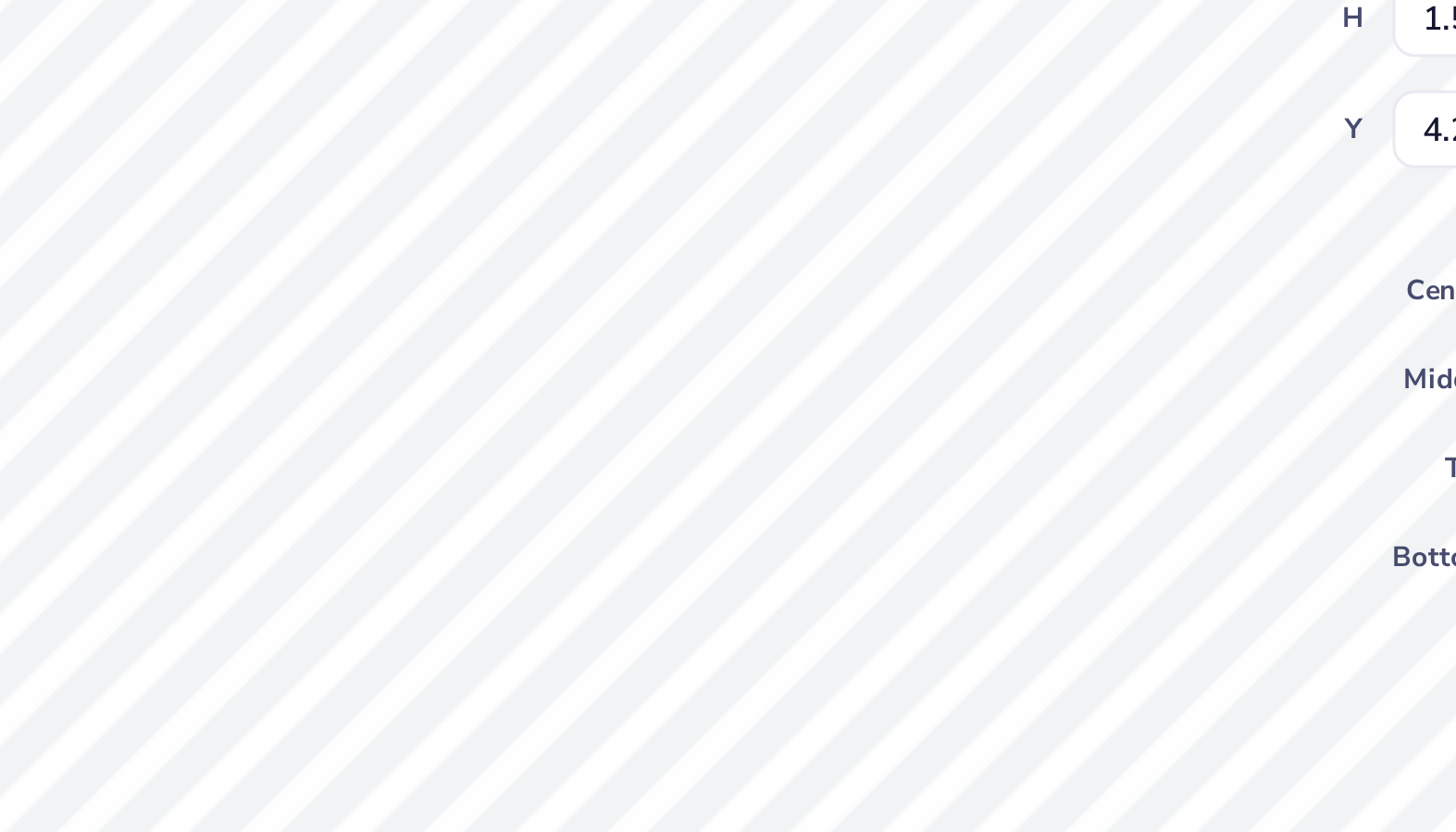
type textarea "p"
type textarea "go greek"
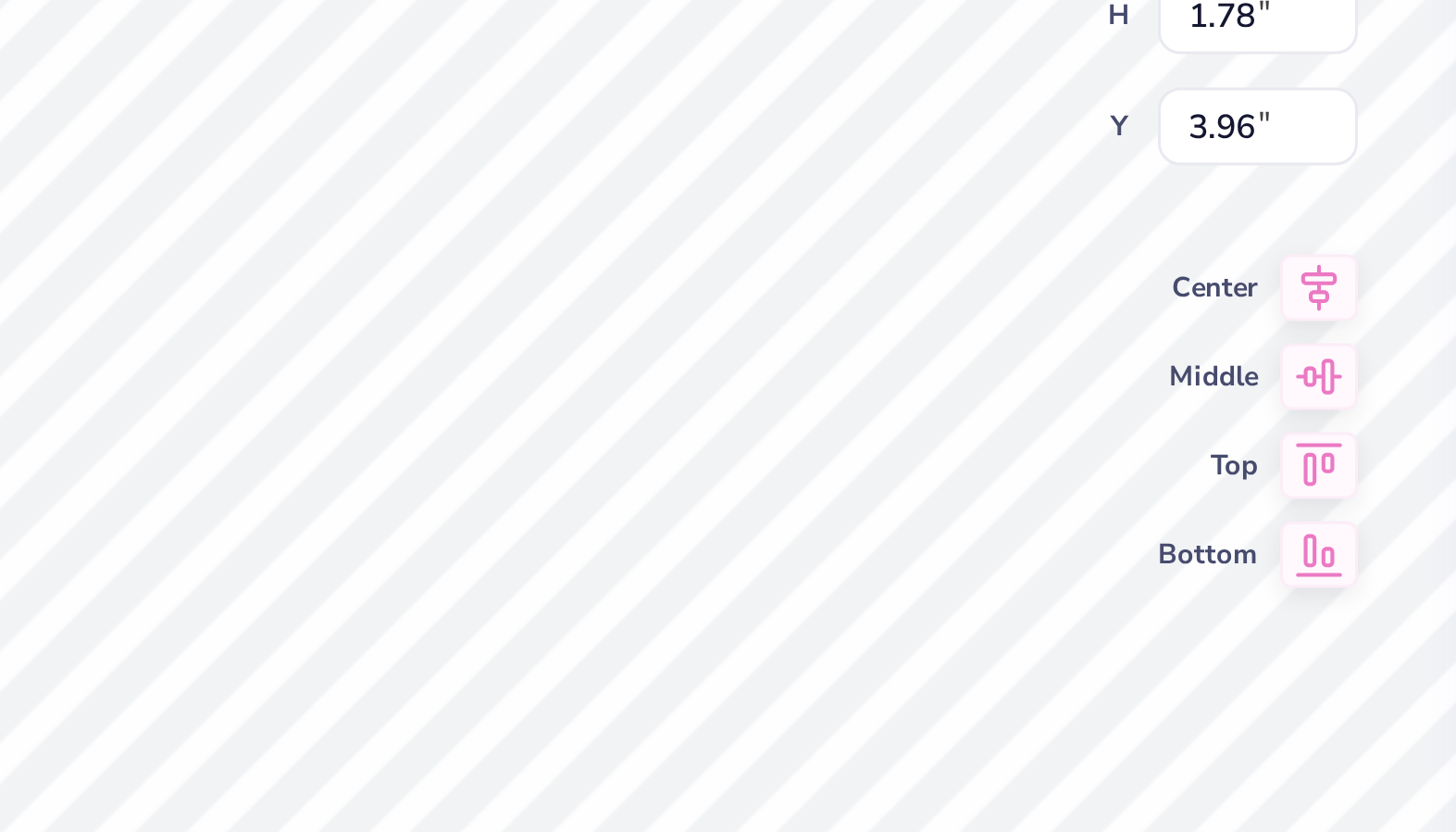
type textarea "Go greek"
type input "0.25"
type input "0.56"
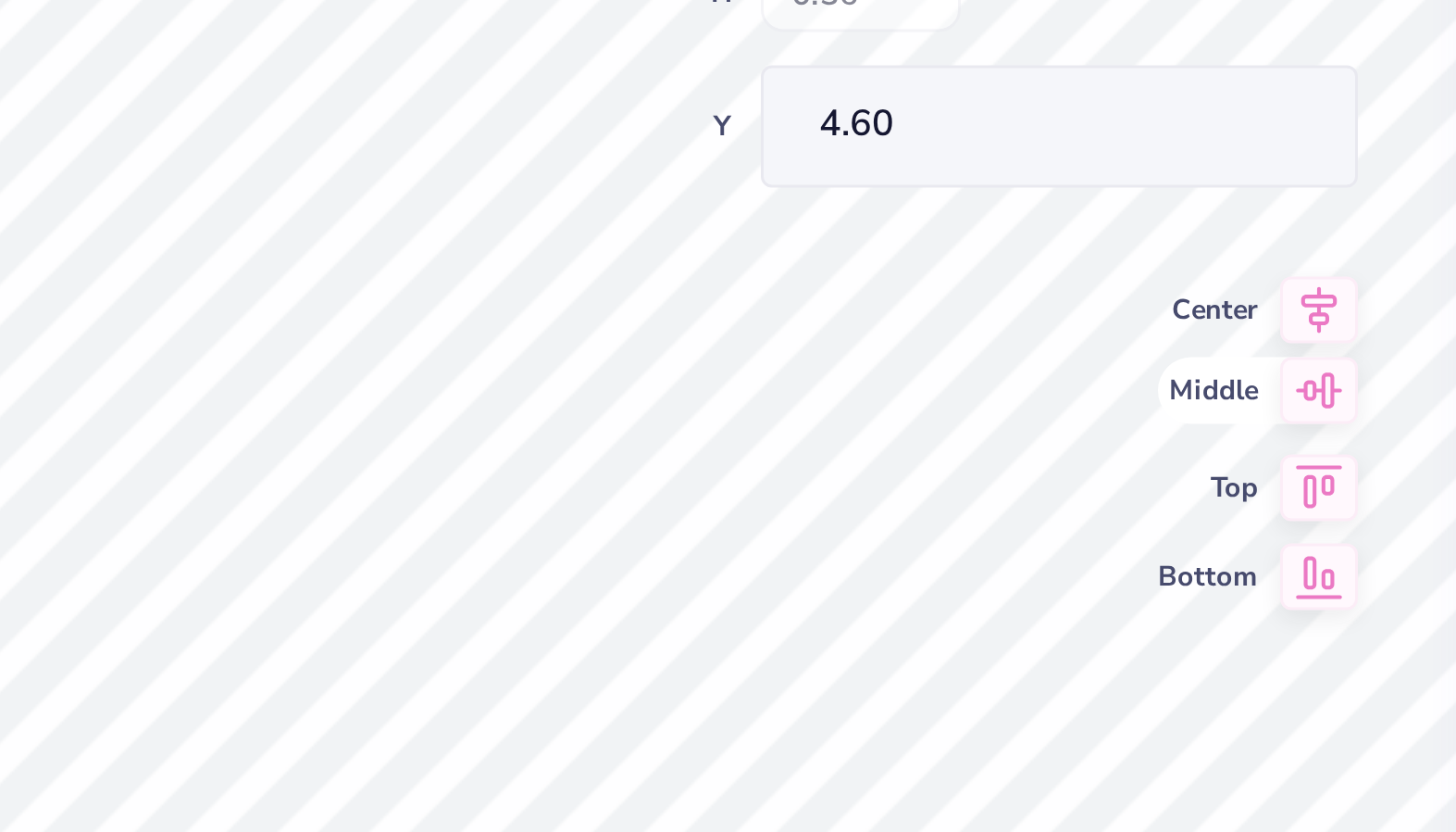
type input "3.69"
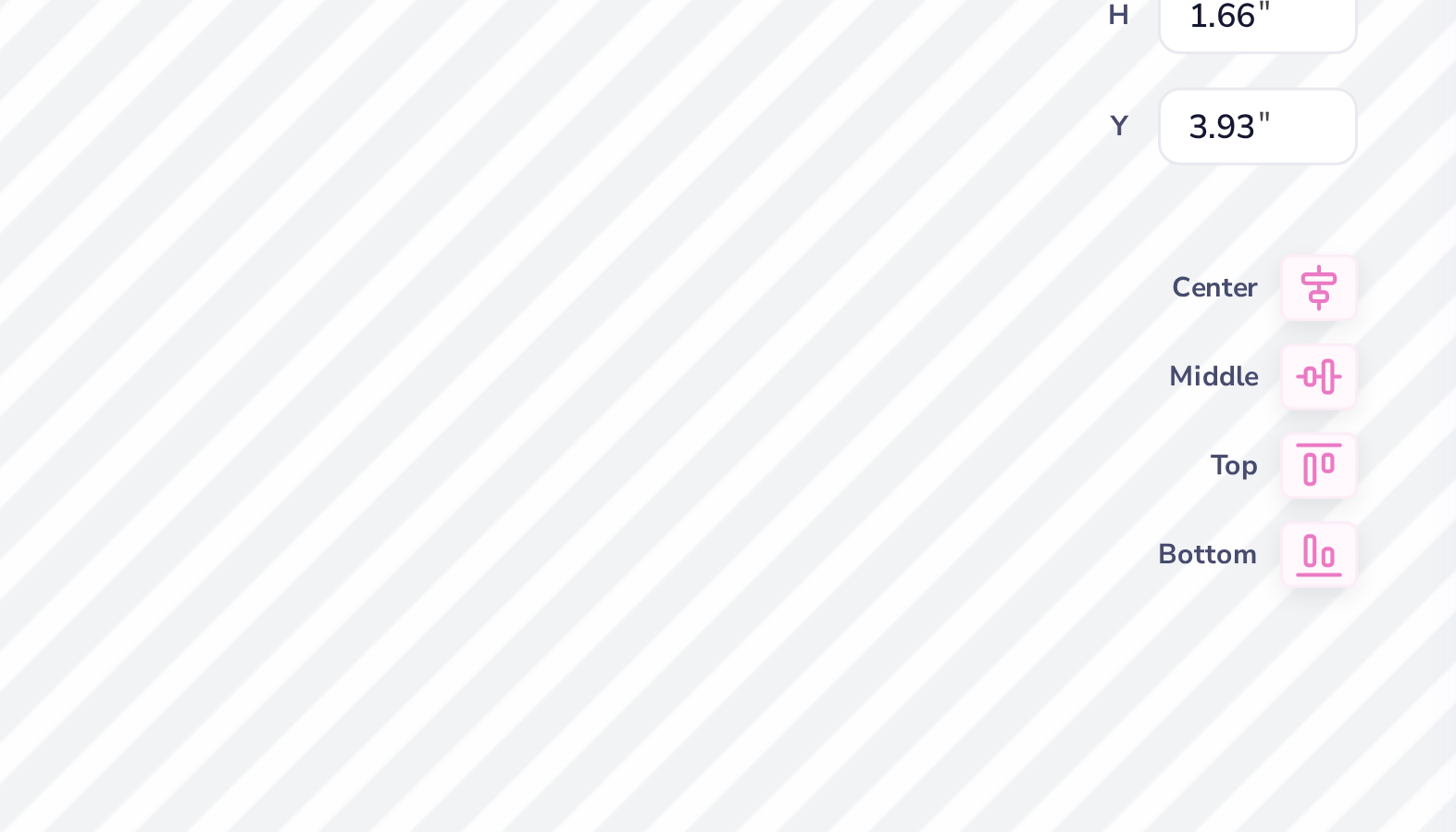
type input "3.00"
type input "1.66"
type input "3.93"
type input "4.08"
click at [1011, 472] on div "100 % Back W 0.25 0.25 " H 0.56 0.56 " Y 3.69 3.69 " Center Middle Top Bottom S…" at bounding box center [750, 449] width 719 height 764
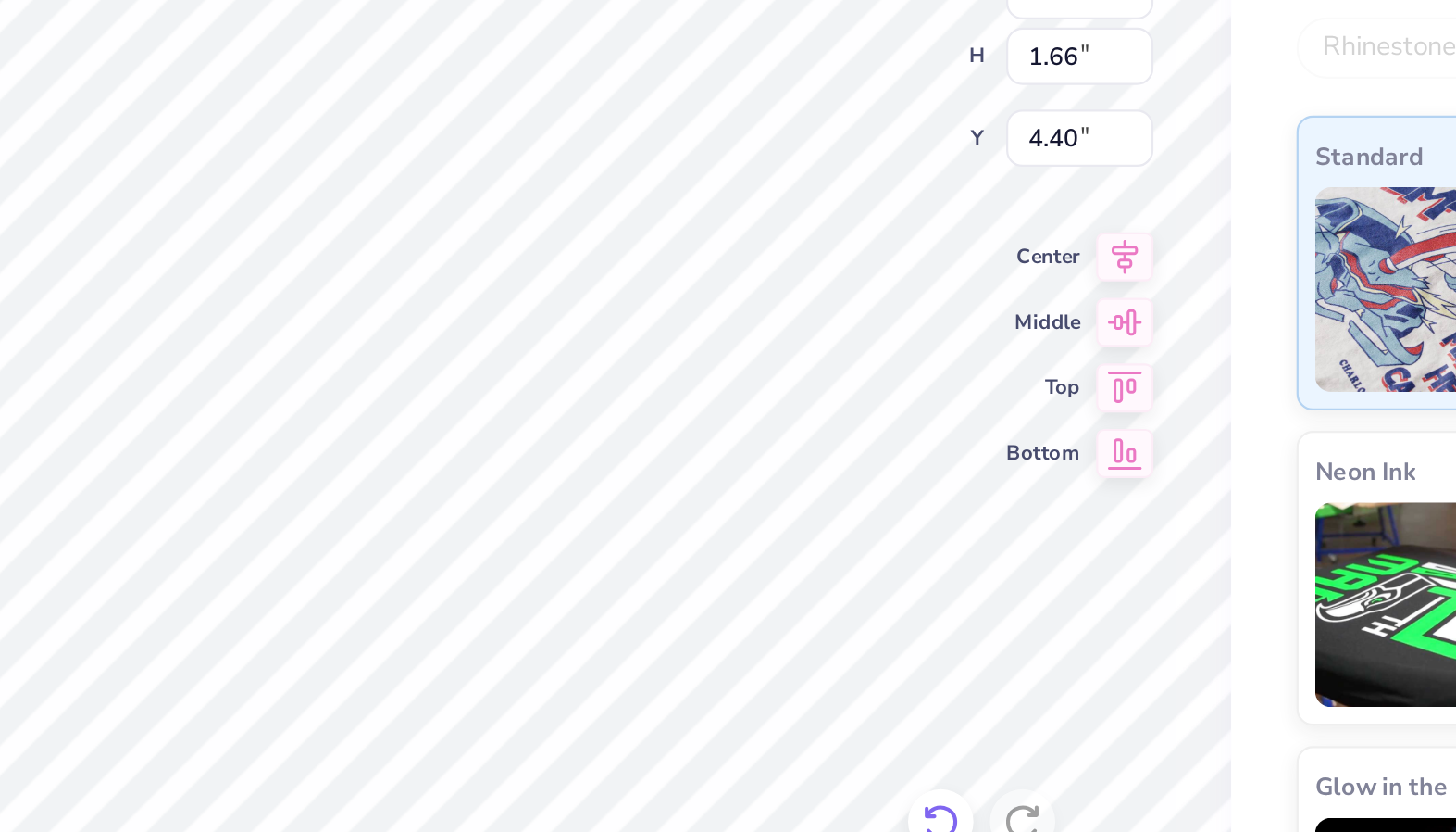
click at [973, 697] on icon at bounding box center [977, 701] width 16 height 17
type input "4.08"
click at [973, 699] on icon at bounding box center [977, 700] width 18 height 18
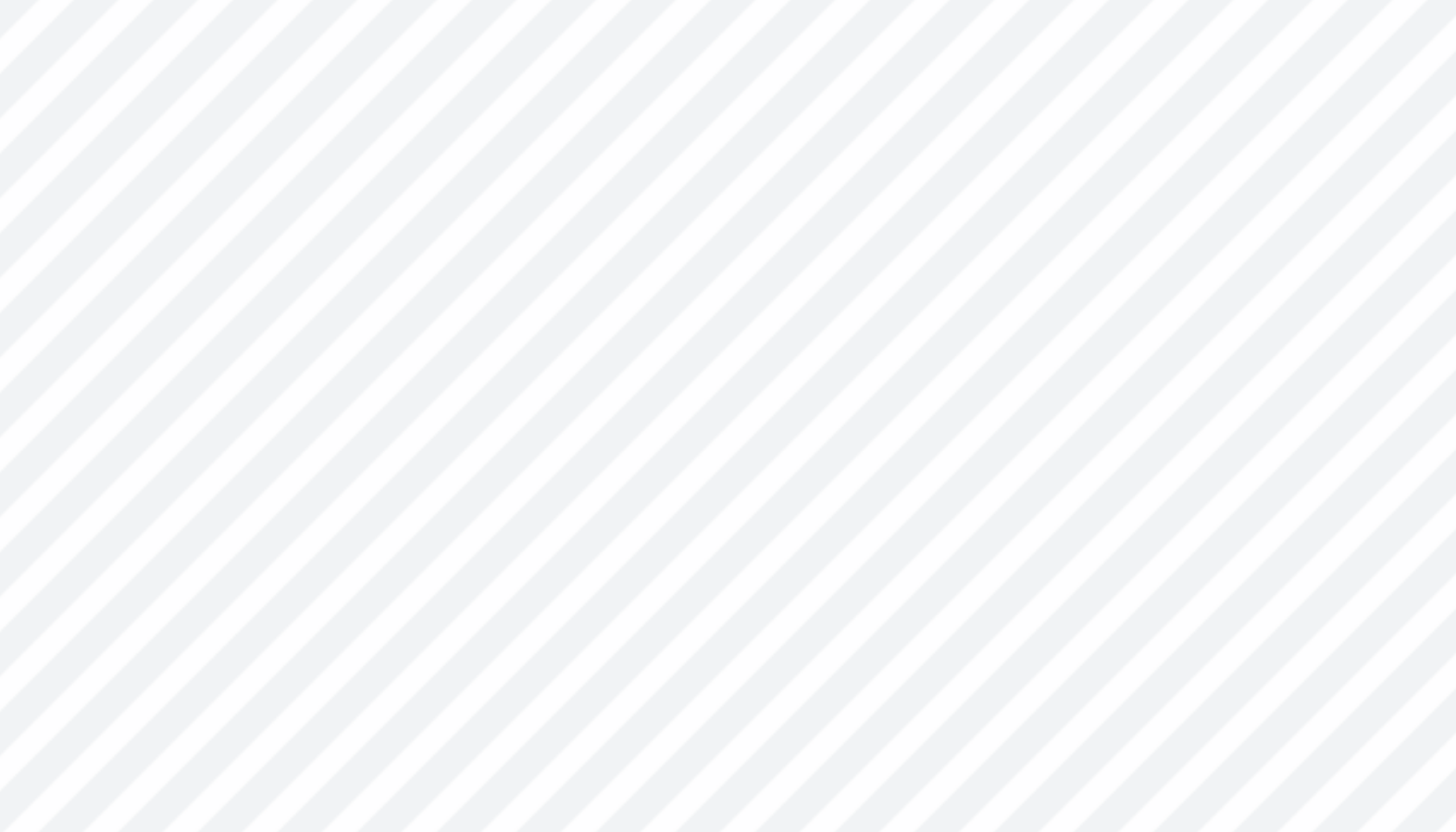
type textarea "x"
type input "0.74"
type textarea "x"
type input "0.75"
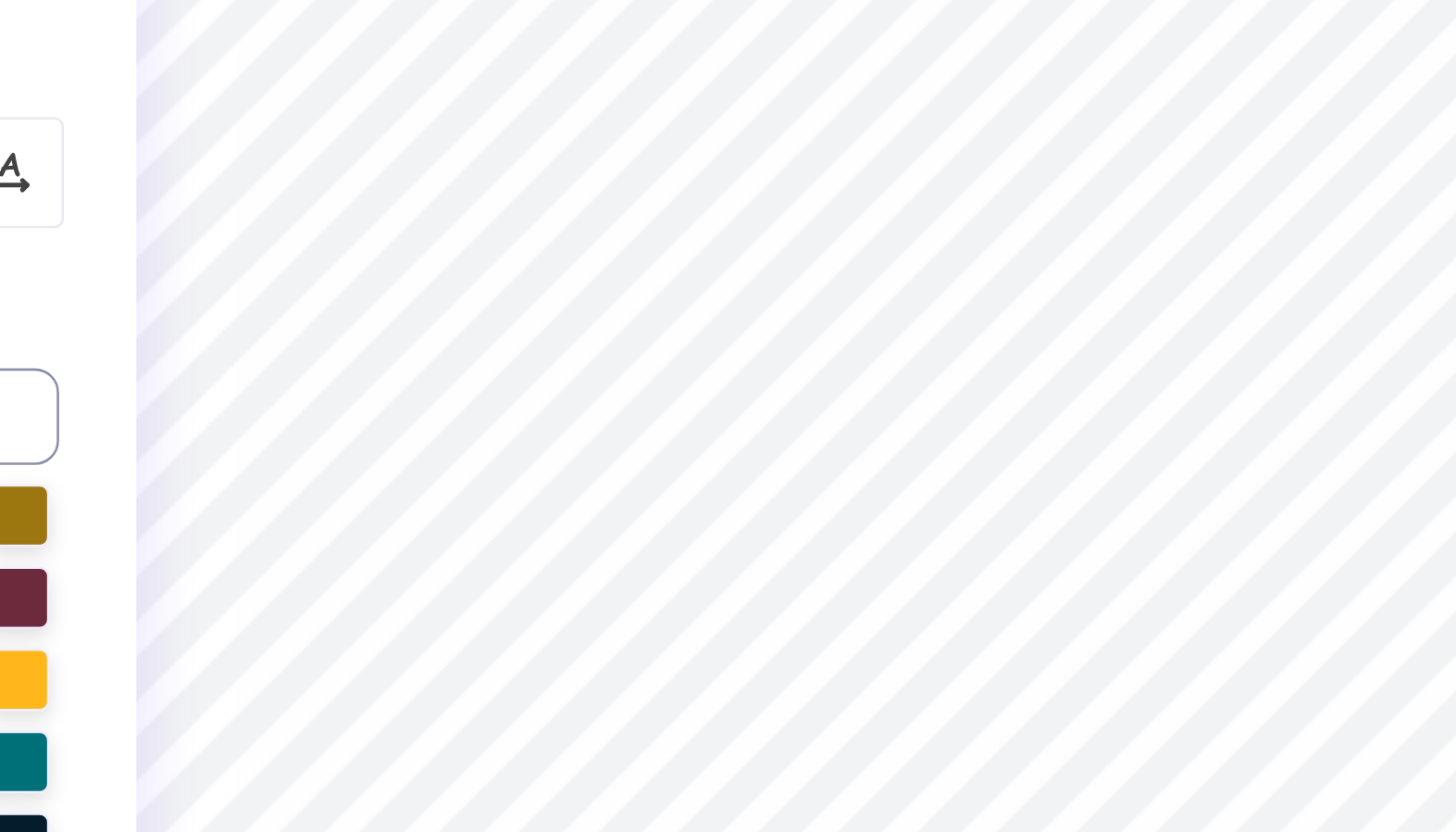
type textarea "x"
type textarea "THET"
type textarea "x"
type textarea "THE"
type textarea "x"
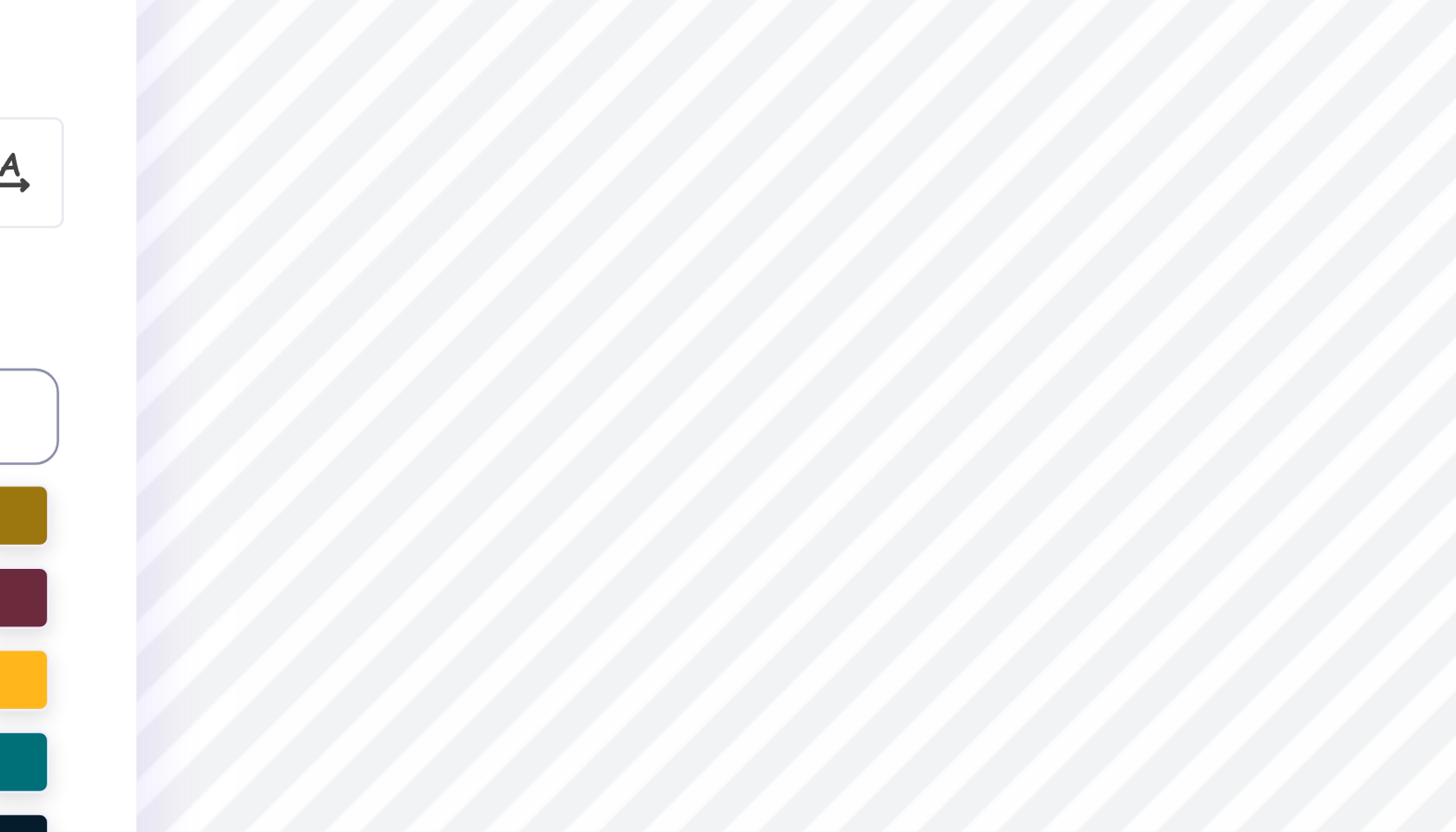
type textarea "TH"
type textarea "x"
type textarea "T"
type textarea "x"
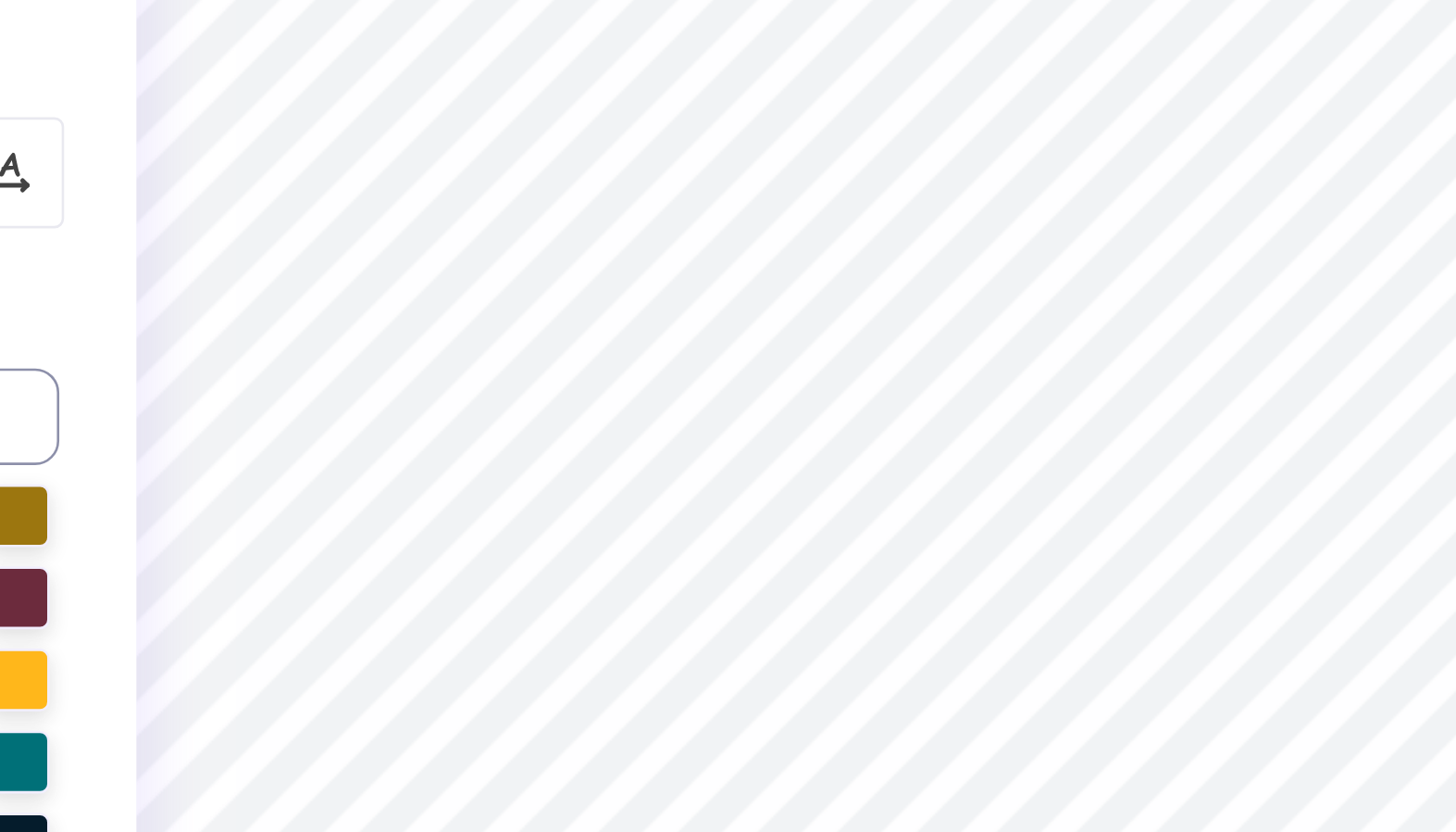
type textarea "C"
type textarea "x"
type textarea "Co"
type textarea "x"
type textarea "Con"
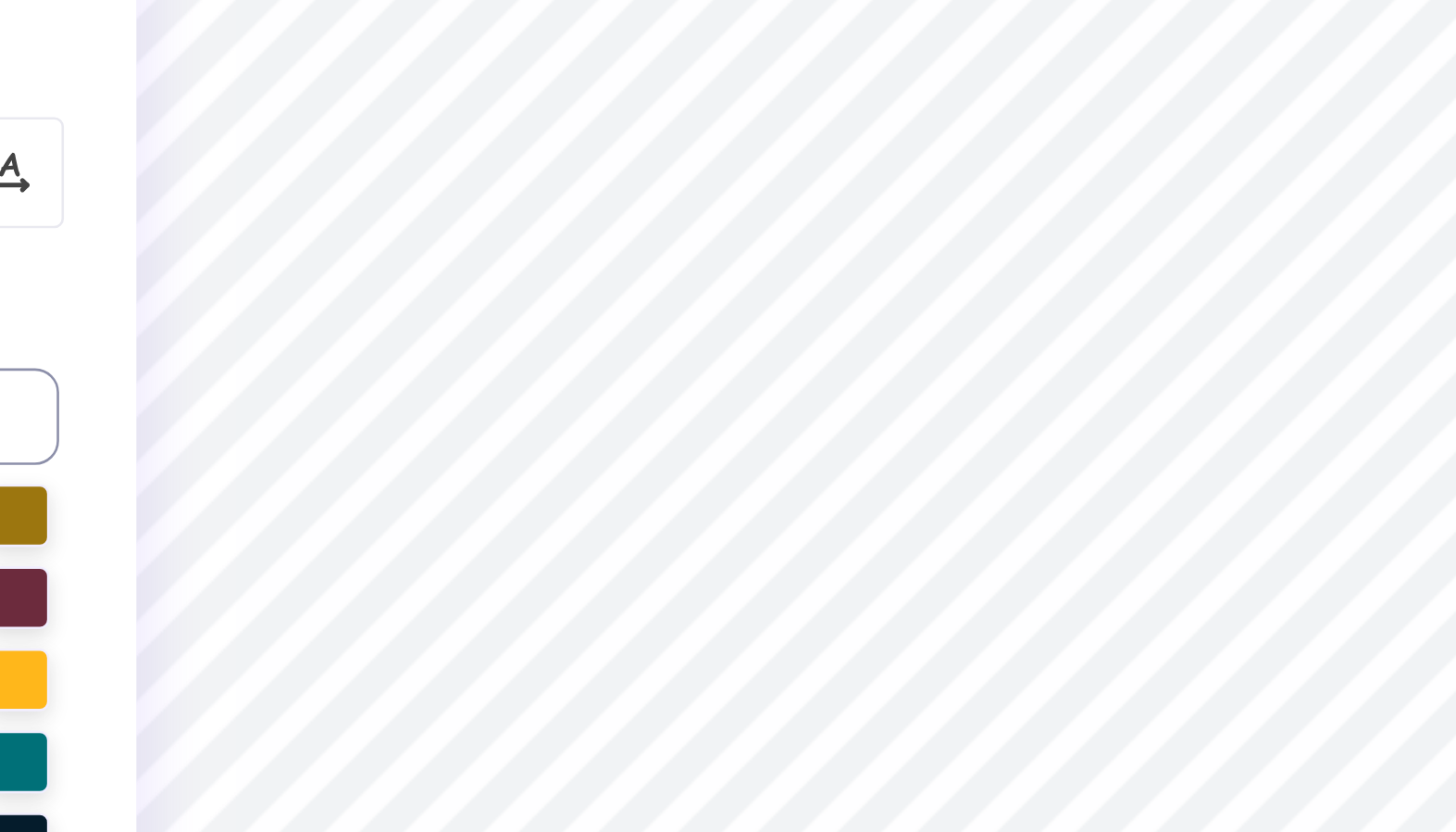
type textarea "x"
type textarea "Conc"
type textarea "x"
type textarea "Conci"
type textarea "x"
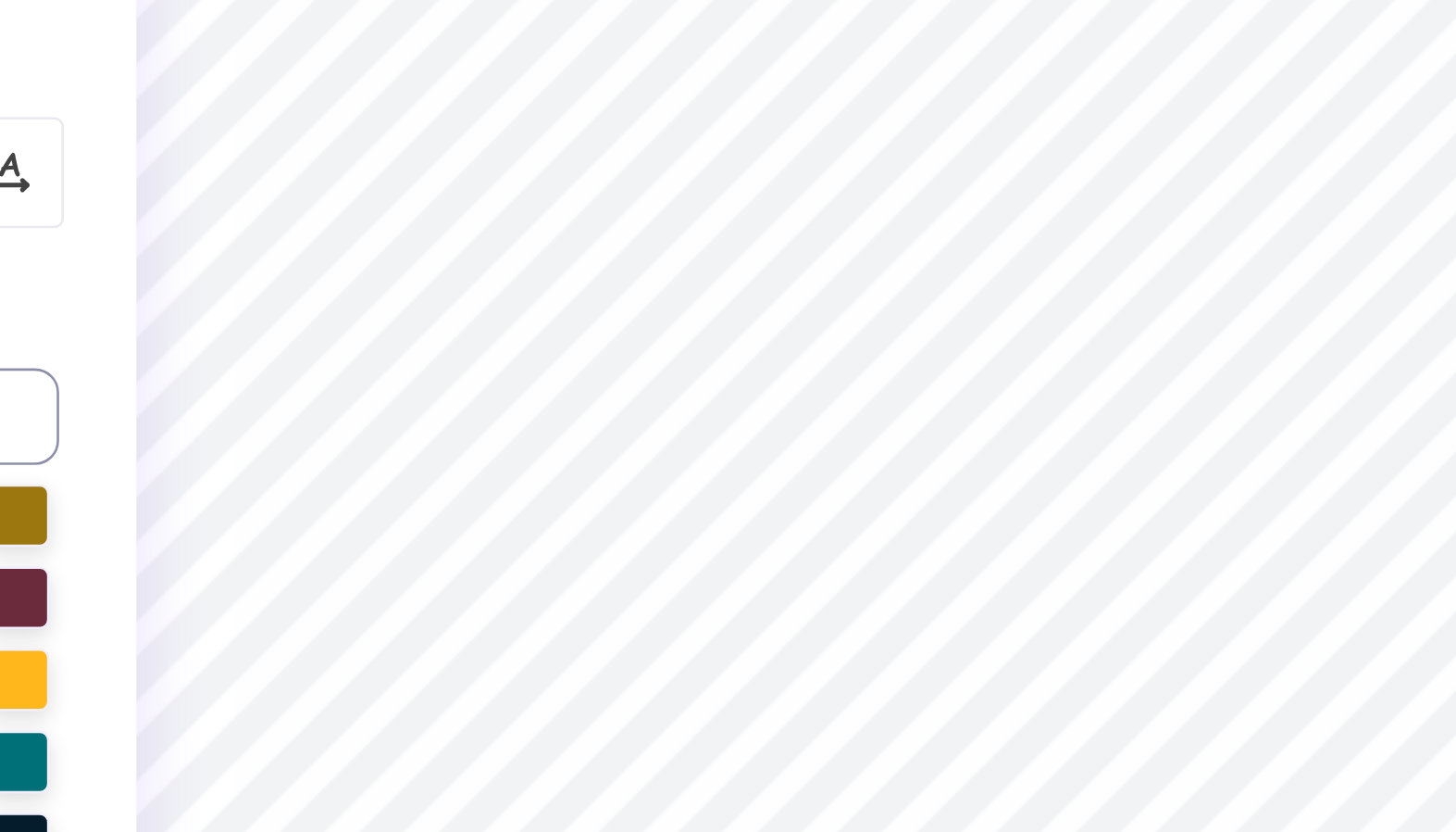
type textarea "Concil"
type textarea "x"
type textarea "Conci"
type textarea "x"
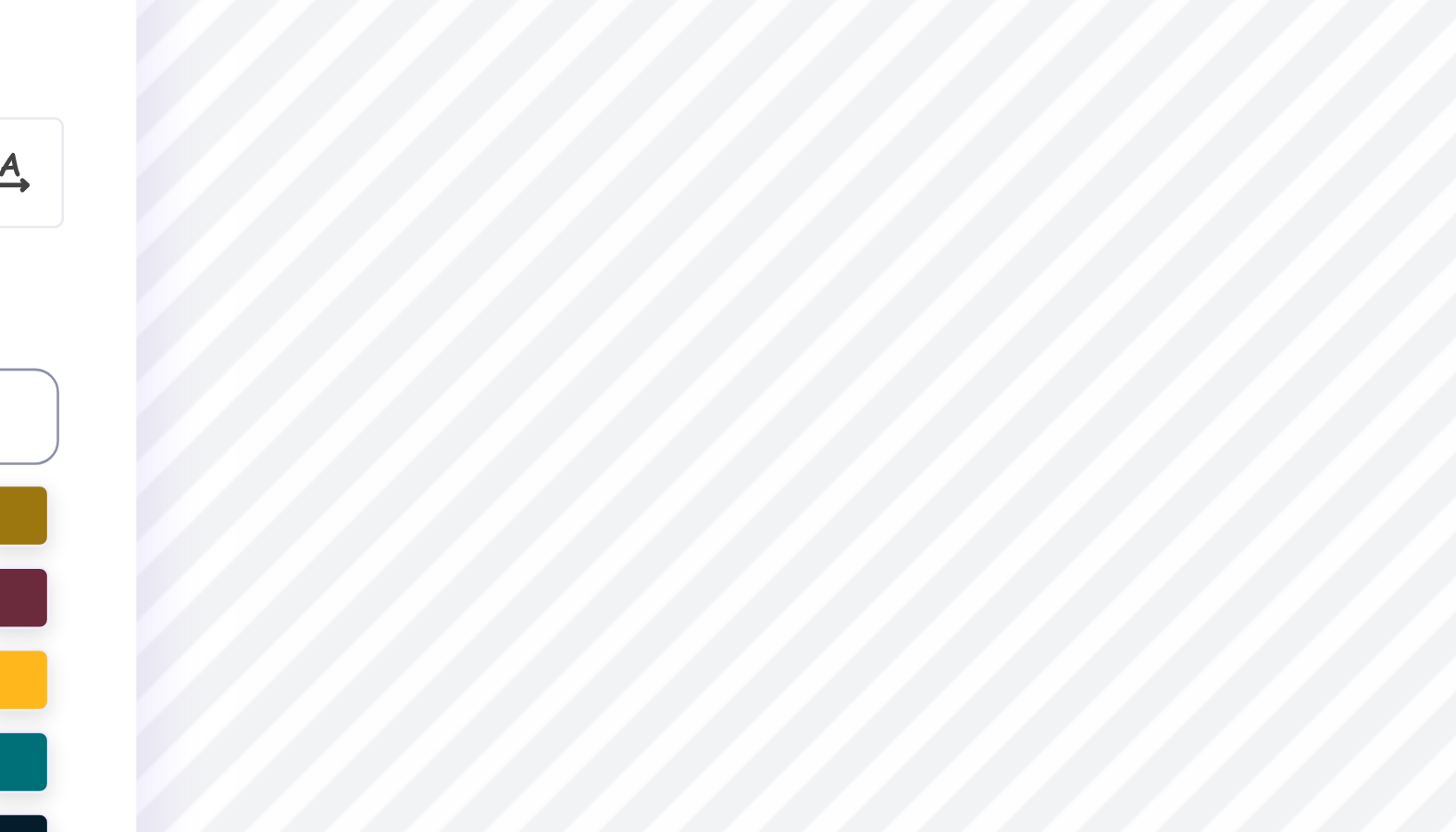
type textarea "Conc"
type textarea "x"
type textarea "Con"
type textarea "x"
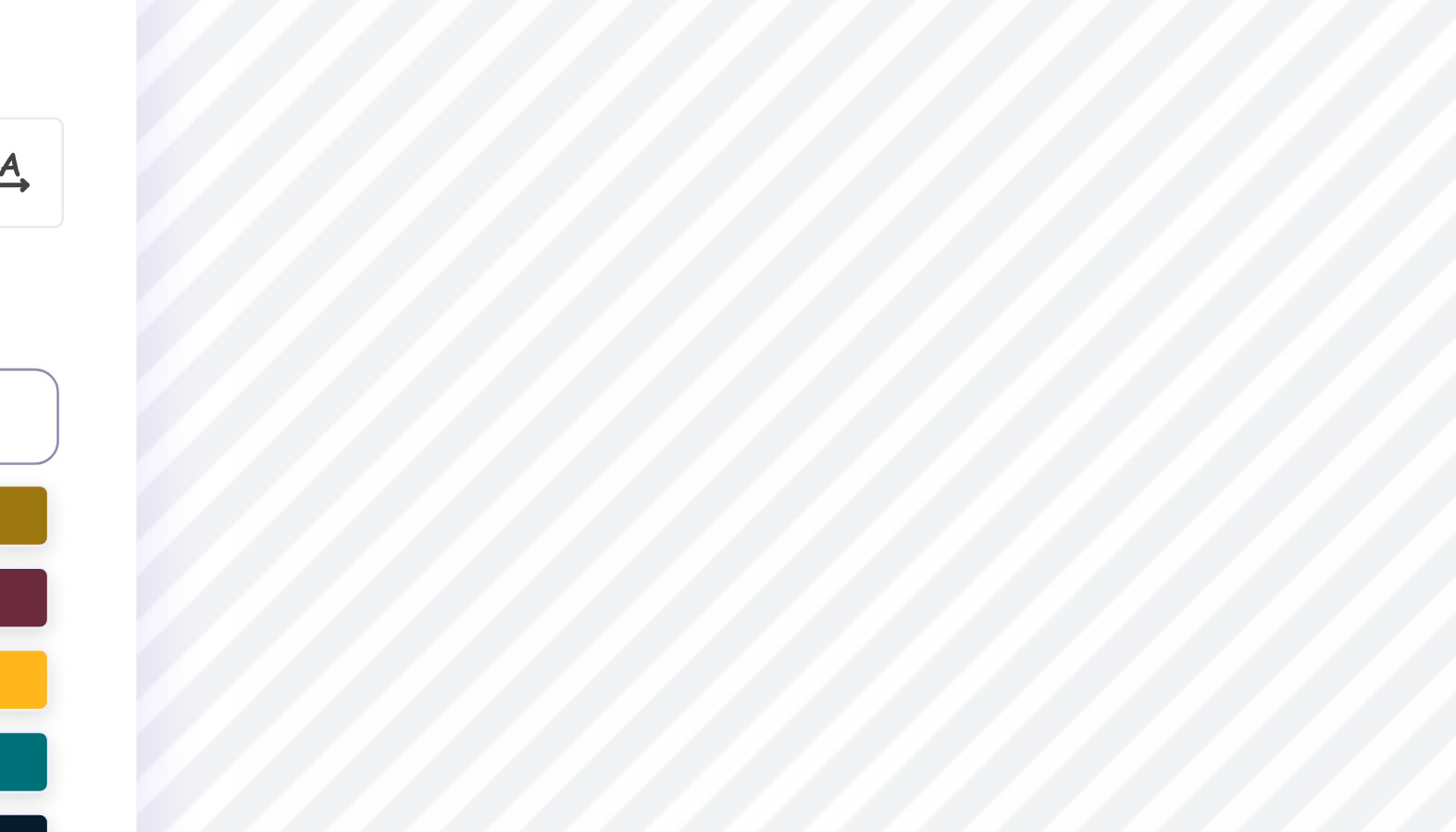
type textarea "Co"
type textarea "x"
type textarea "C"
type textarea "x"
type textarea "CO"
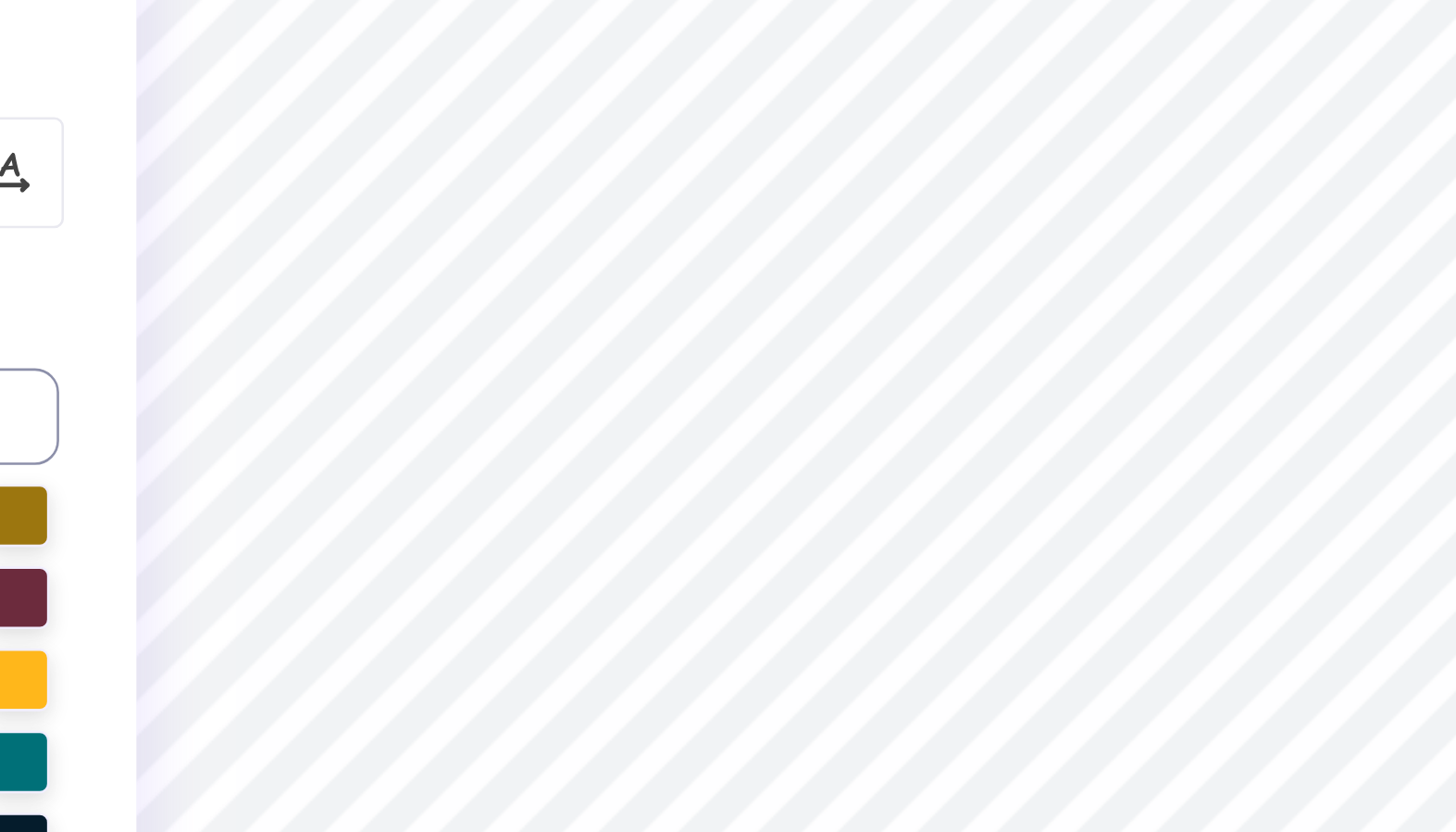
type textarea "x"
type textarea "CON"
type textarea "x"
type textarea "CONC"
type textarea "x"
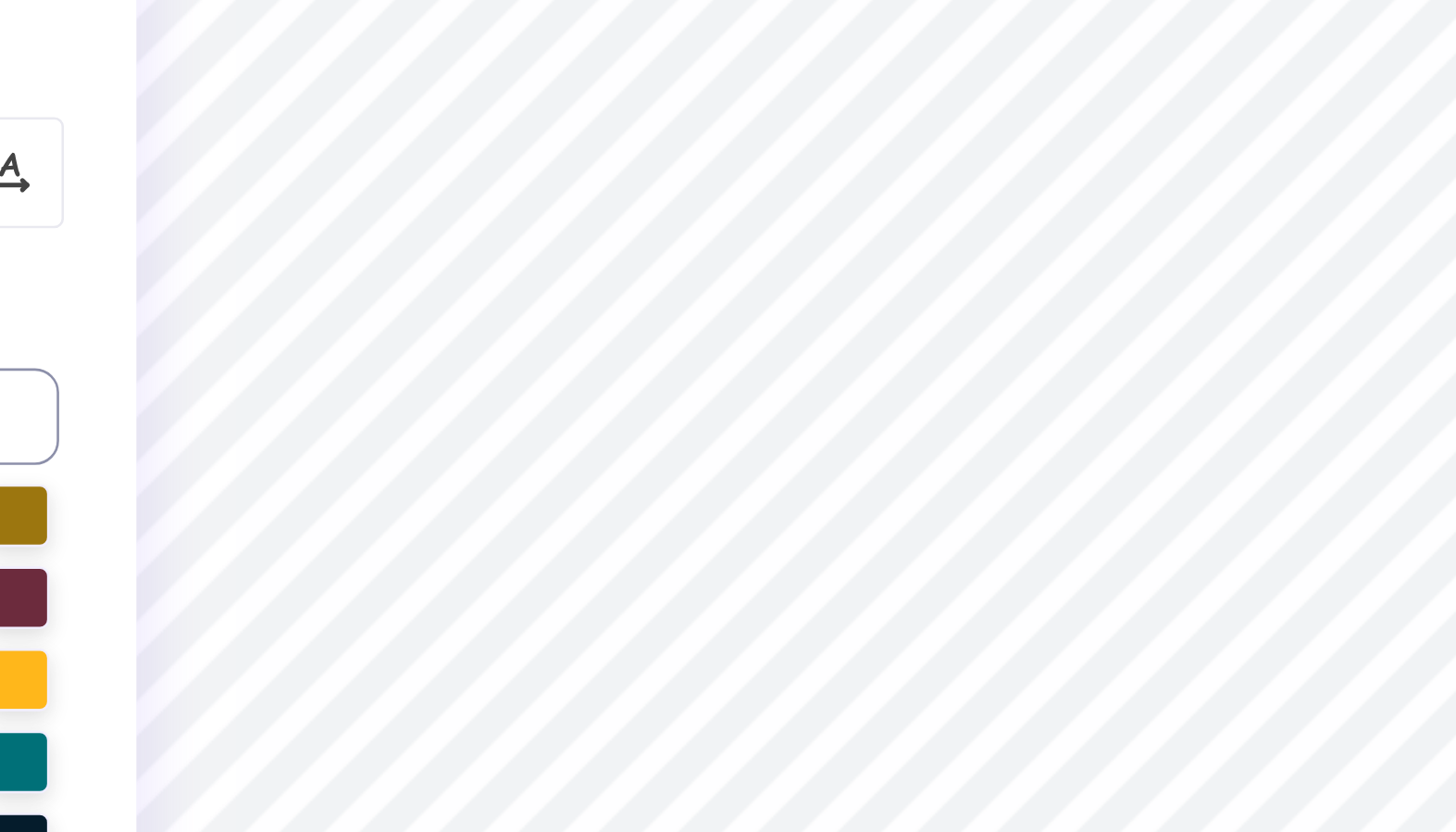
type textarea "CONCI"
type textarea "x"
type textarea "CONCIL"
type textarea "x"
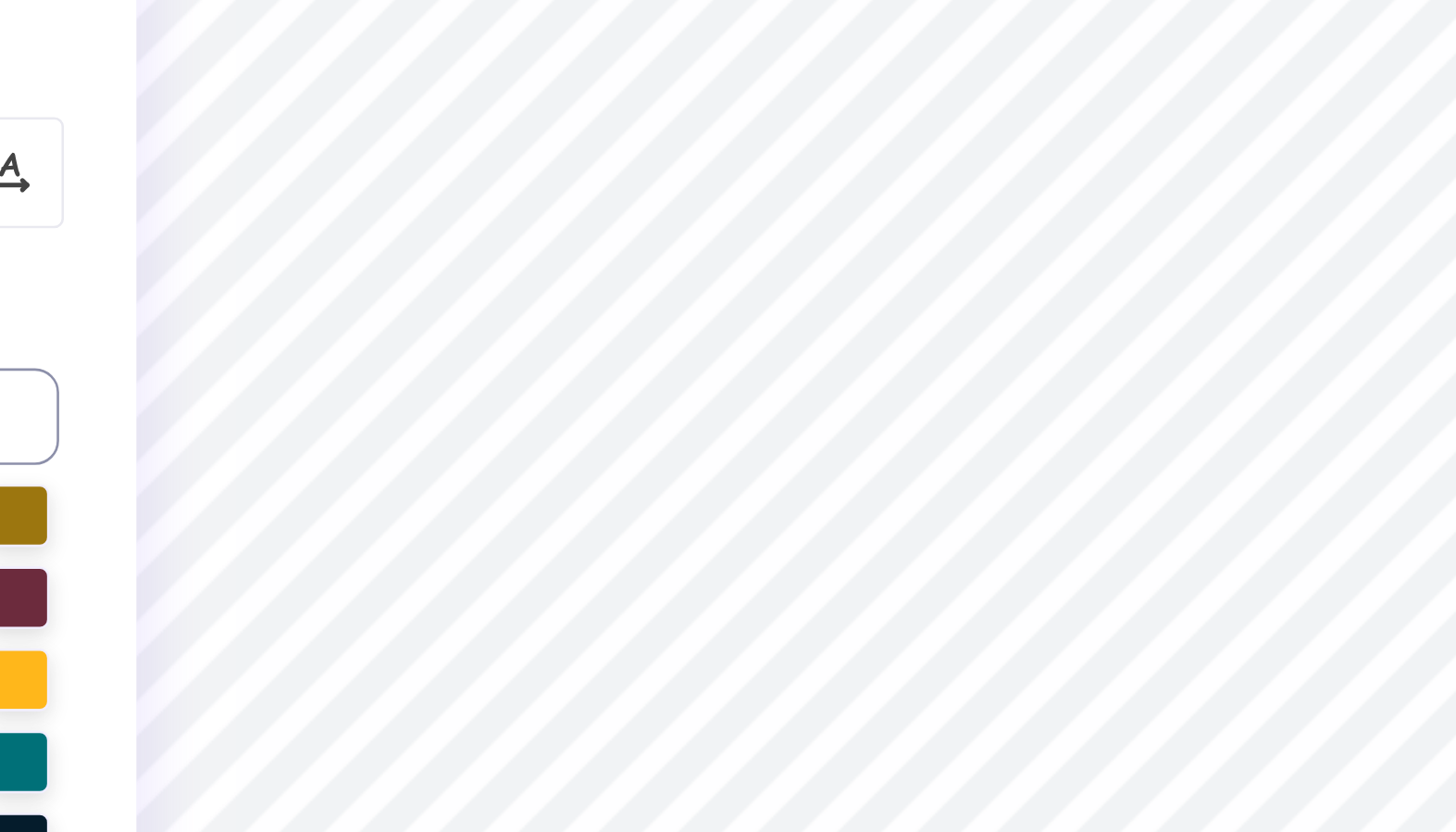
type textarea "CONCIL"
type textarea "x"
type textarea "COUNCIL"
type textarea "x"
type input "2.75"
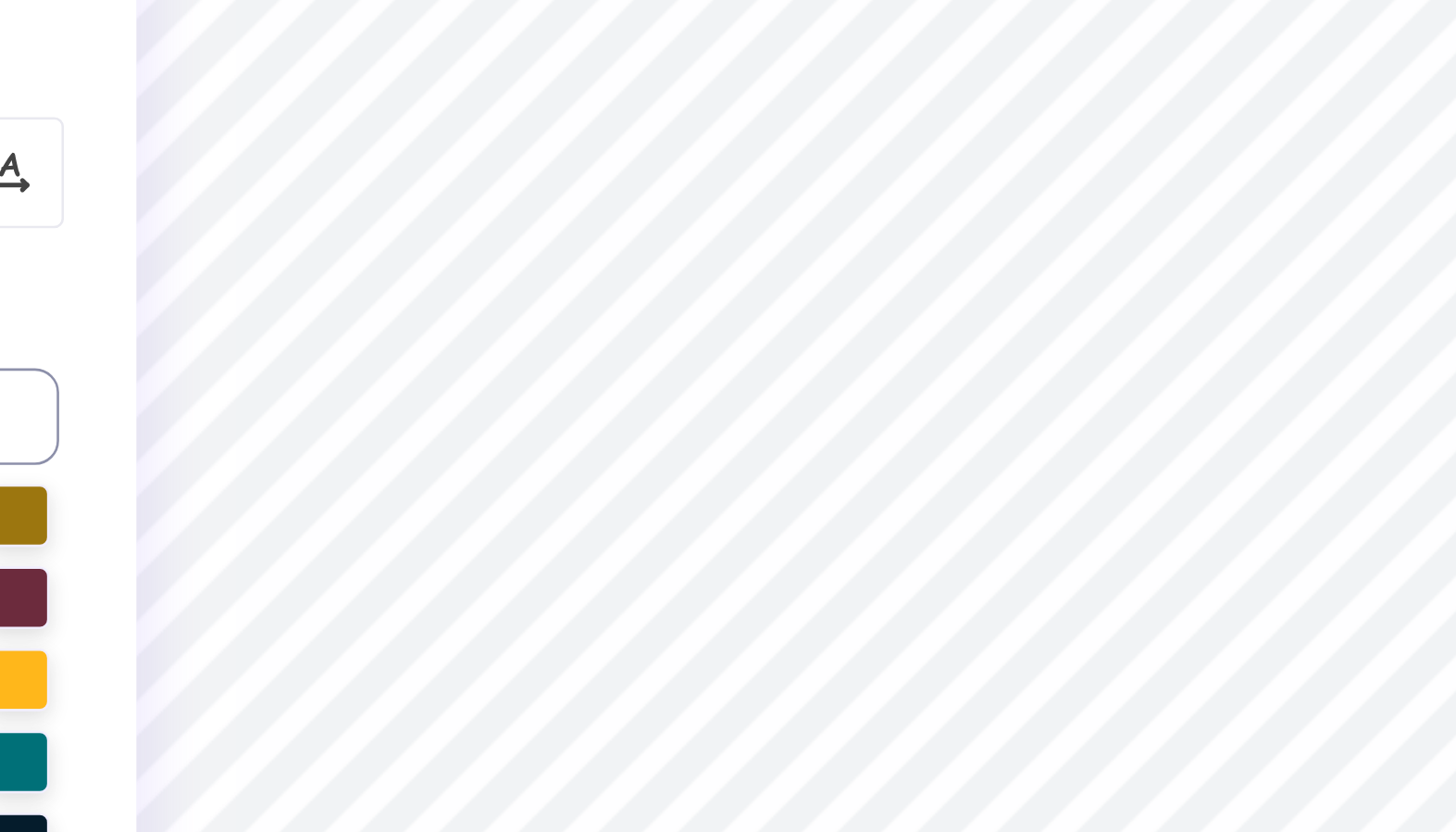
type input "2.47"
type textarea "x"
type textarea "P"
type textarea "x"
type textarea "PA"
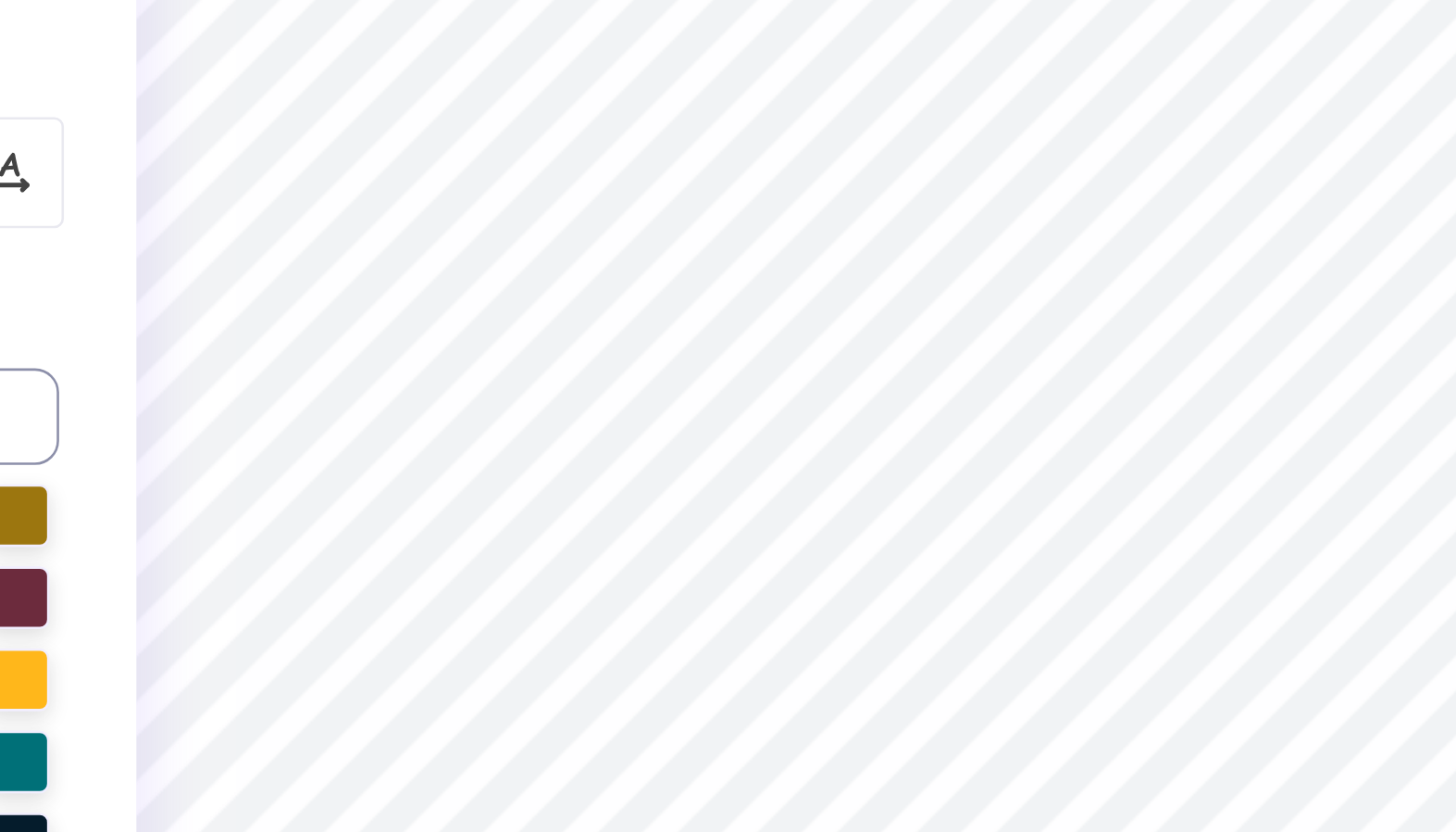
type textarea "x"
type textarea "PAN"
type textarea "x"
type textarea "PANH"
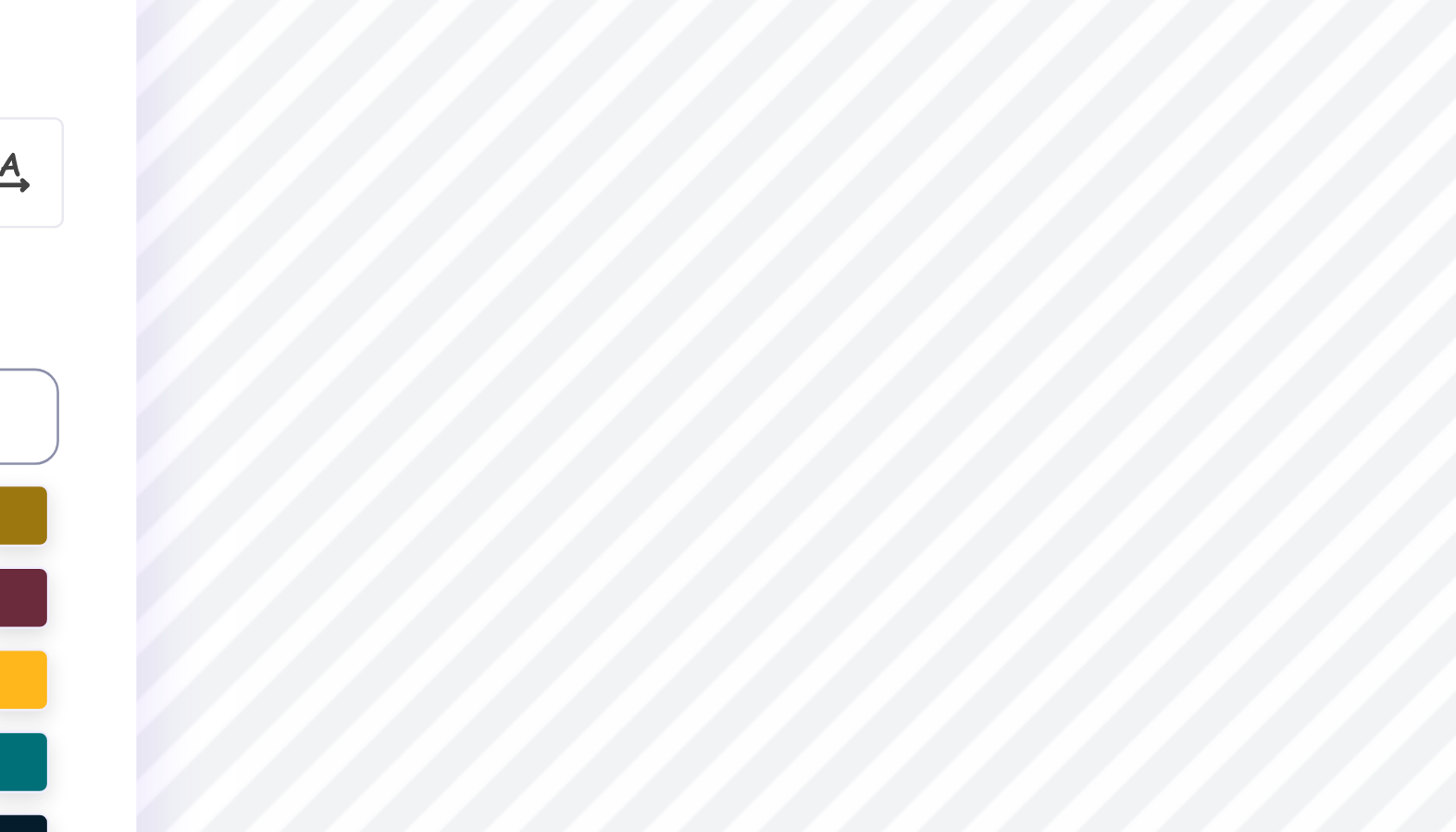
type textarea "x"
type textarea "PANHE"
type textarea "x"
type textarea "PANHEL"
type textarea "x"
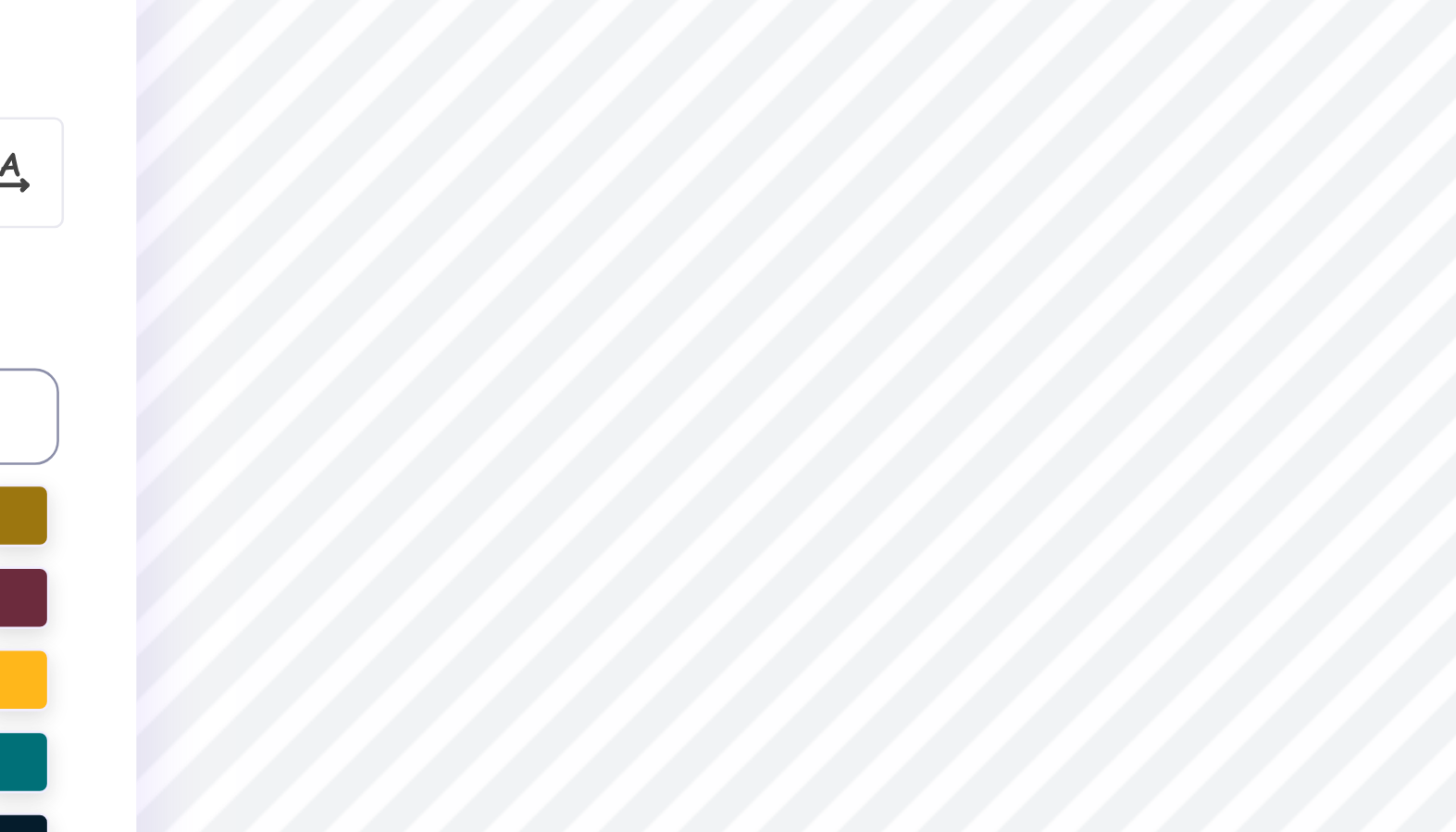
type textarea "PANHELL"
type textarea "x"
type textarea "PANHELLE"
type textarea "x"
type textarea "PANHELLEN"
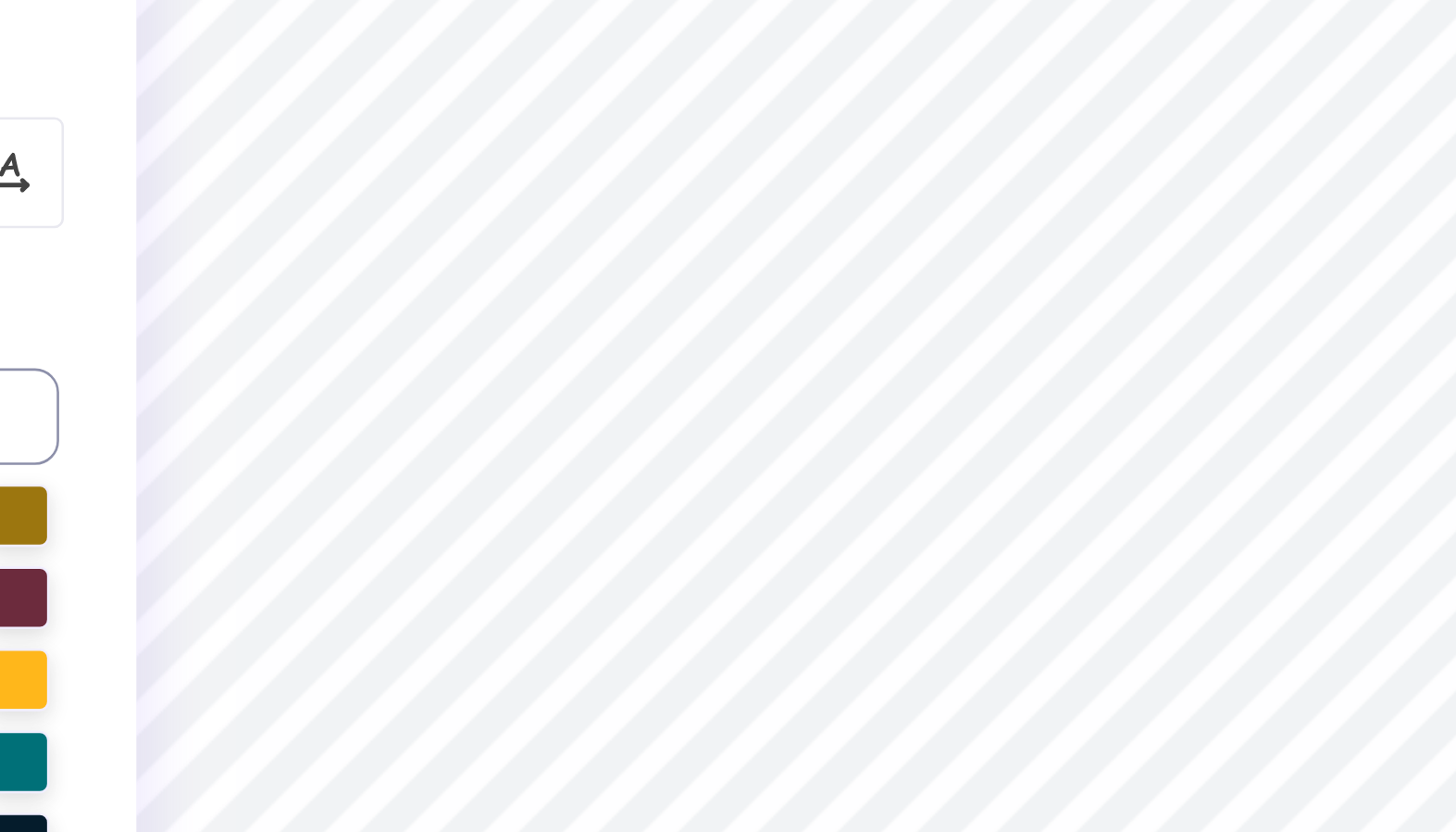
type textarea "x"
type textarea "PANHELLENI"
type textarea "x"
type textarea "PANHELLENIC"
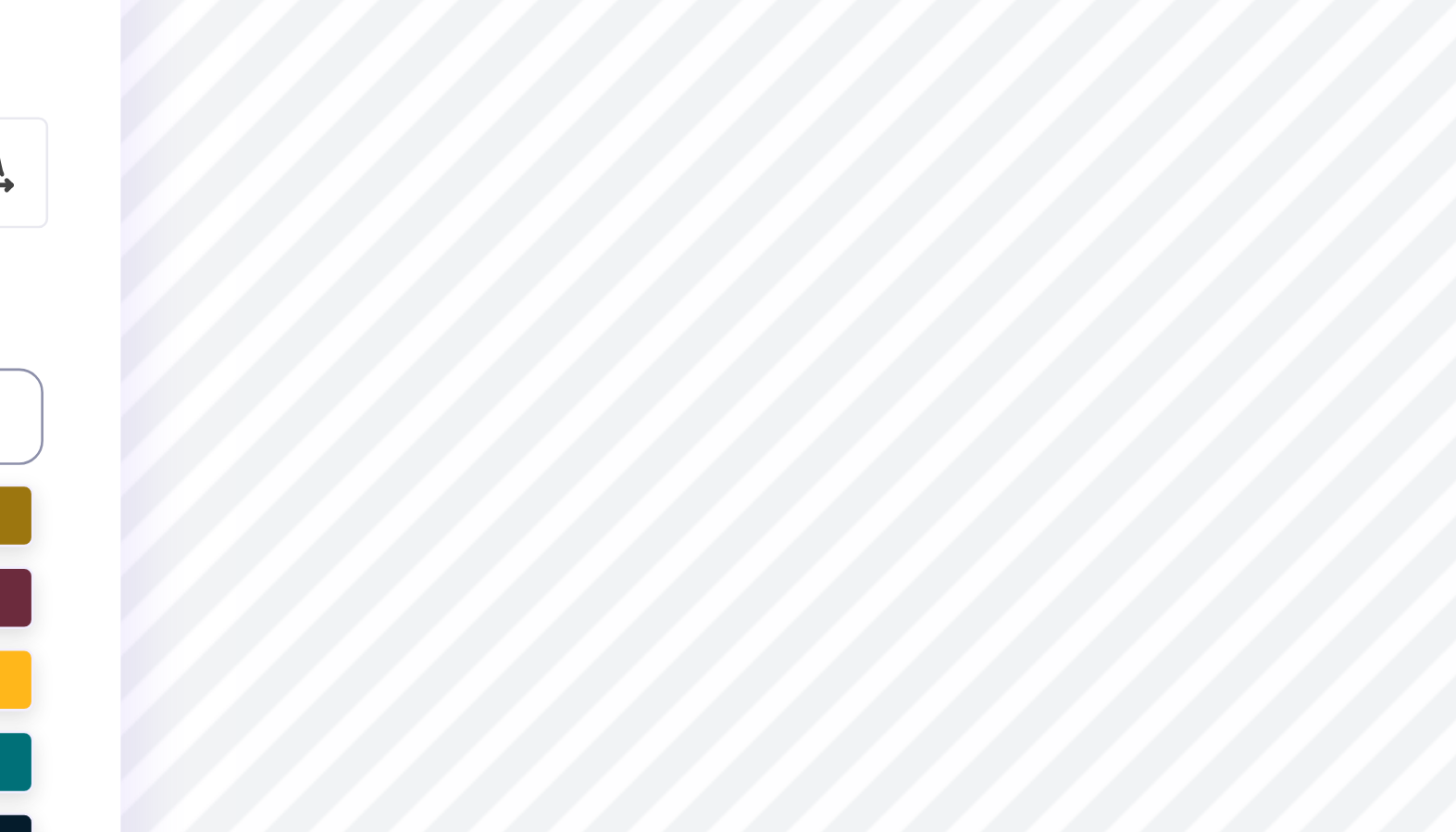
type textarea "x"
type input "2.41"
type input "0.59"
type input "1.60"
type textarea "x"
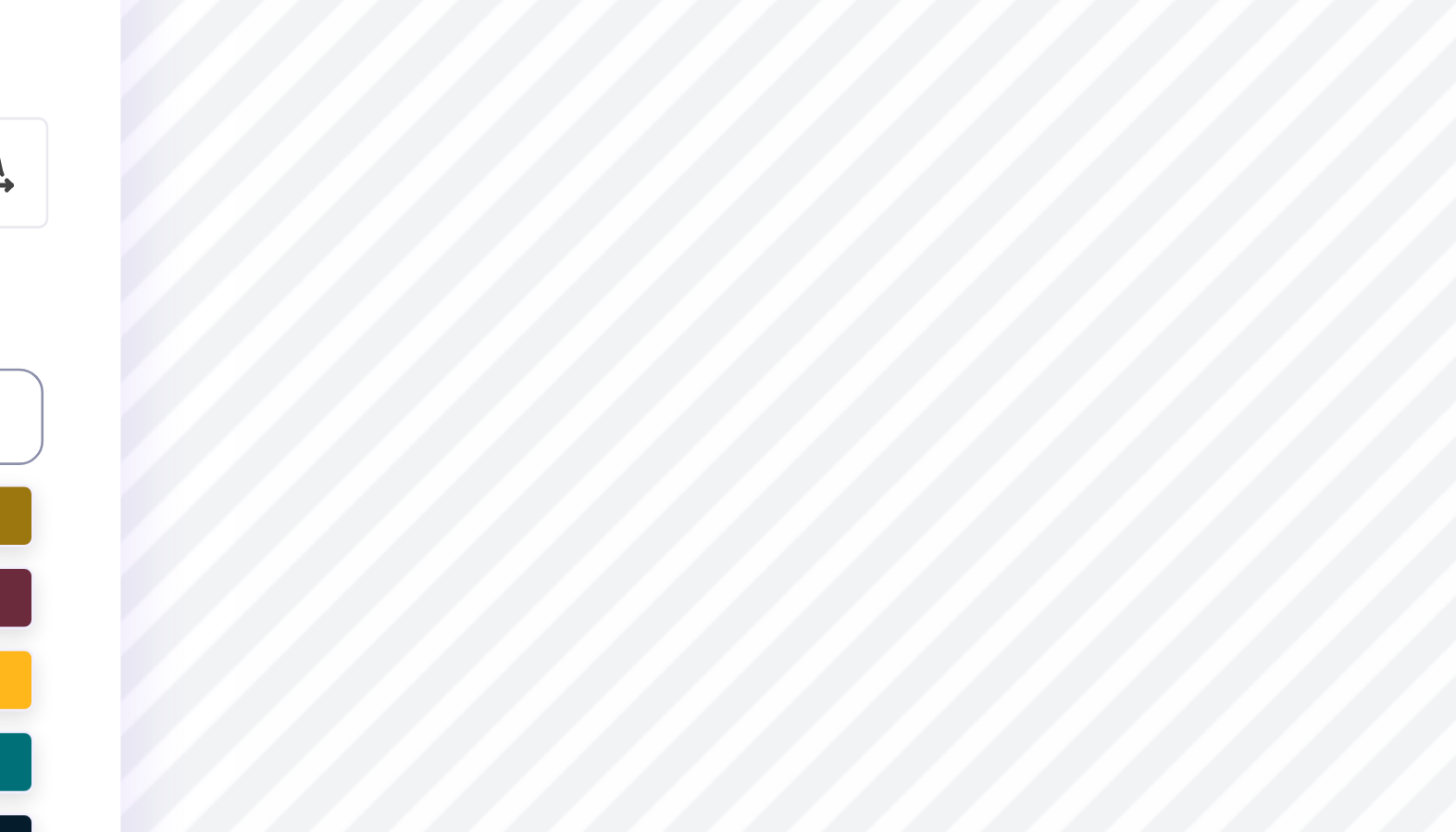
type input "1.56"
type textarea "x"
type textarea "KAPP"
type textarea "x"
type textarea "KAP"
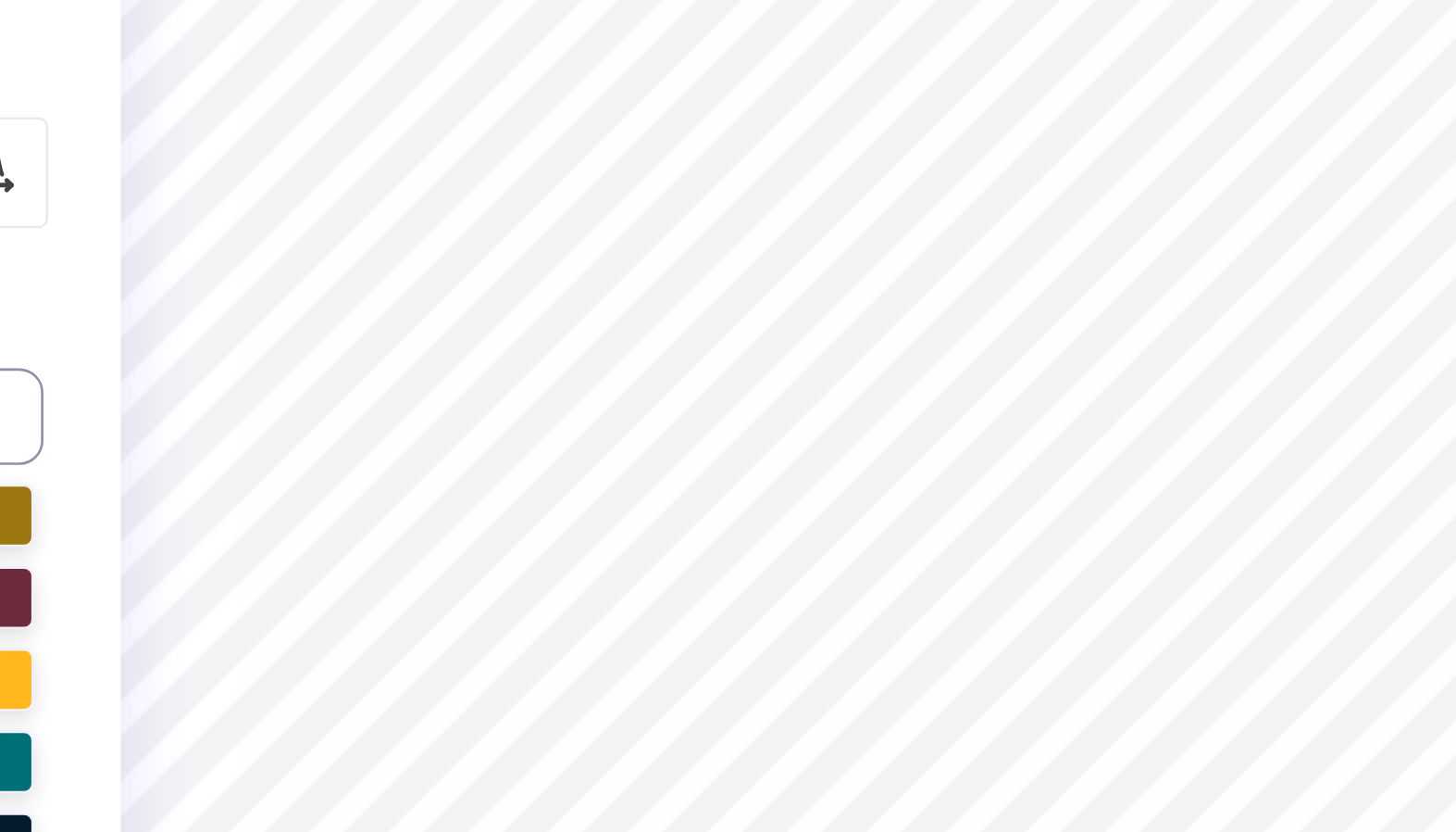
scroll to position [0, 0]
type textarea "x"
type textarea "KA"
type textarea "x"
type textarea "K"
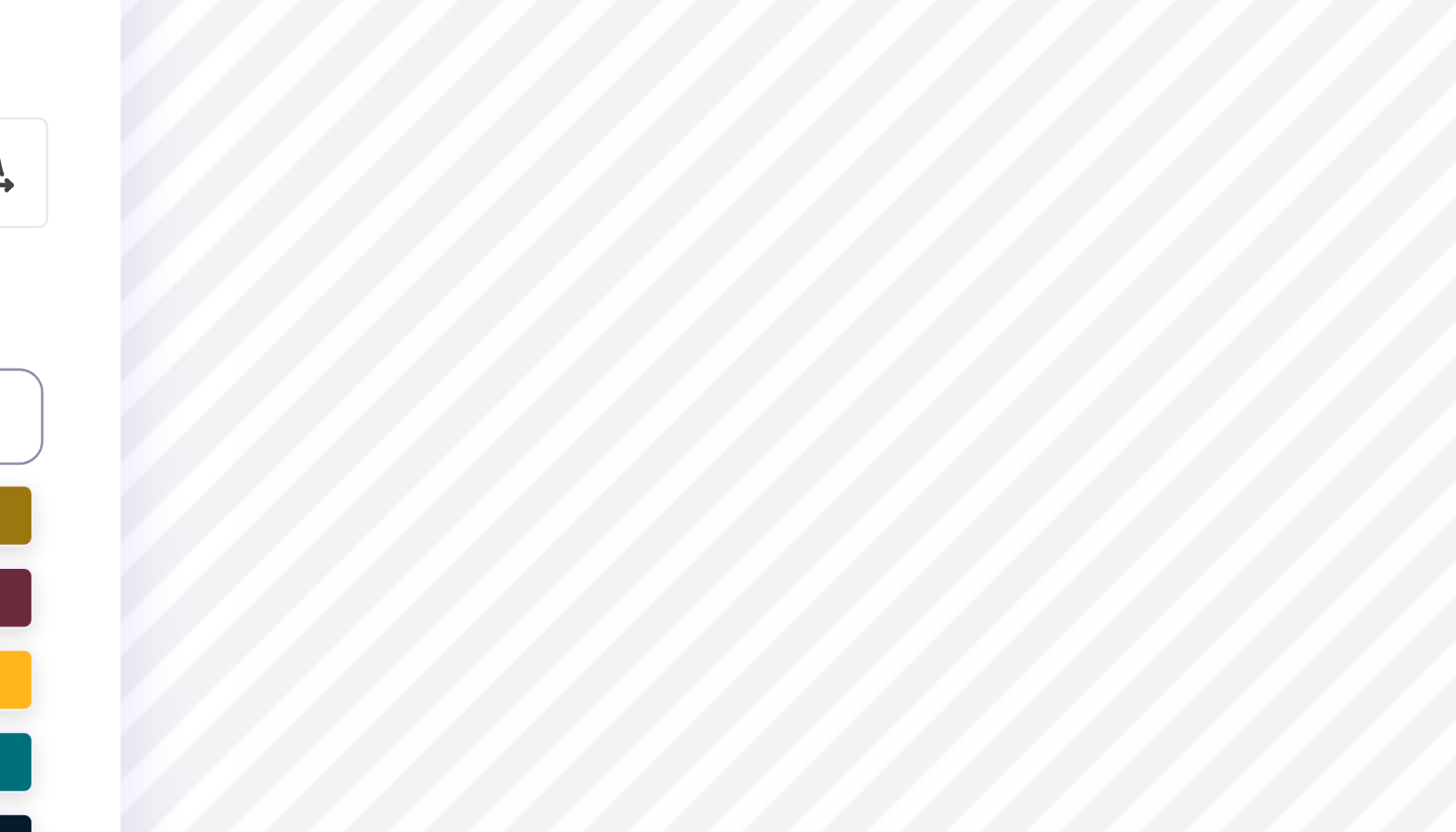
type textarea "x"
type textarea "N"
type textarea "x"
type textarea "NA"
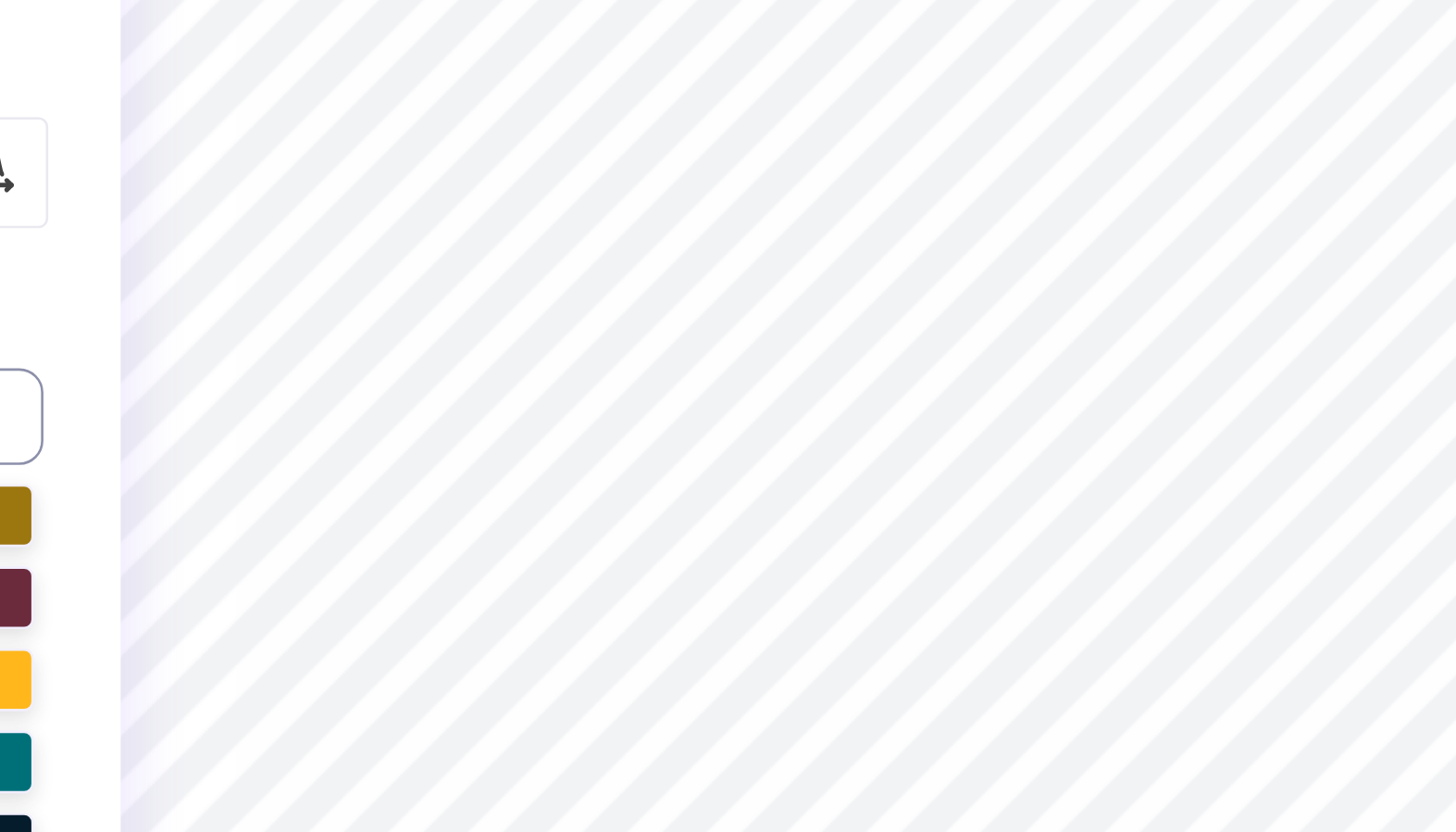
type textarea "x"
type textarea "NATI"
type textarea "x"
type textarea "NATIO"
type textarea "x"
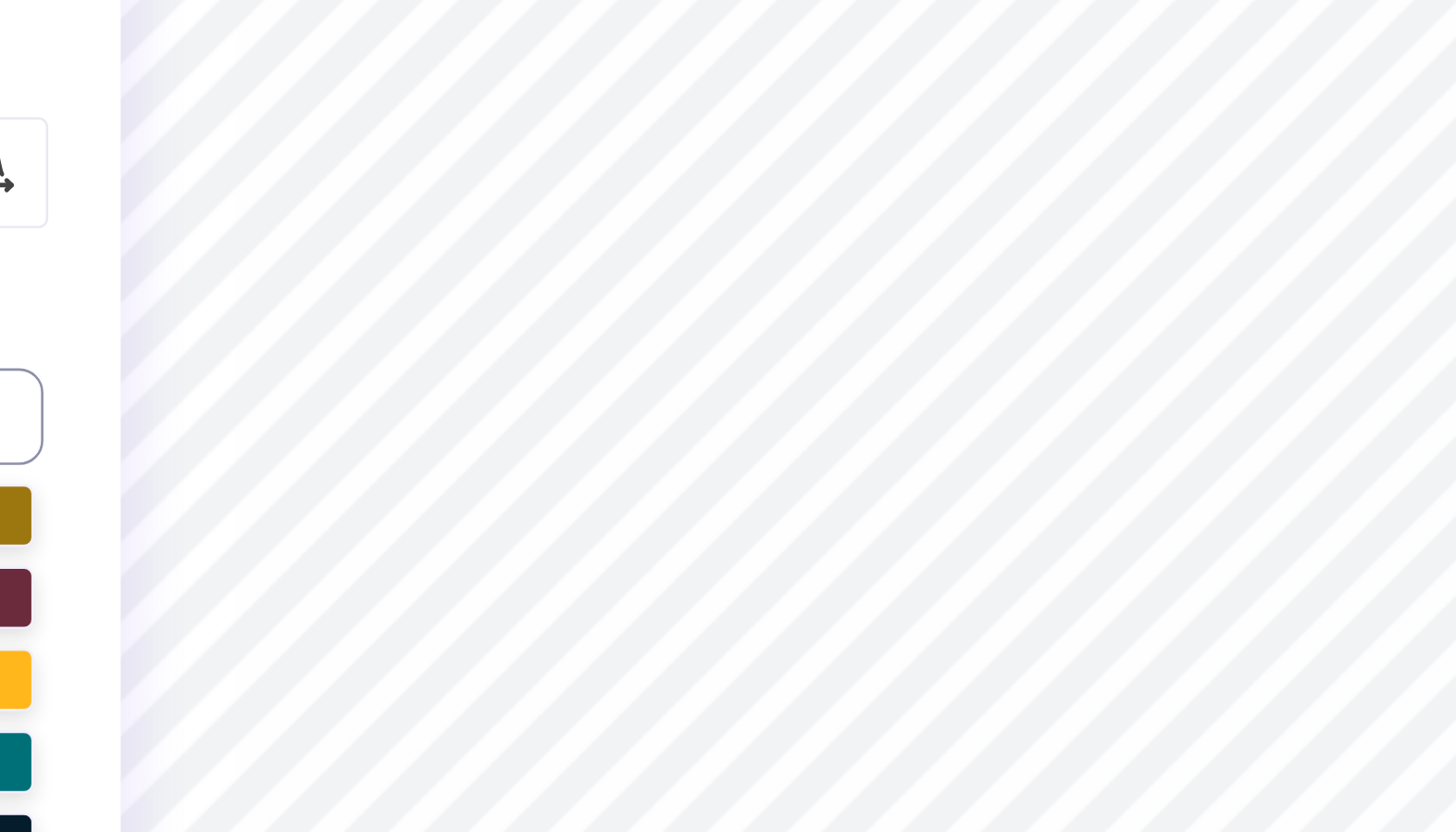
type textarea "NATION"
type textarea "x"
type textarea "NATIONAL"
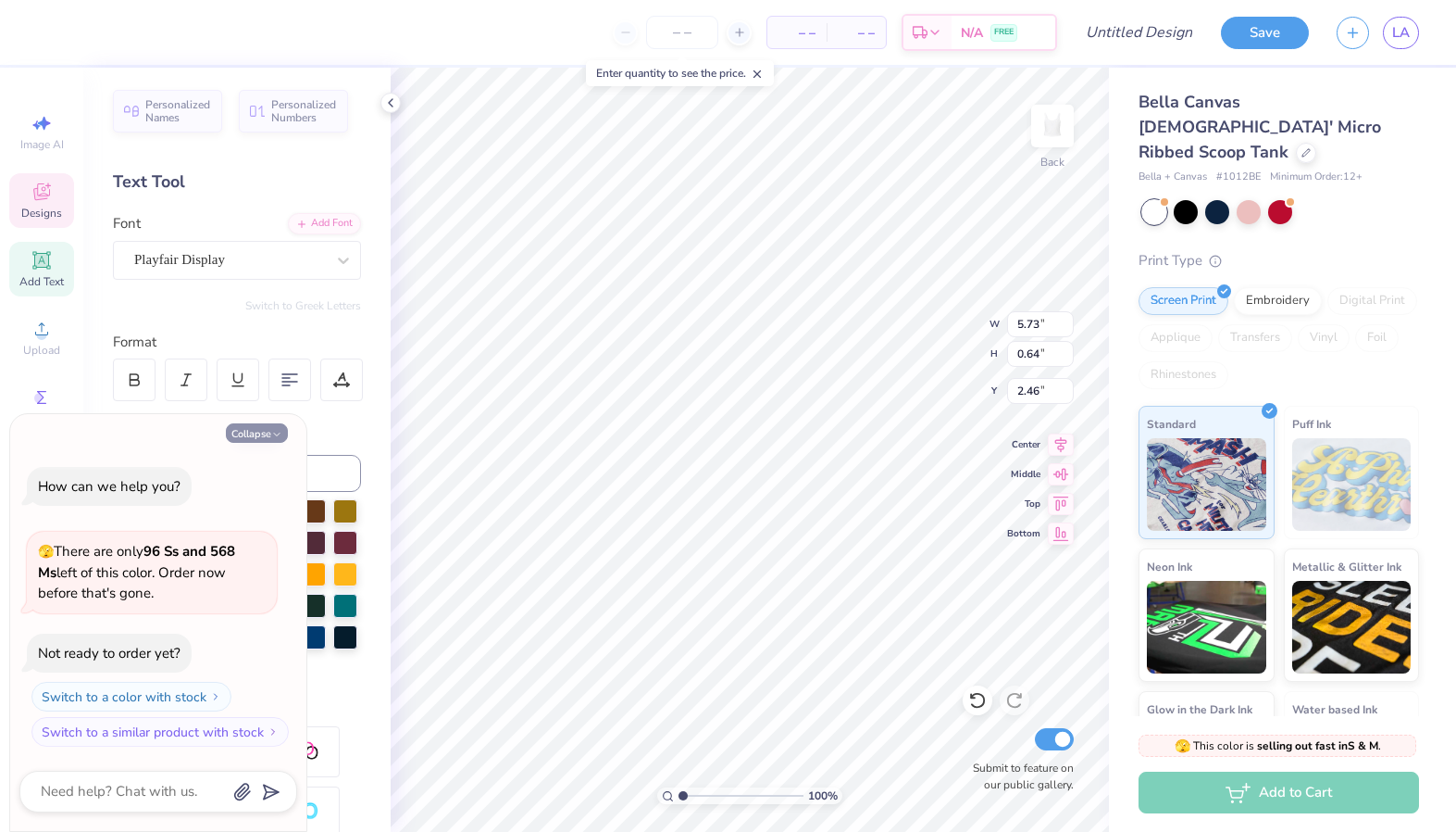
click at [252, 423] on button "Collapse" at bounding box center [257, 433] width 62 height 19
type textarea "x"
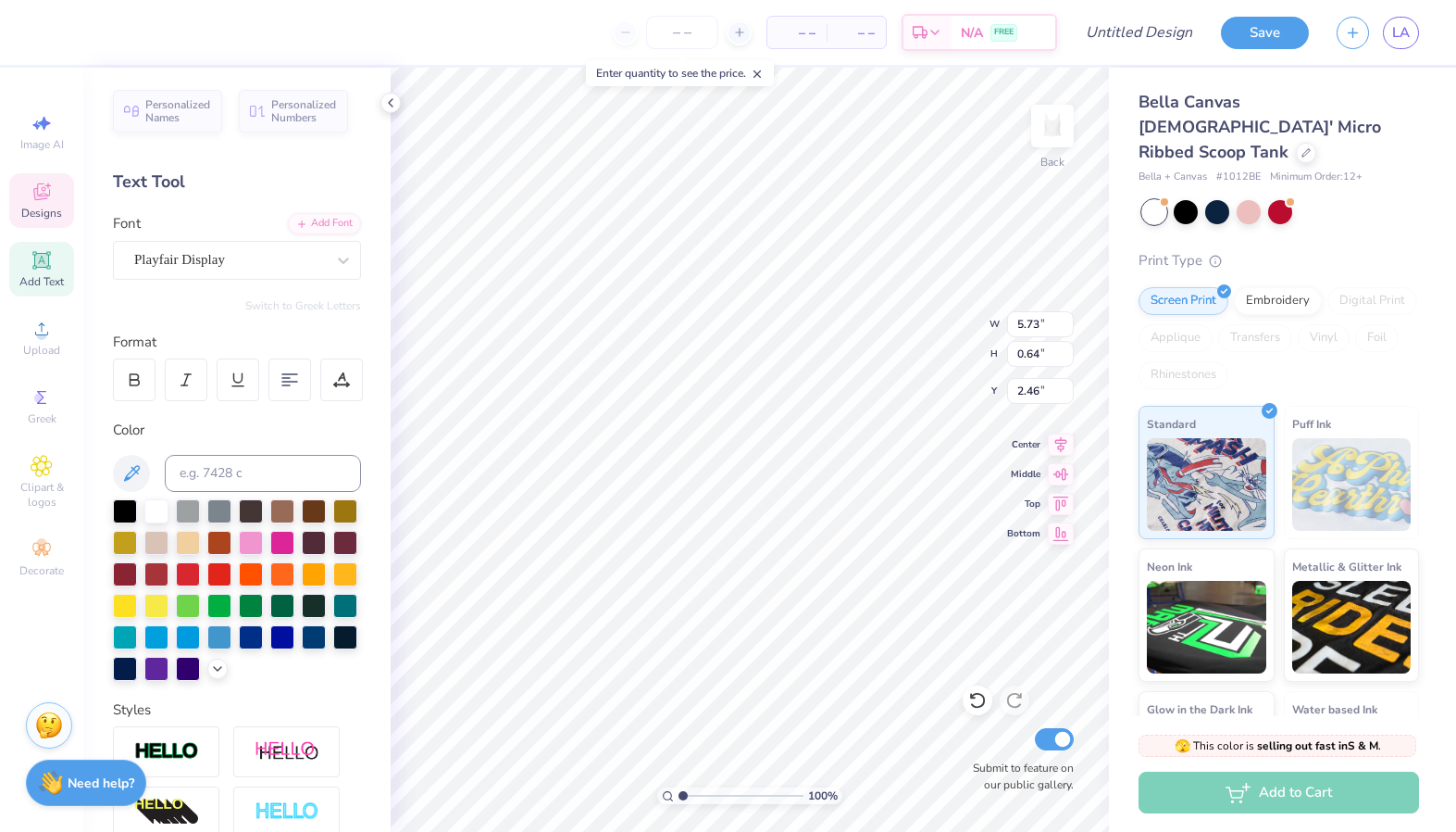
scroll to position [0, 4]
click at [323, 378] on div at bounding box center [341, 380] width 43 height 43
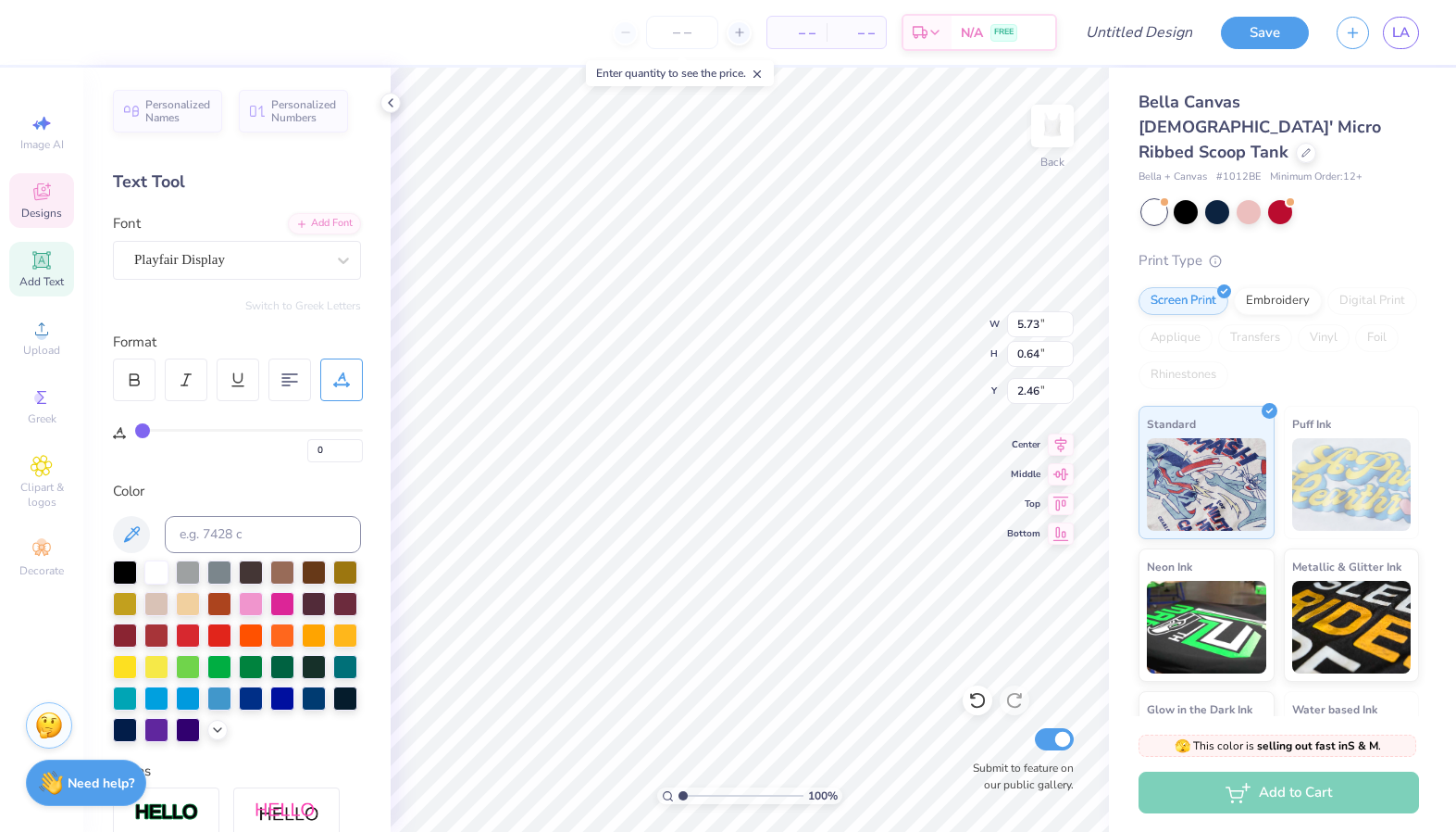
click at [323, 378] on div at bounding box center [341, 380] width 43 height 43
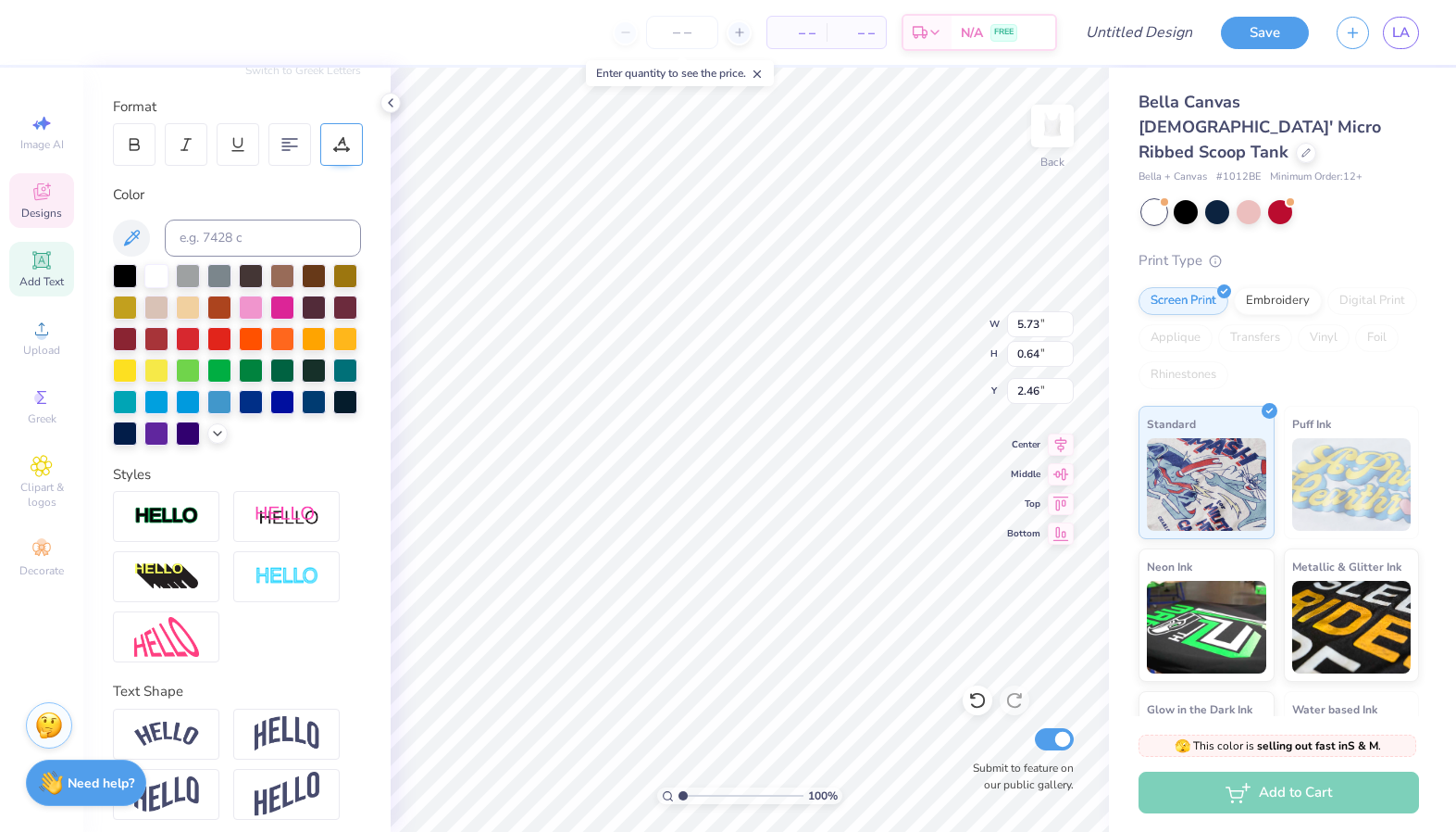
scroll to position [244, 0]
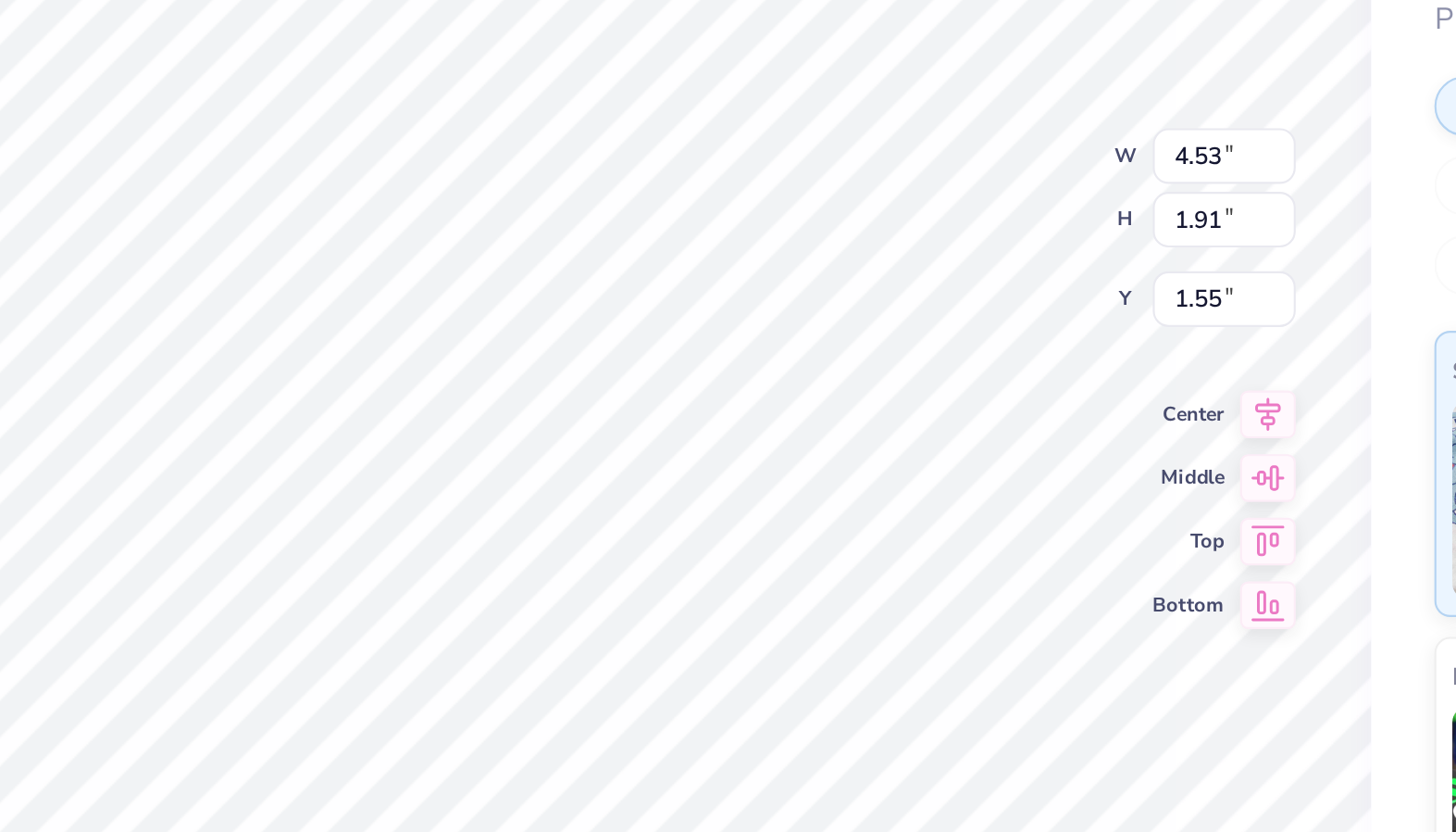
type input "4.53"
type input "1.91"
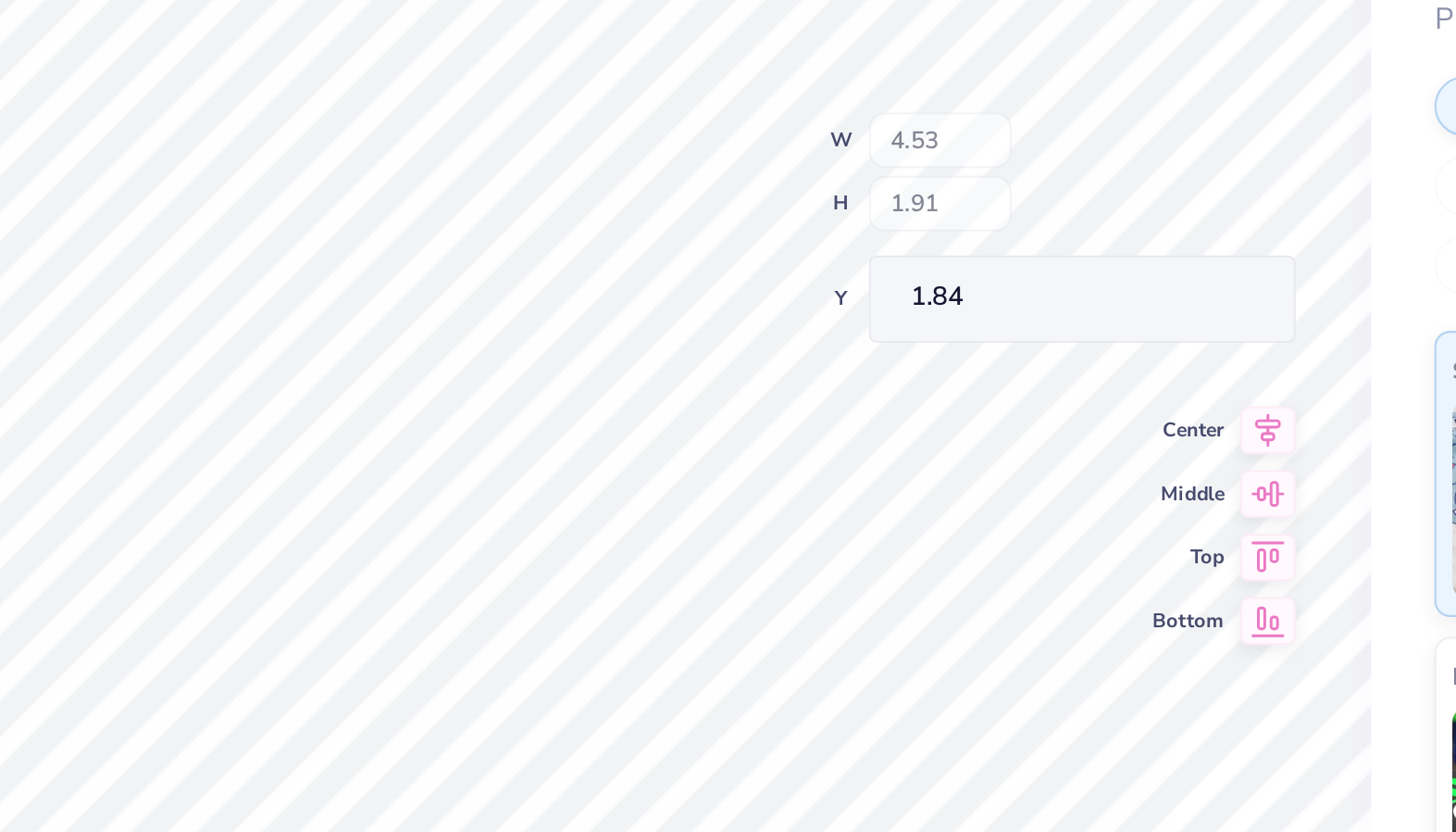
type input "1.84"
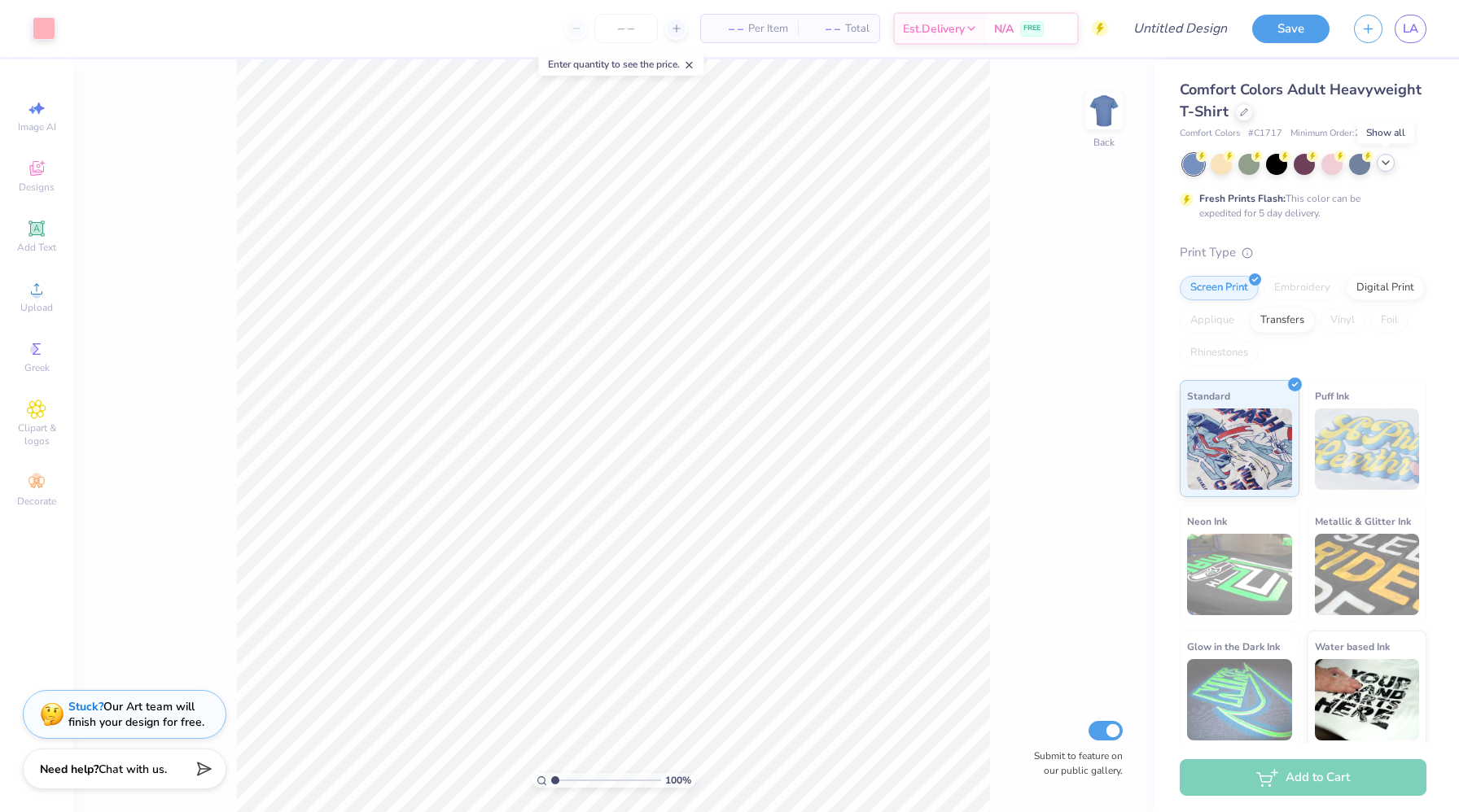
click at [1378, 163] on div at bounding box center [1385, 162] width 18 height 18
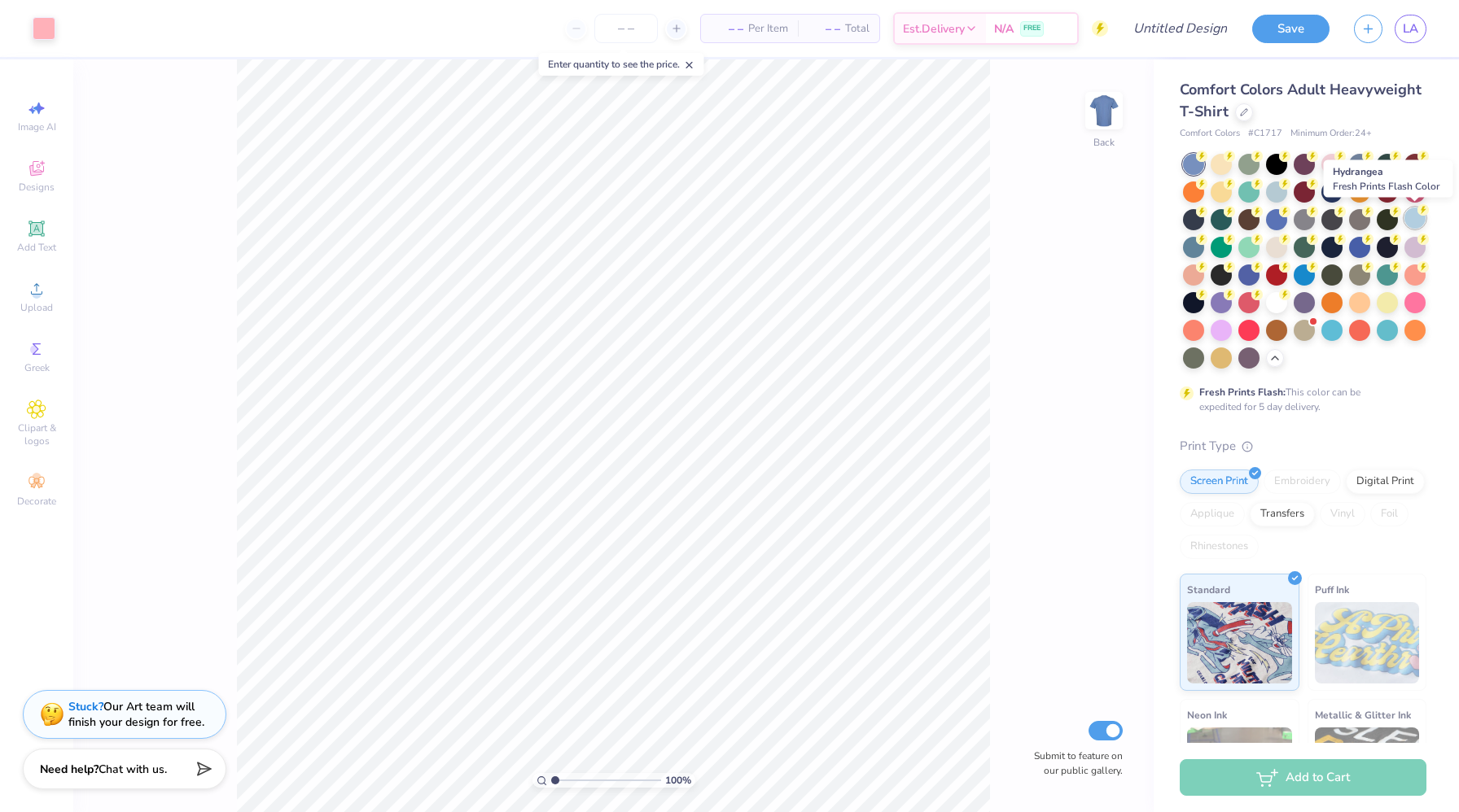
click at [1414, 223] on div at bounding box center [1415, 218] width 21 height 21
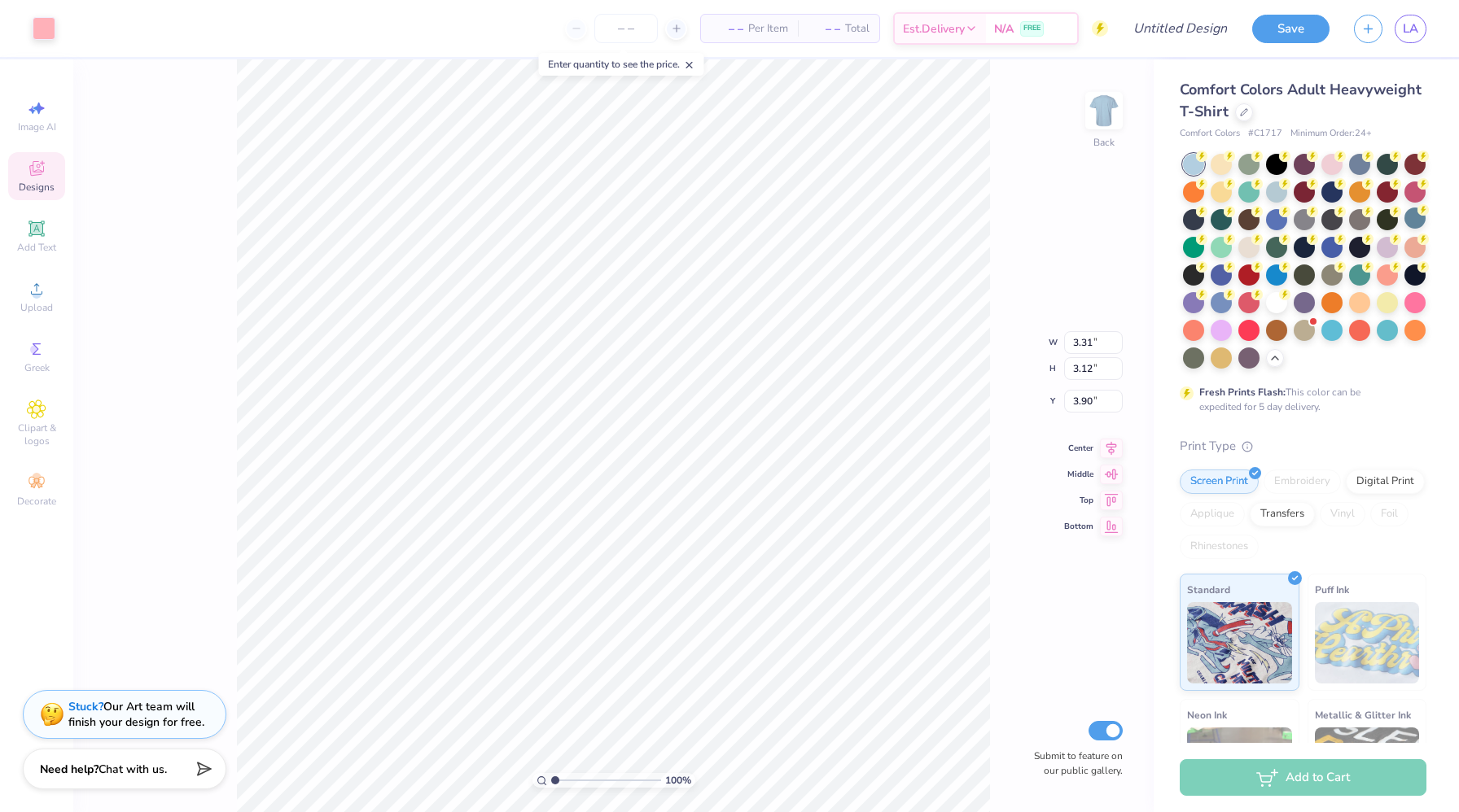
type input "4.21"
type input "7.62"
type input "7.17"
type input "3.69"
type input "5.56"
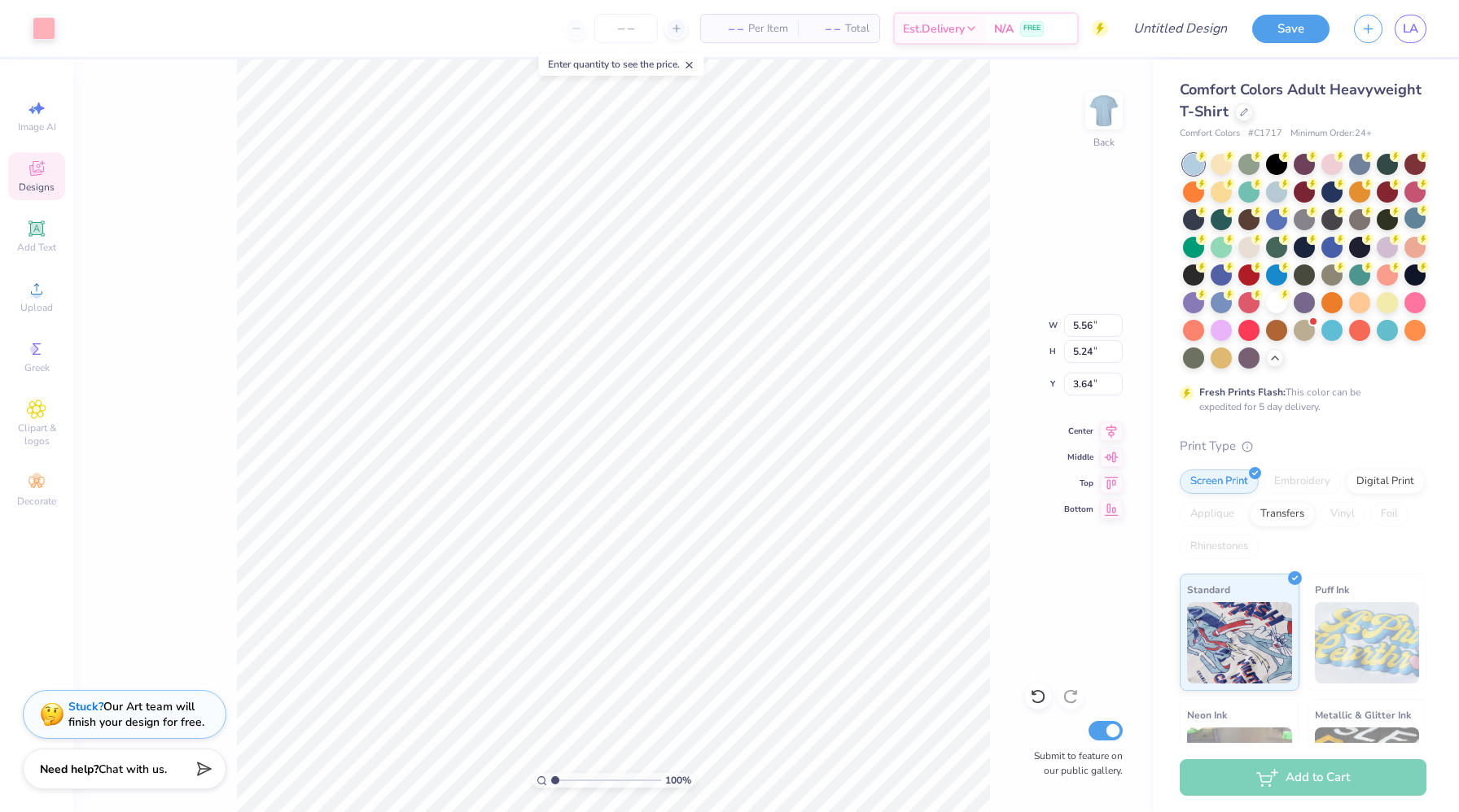
type input "5.24"
type input "3.00"
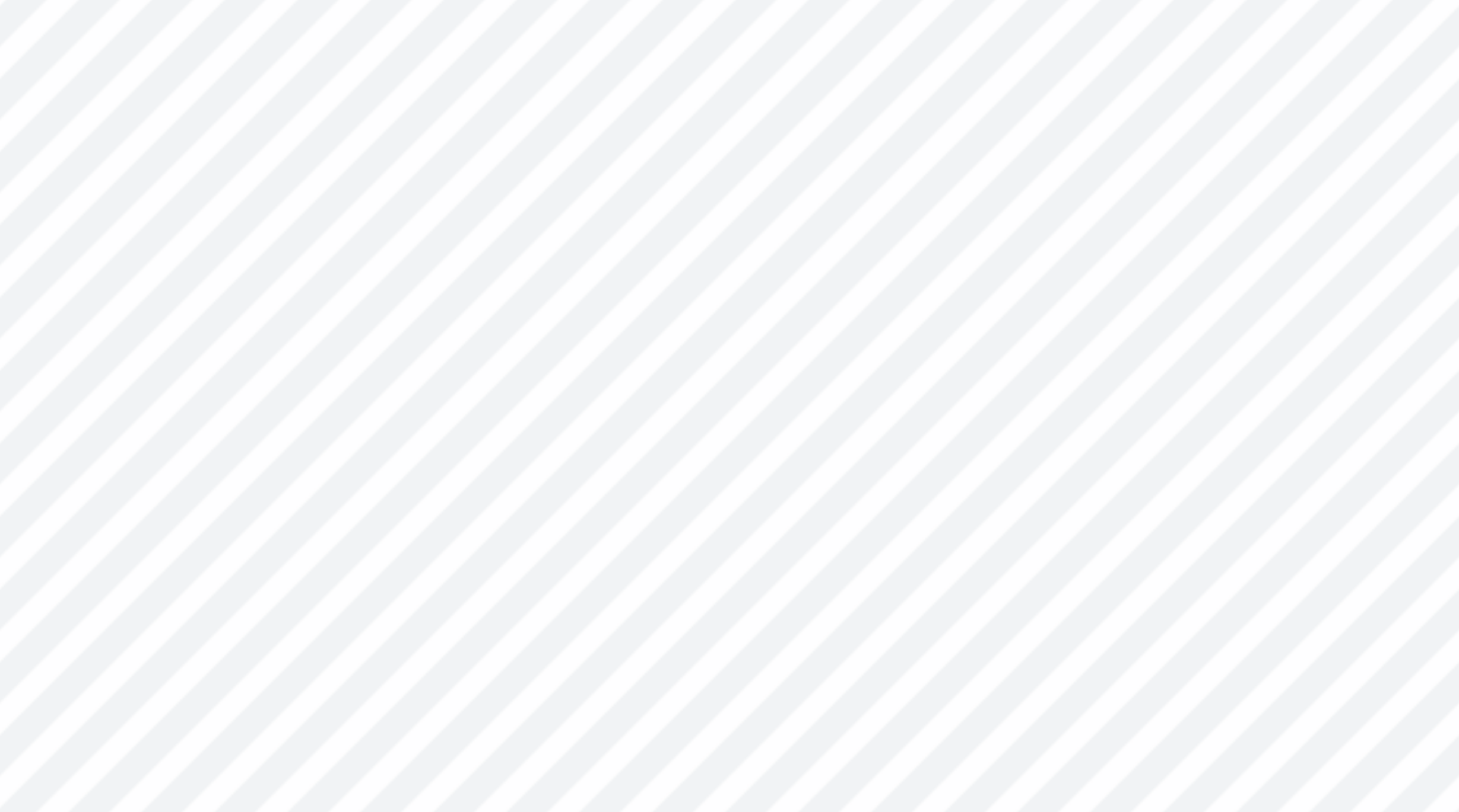
type textarea "A"
type textarea "National"
type input "5.57"
type input "1.73"
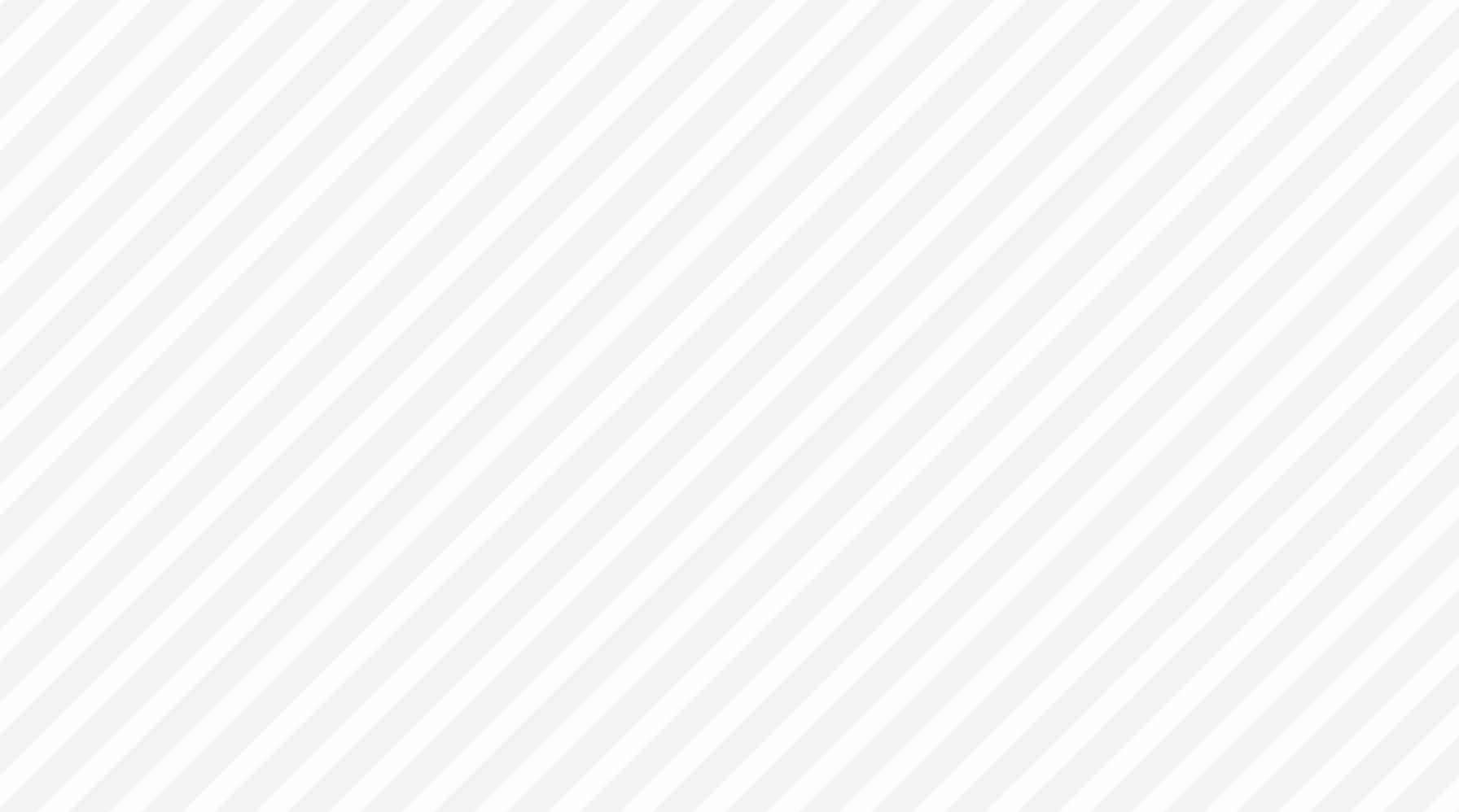
type input "5.95"
type input "2.73"
type input "1.65"
type input "4.75"
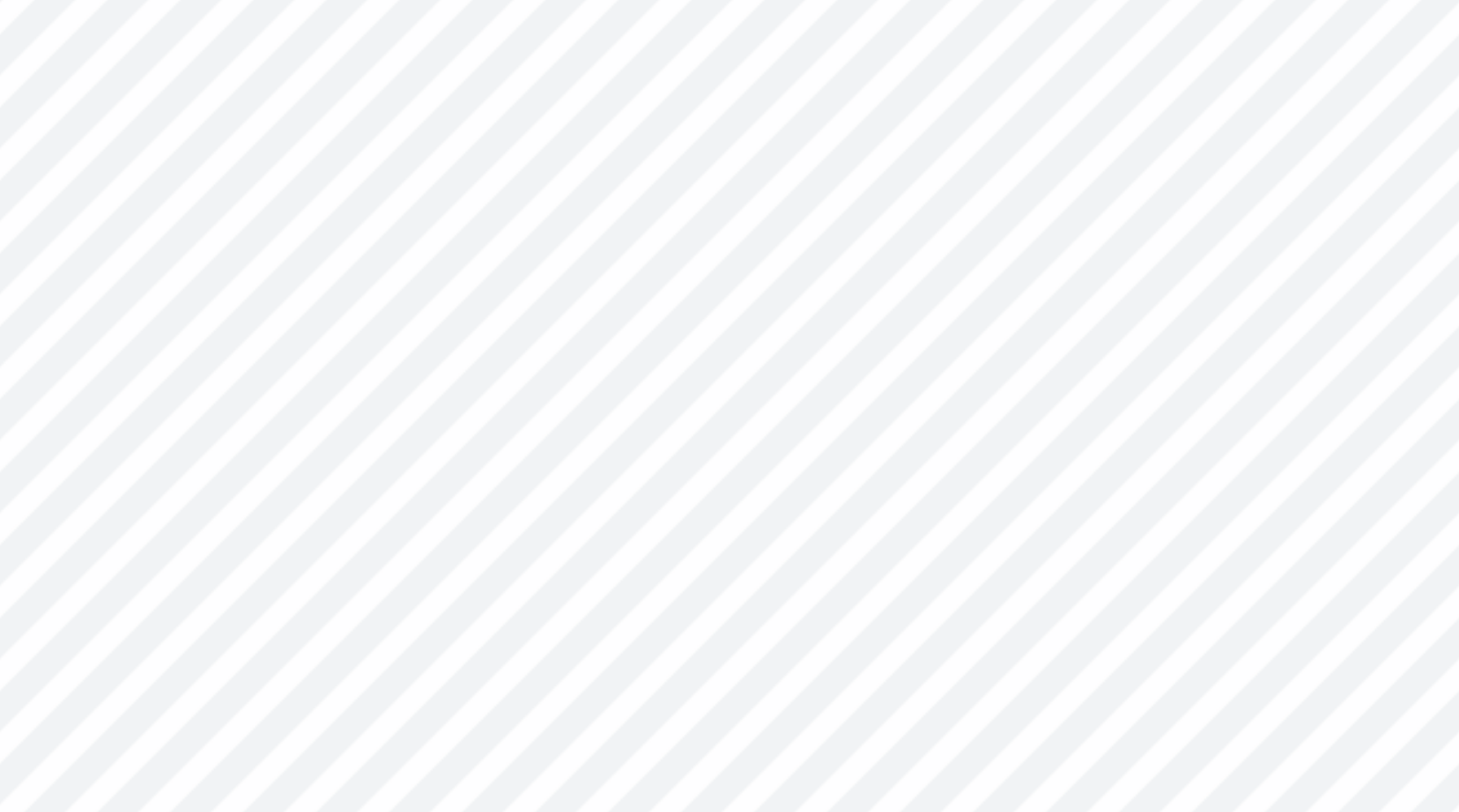
type textarea "C"
type textarea "Panhellenic"
type input "5.57"
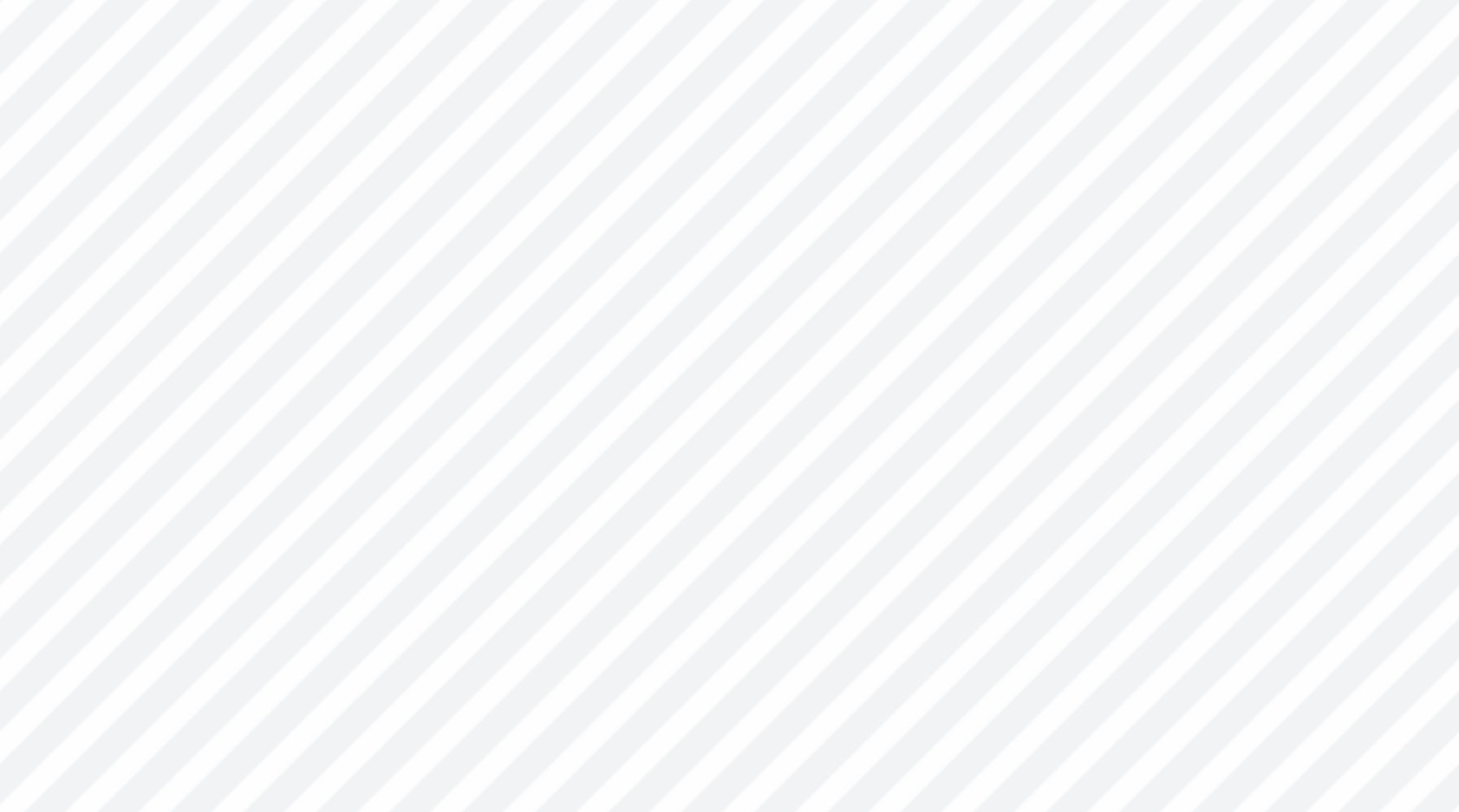
type input "1.73"
type input "5.95"
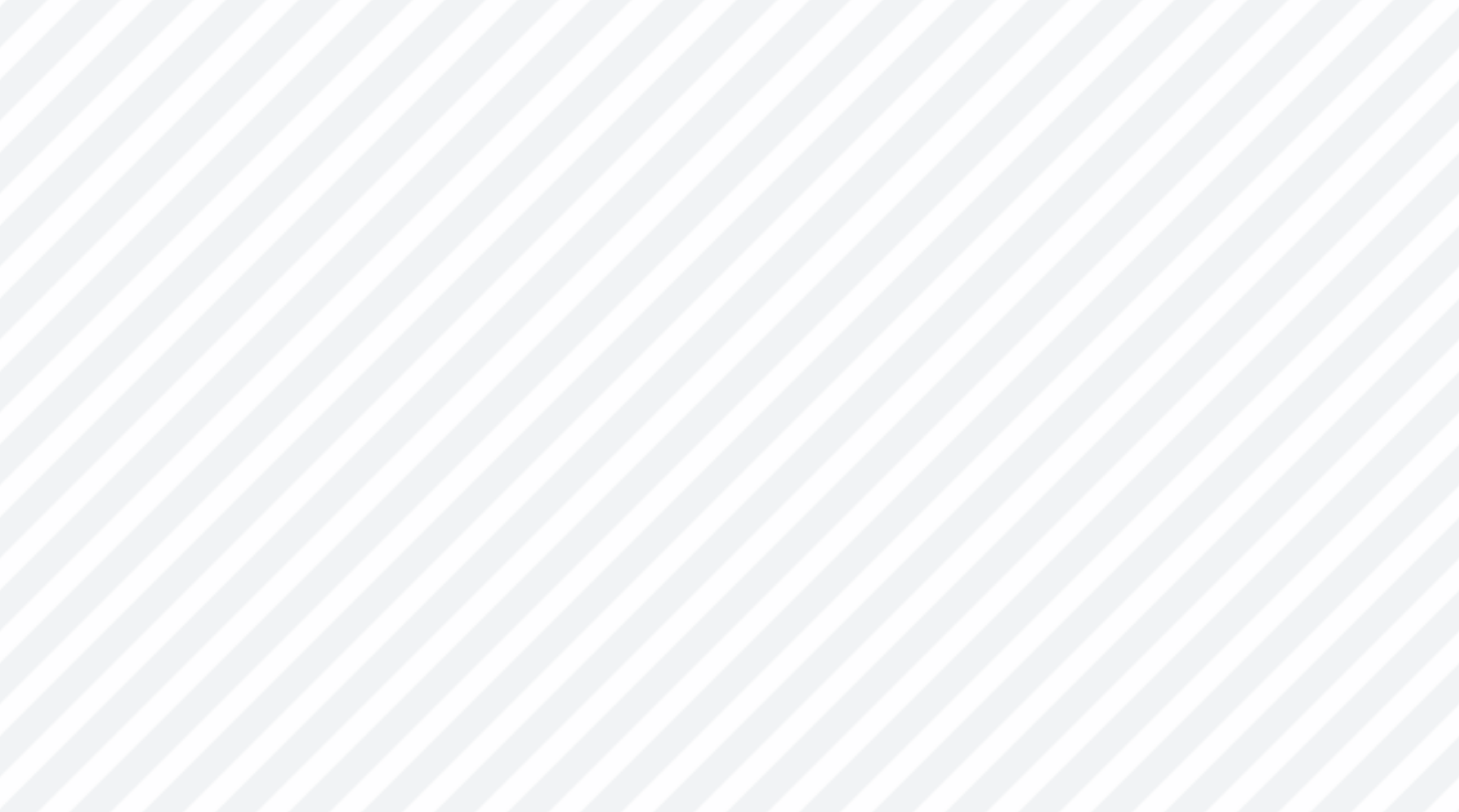
type textarea "O"
type textarea "Council"
type input "3.42"
type input "0.38"
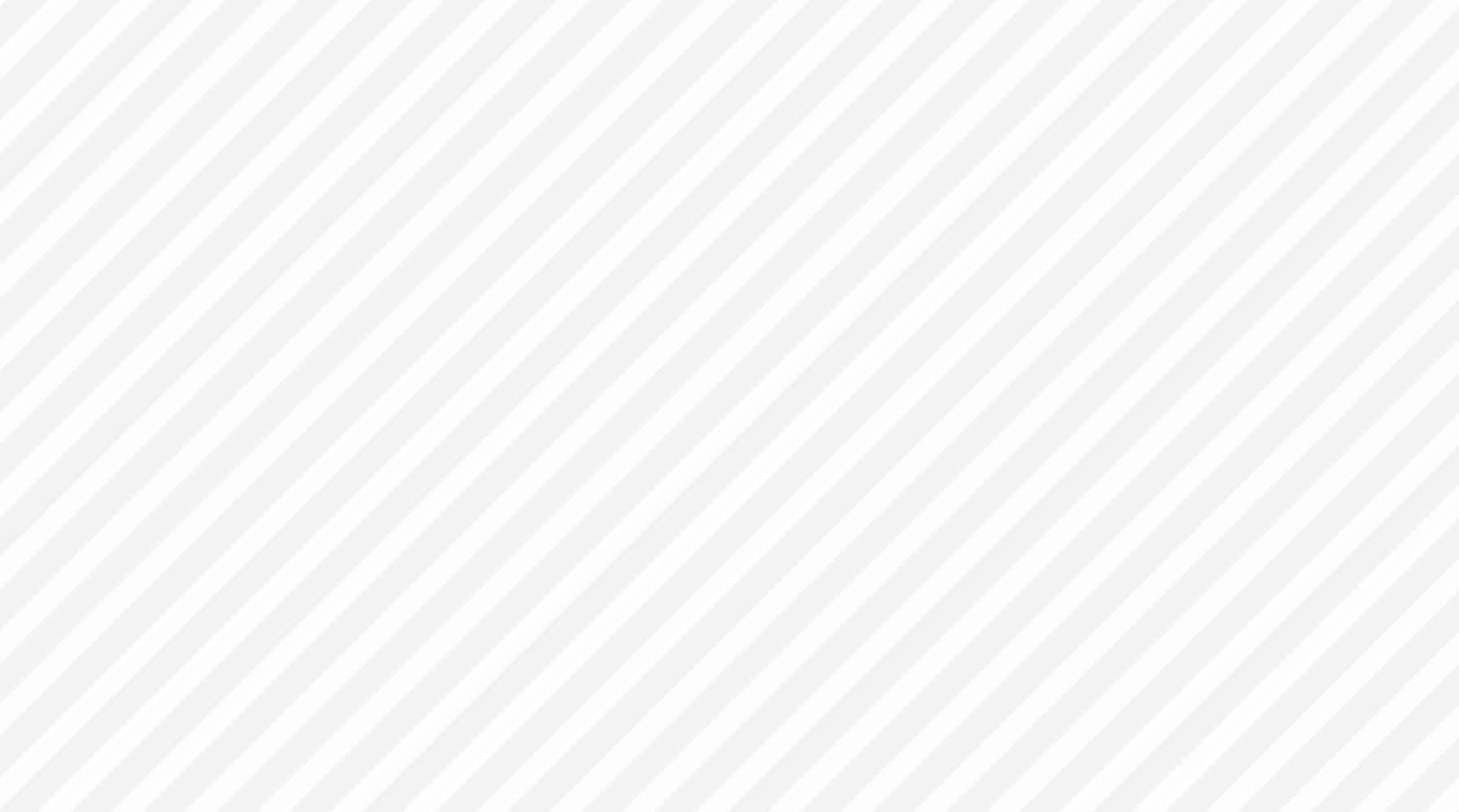
type input "7.86"
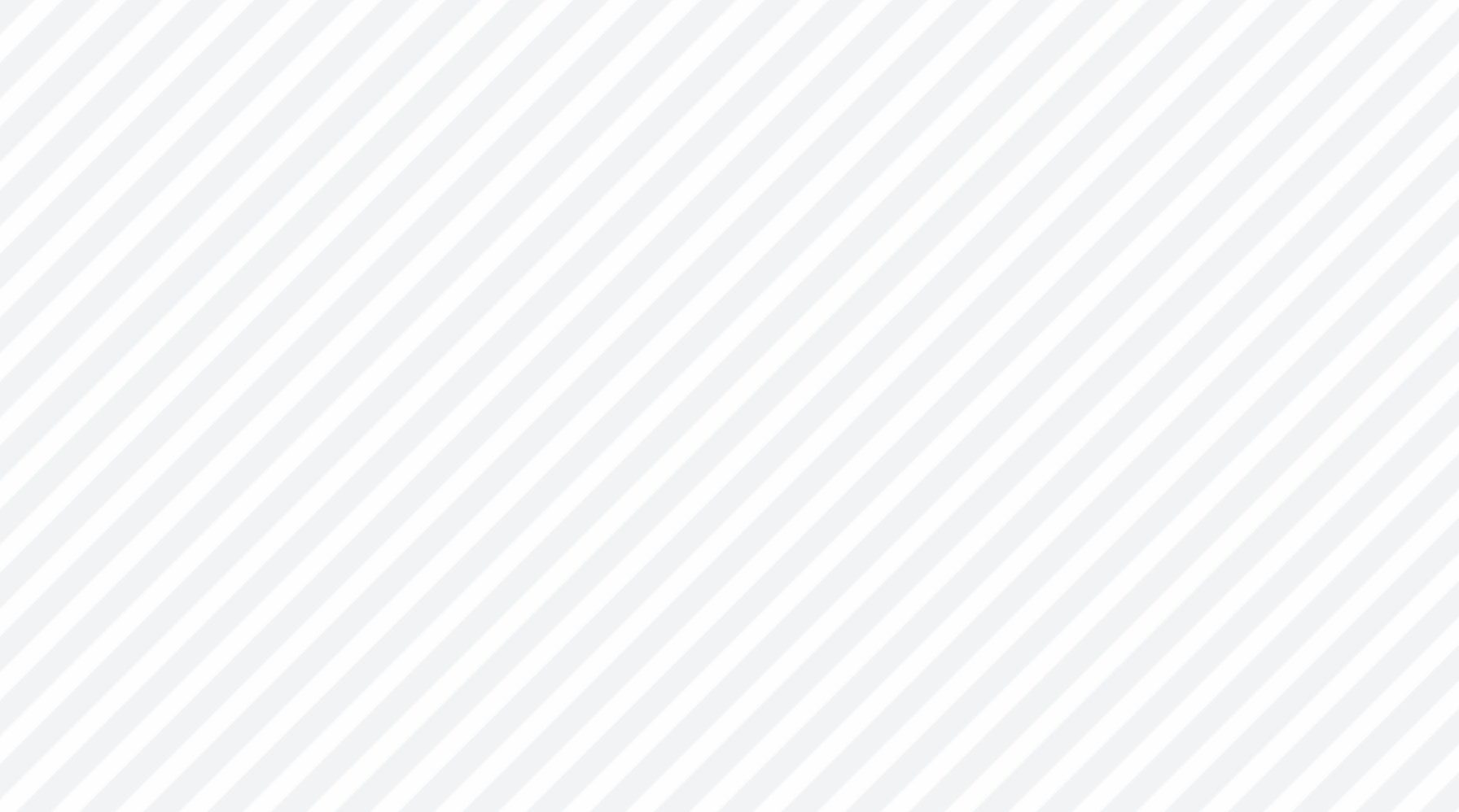
type input "6.24"
type input "6.47"
type input "3.31"
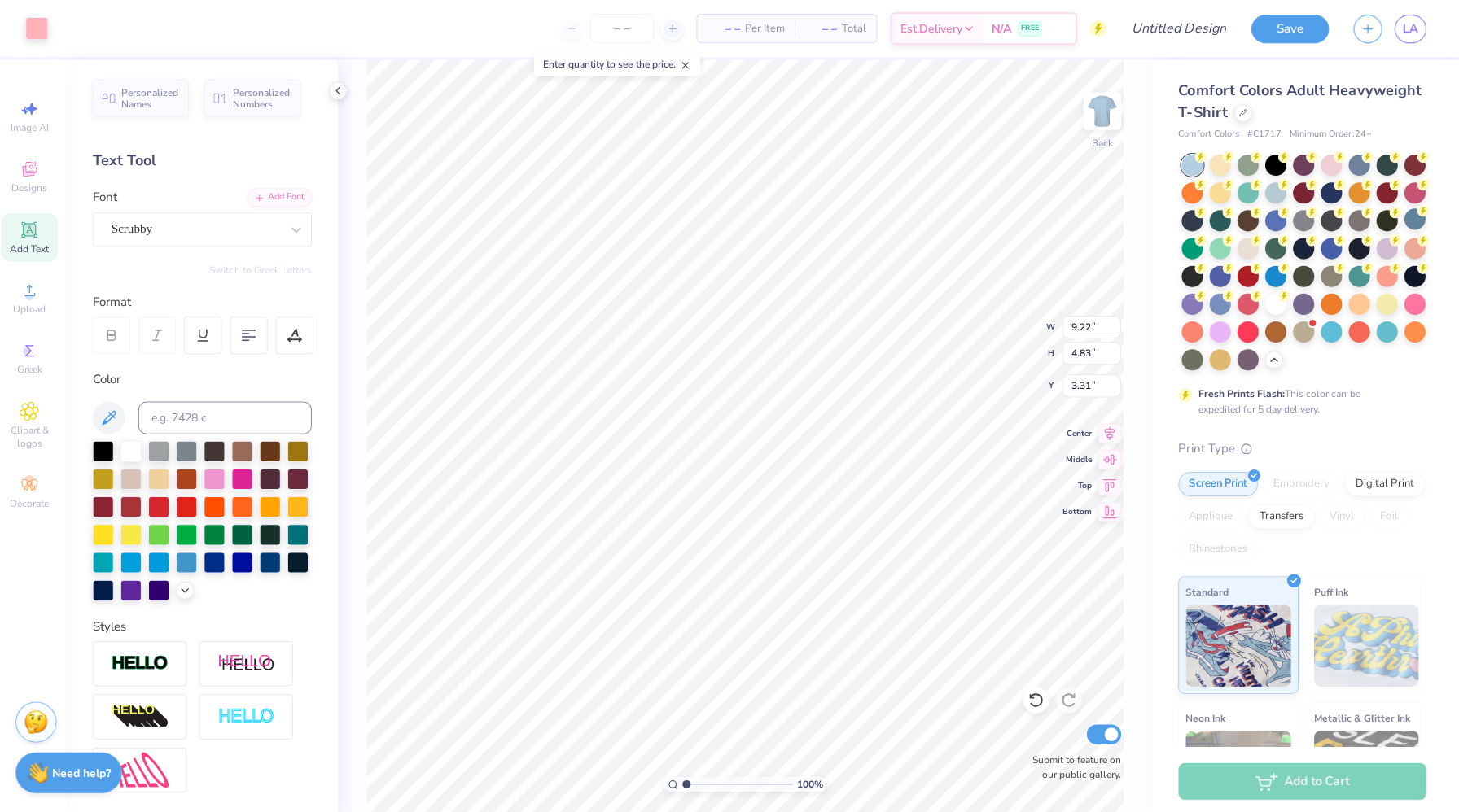
scroll to position [0, 0]
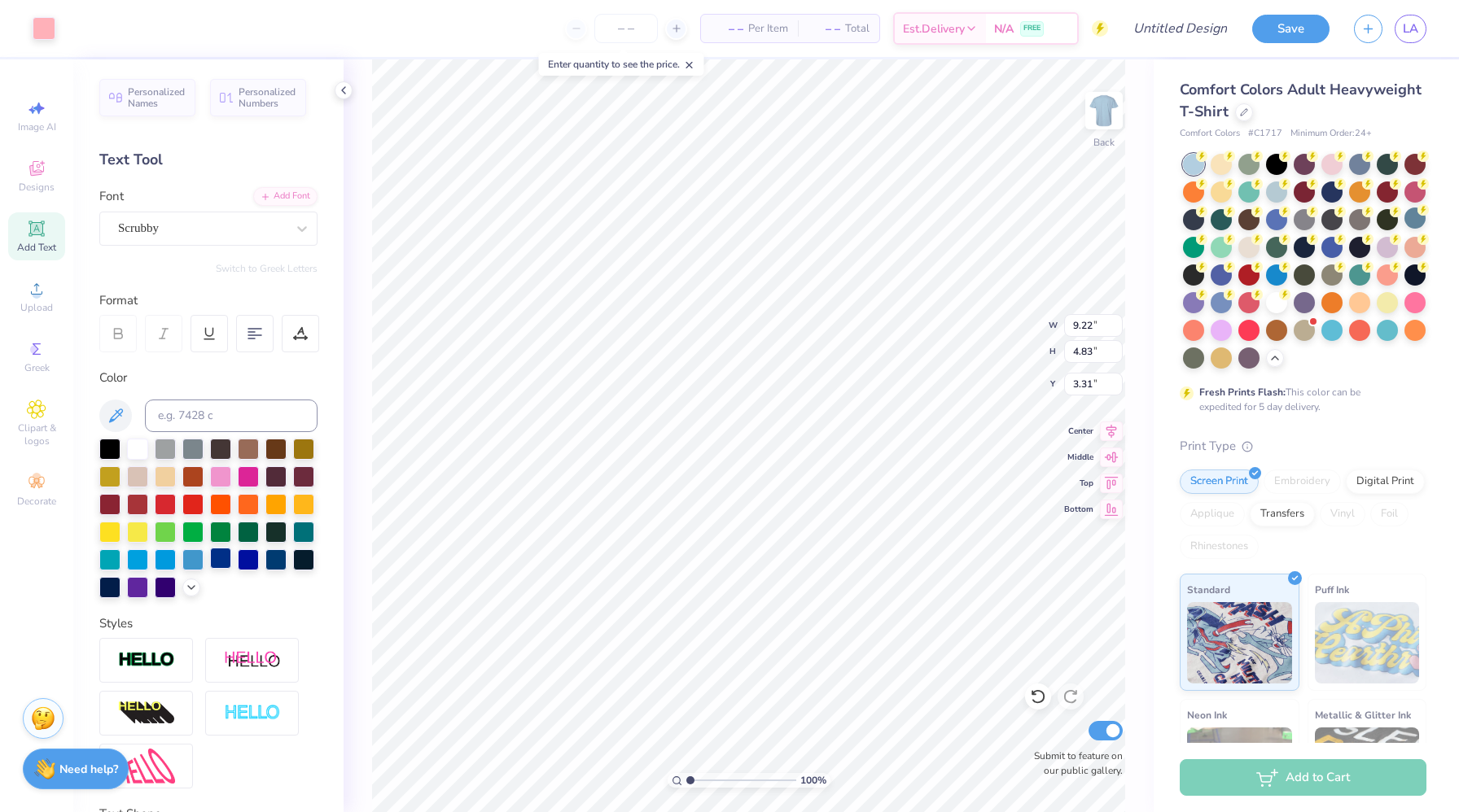
click at [215, 557] on div at bounding box center [221, 558] width 21 height 21
click at [225, 559] on div at bounding box center [221, 558] width 21 height 21
click at [227, 560] on div at bounding box center [221, 558] width 21 height 21
click at [224, 560] on div at bounding box center [221, 558] width 21 height 21
type input "6.70"
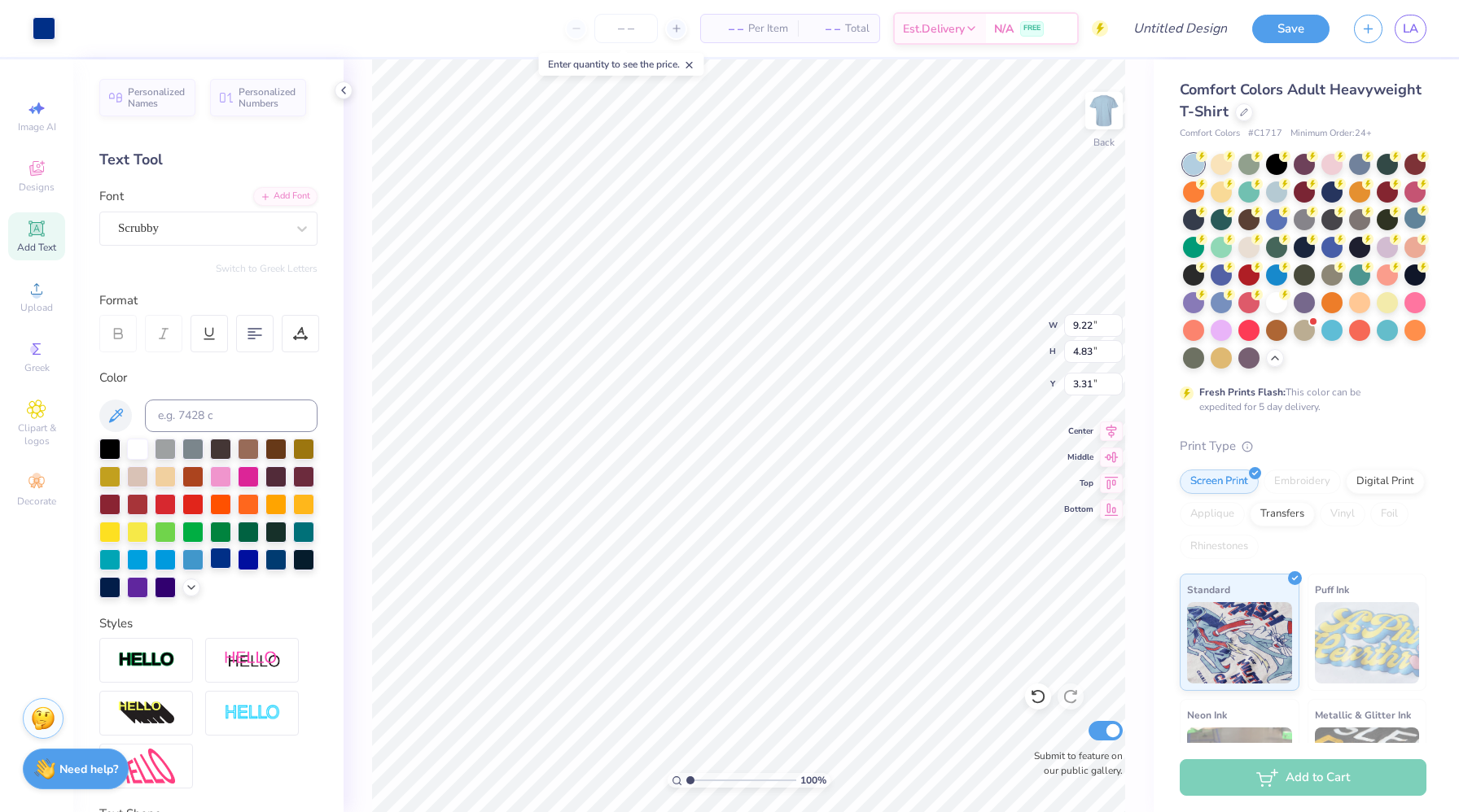
type input "3.51"
type input "3.29"
click at [244, 215] on div "Scrubby" at bounding box center [202, 228] width 171 height 26
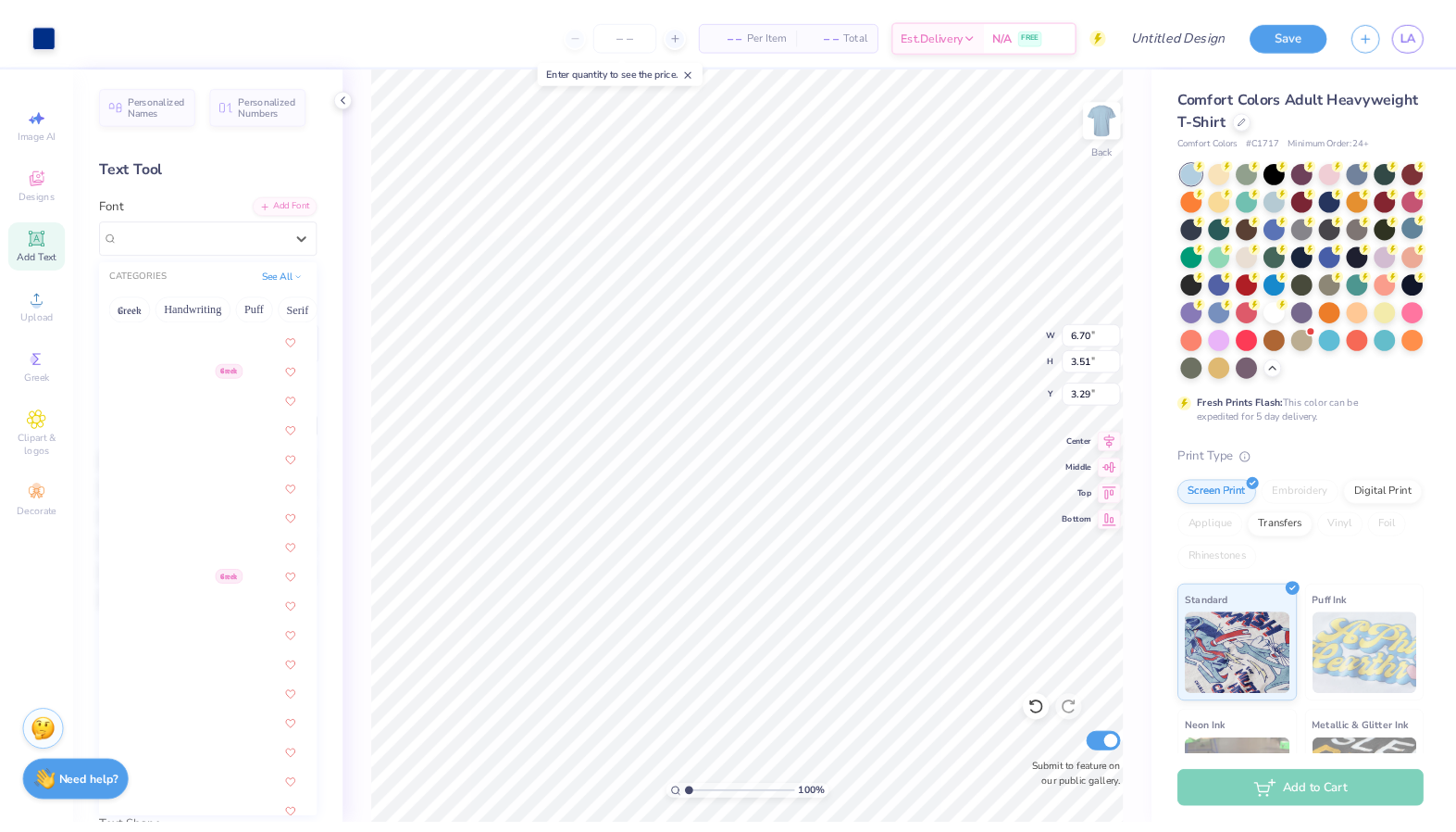
scroll to position [1179, 0]
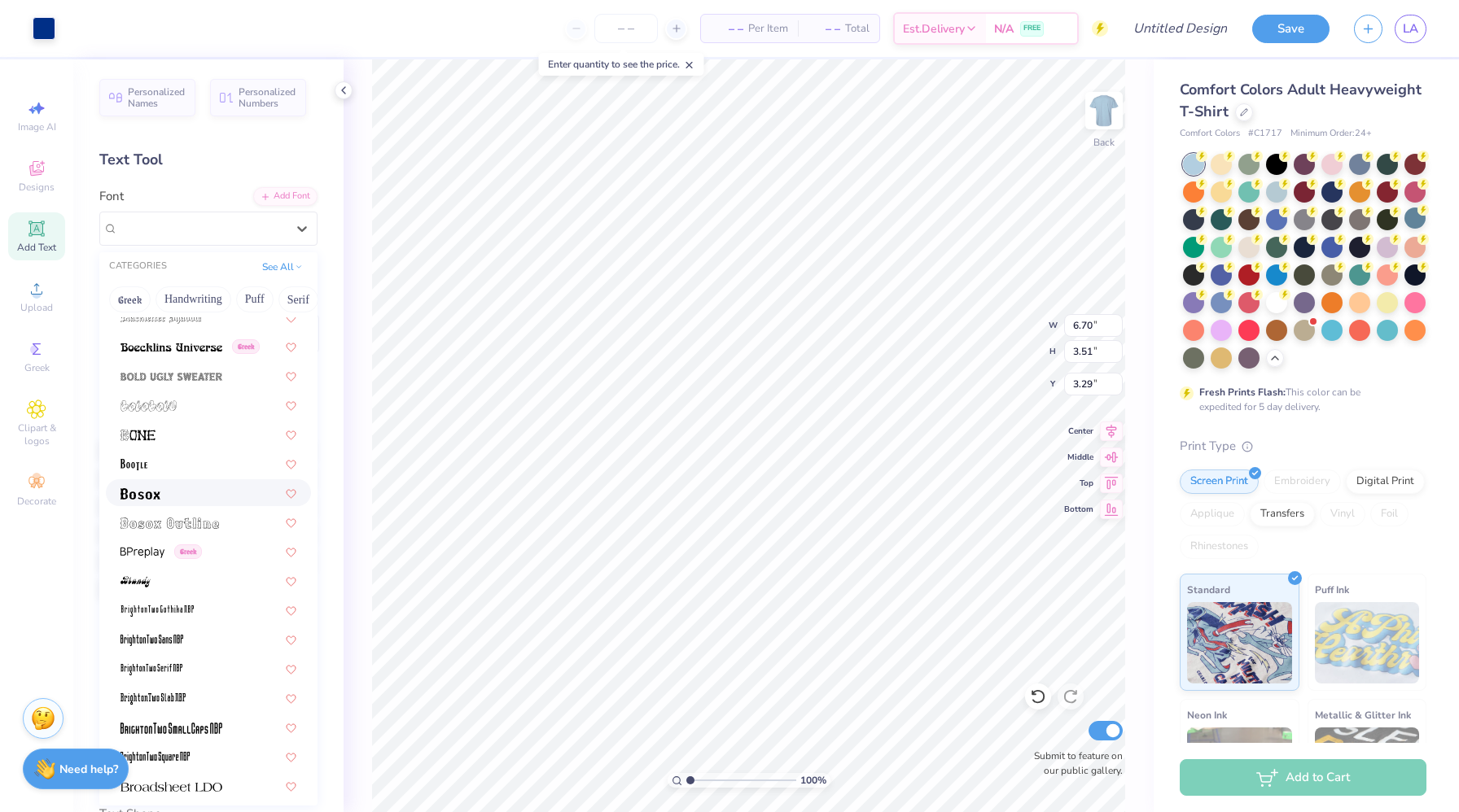
click at [196, 487] on div at bounding box center [209, 492] width 176 height 17
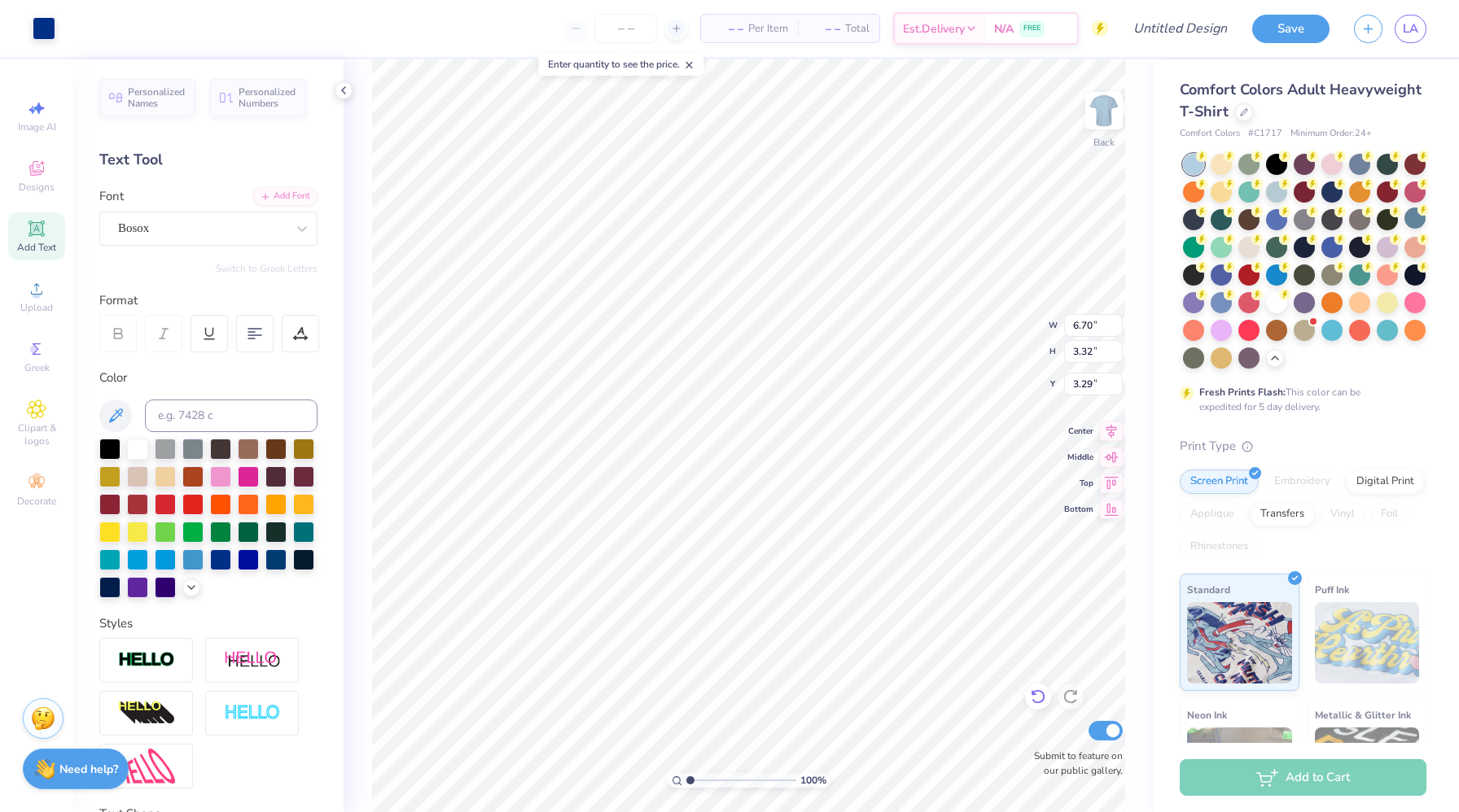
click at [1031, 708] on div at bounding box center [1037, 697] width 26 height 26
type input "3.51"
click at [139, 455] on div at bounding box center [137, 447] width 21 height 21
click at [136, 450] on div at bounding box center [137, 447] width 21 height 21
click at [133, 448] on div at bounding box center [137, 447] width 21 height 21
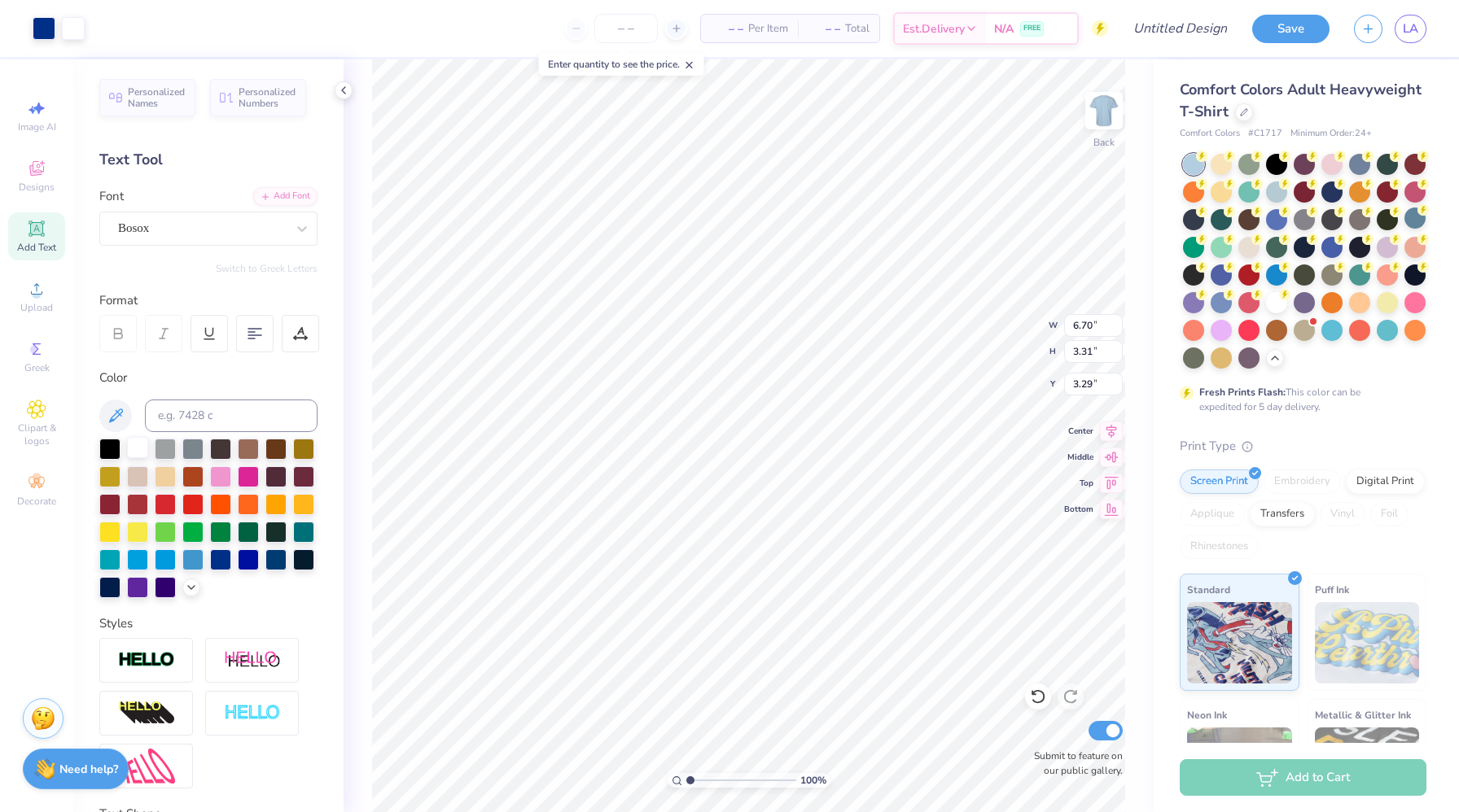
type input "3.32"
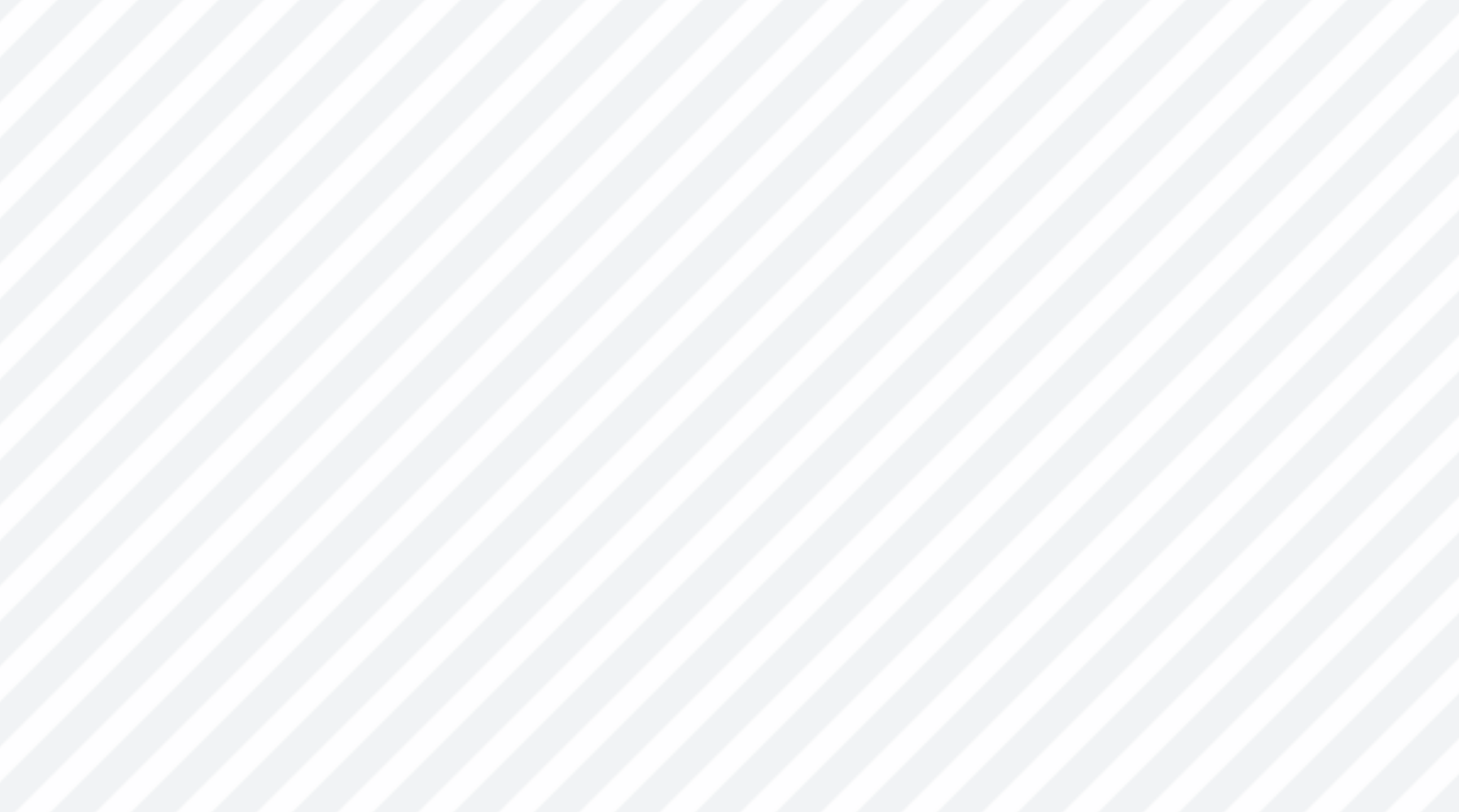
type input "3.28"
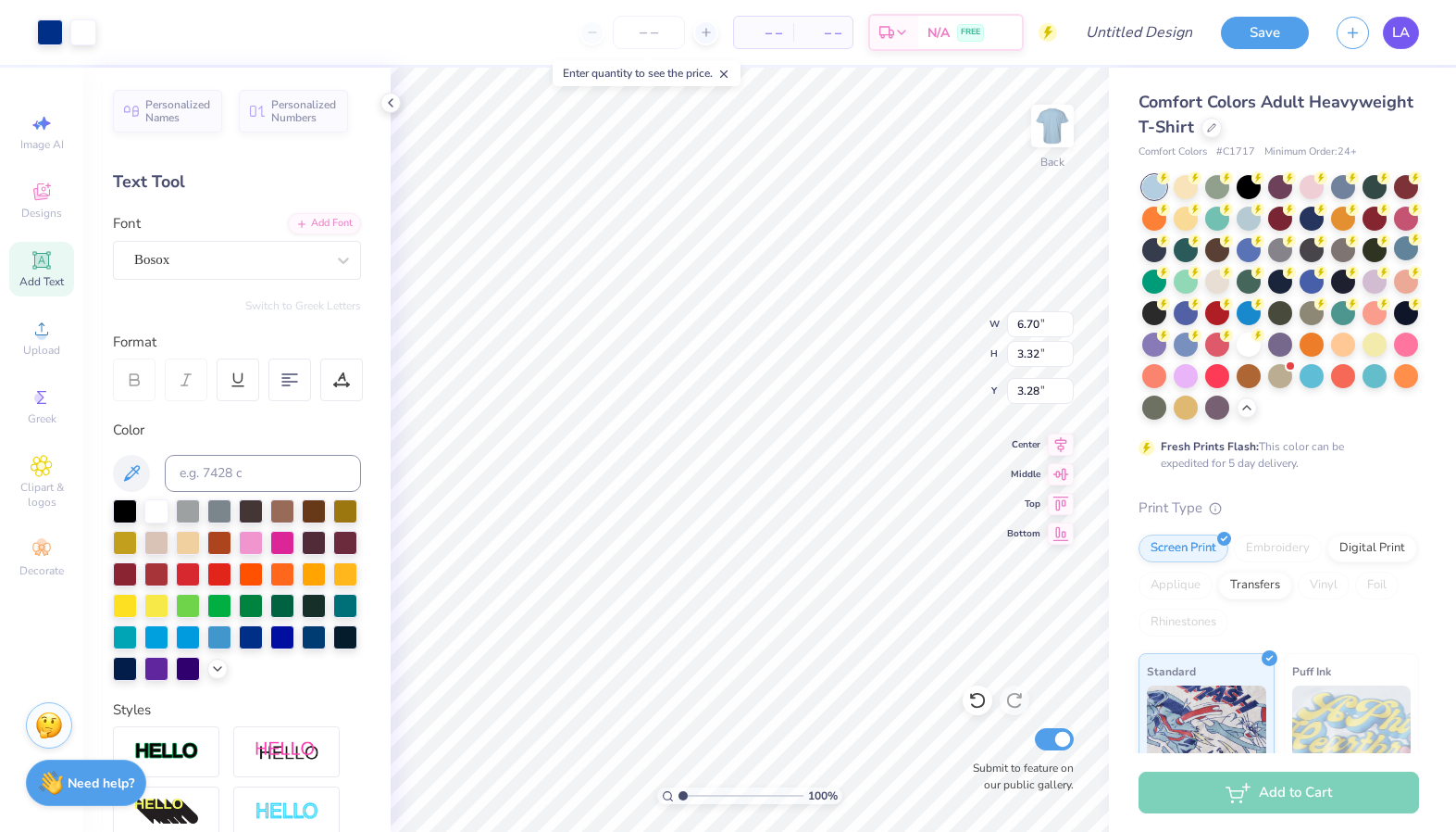
click at [1399, 32] on span "LA" at bounding box center [1402, 33] width 18 height 21
